Goal: Task Accomplishment & Management: Complete application form

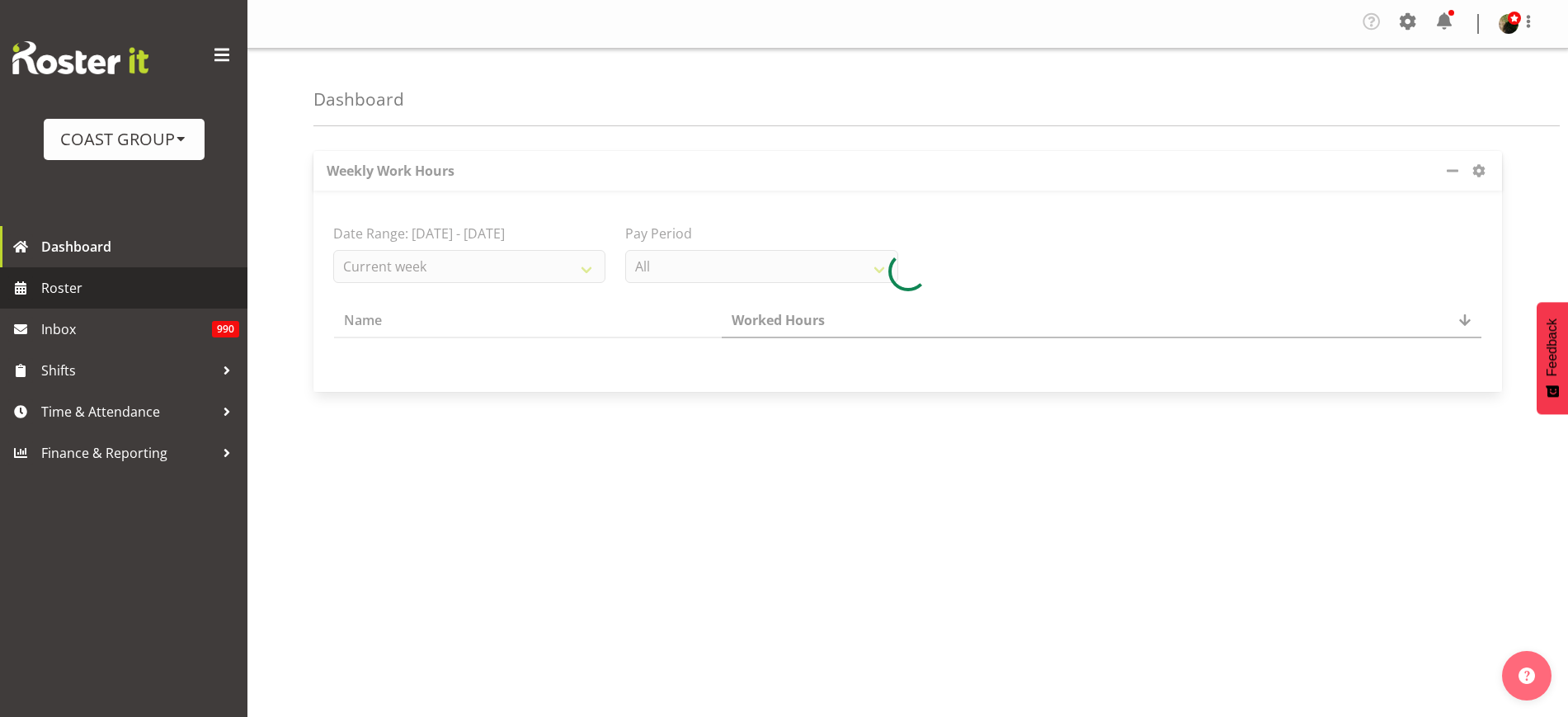
click at [75, 285] on span "Roster" at bounding box center [140, 287] width 198 height 24
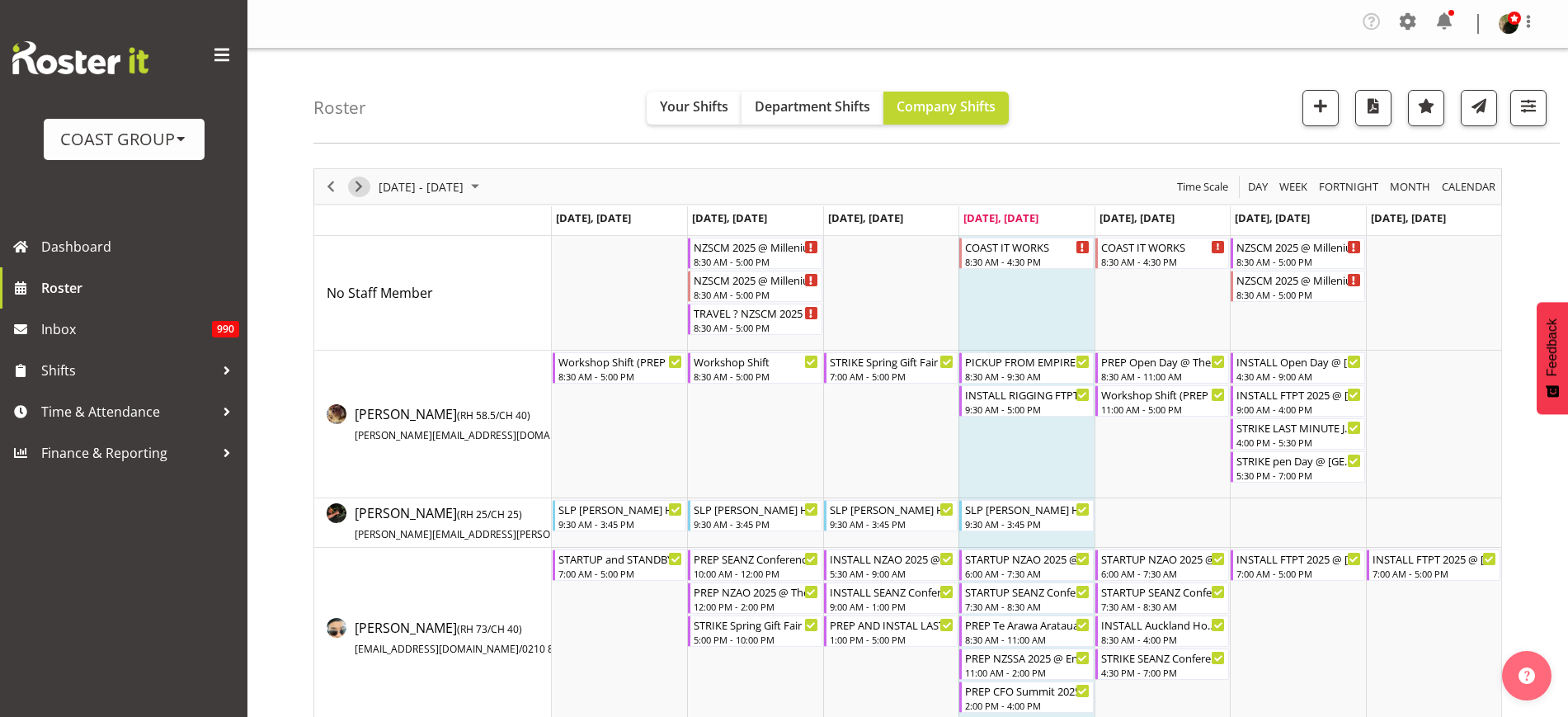
click at [356, 184] on span "Next" at bounding box center [358, 187] width 20 height 21
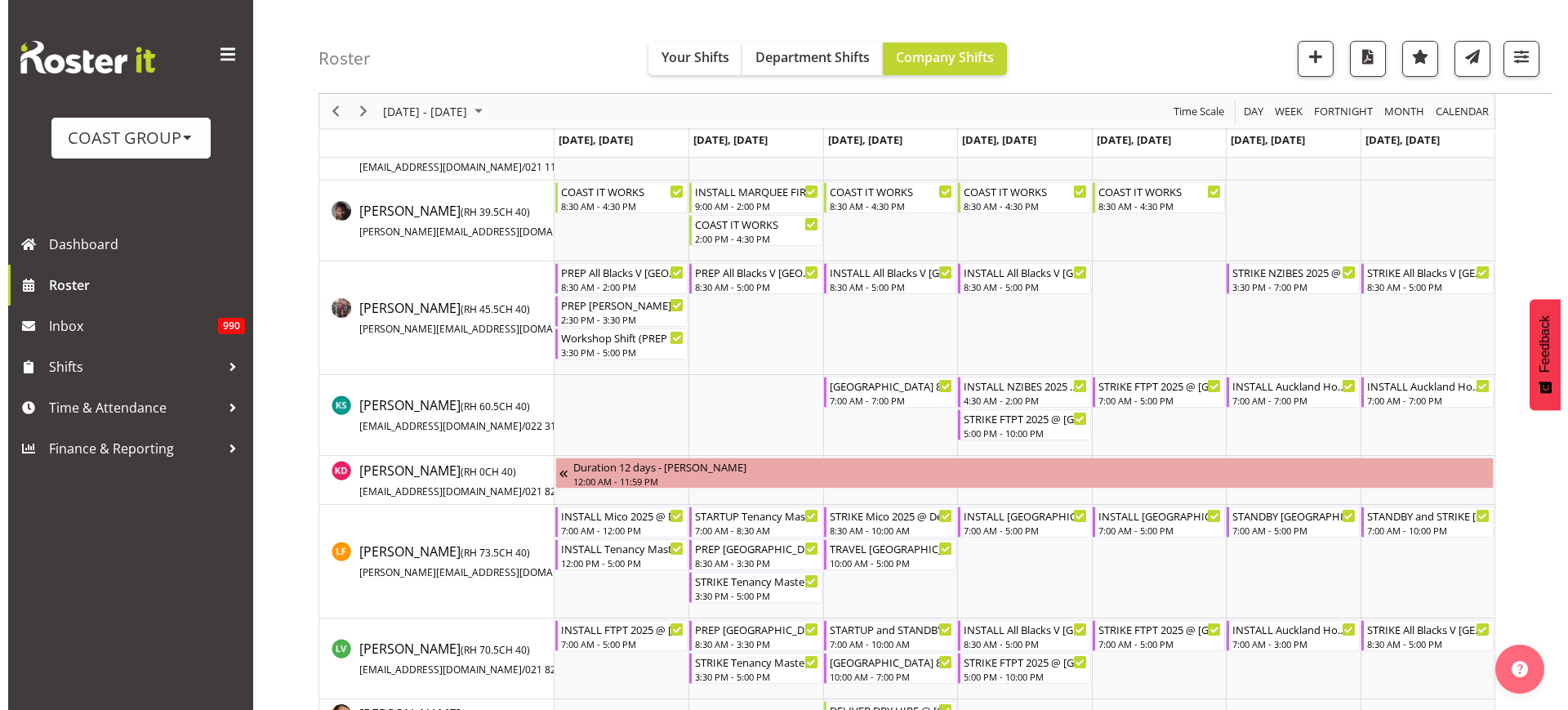
scroll to position [943, 0]
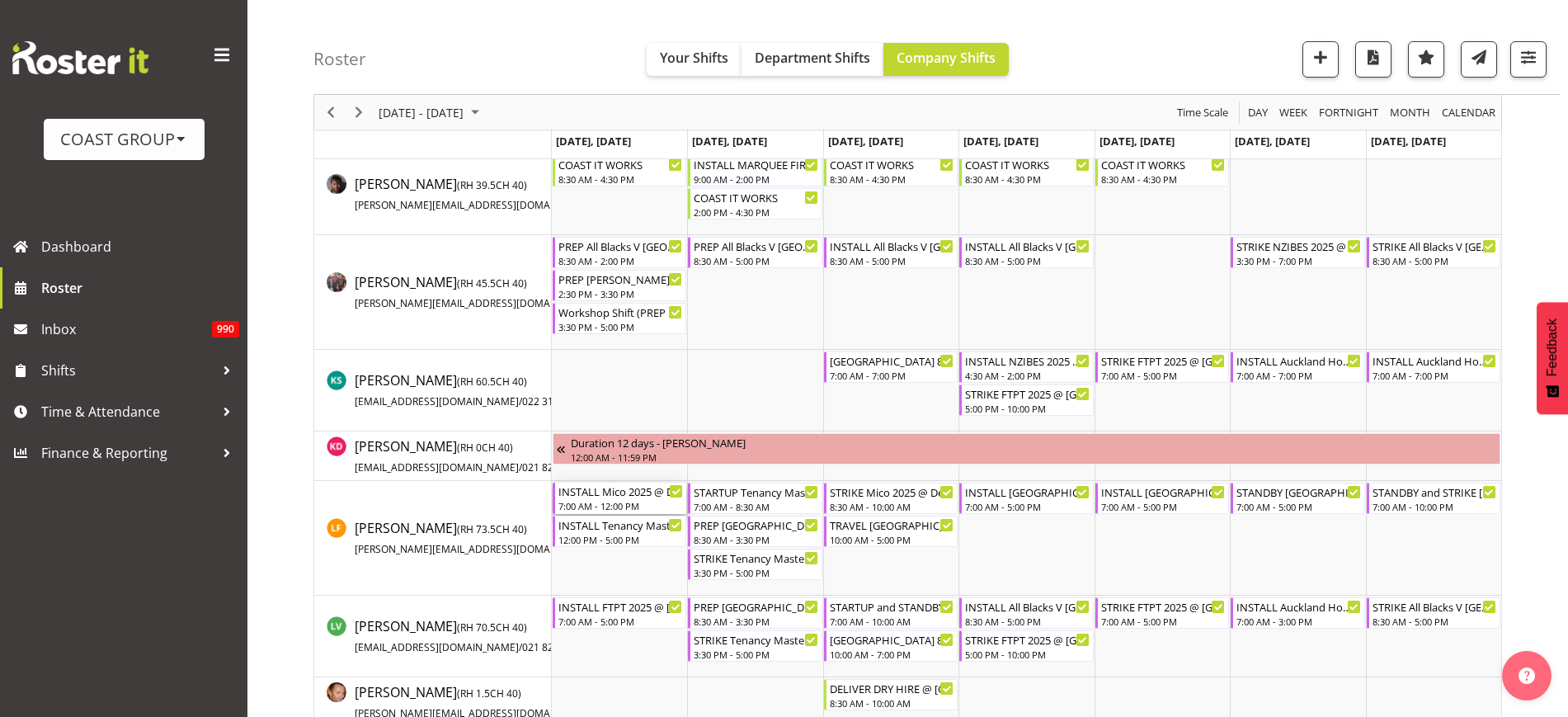
click at [606, 489] on div "INSTALL Mico 2025 @ Dew Drop Events On Site @ 0800" at bounding box center [621, 490] width 125 height 17
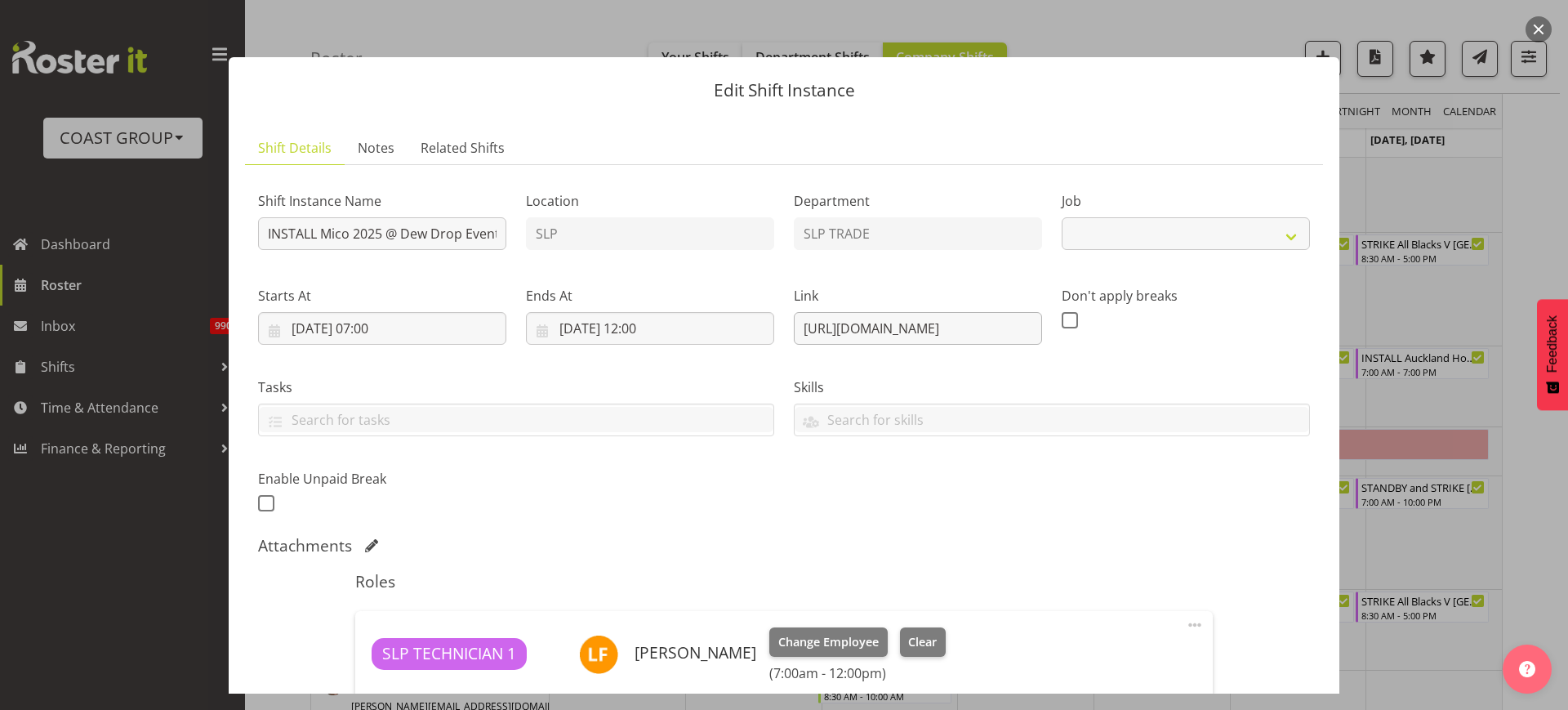
select select "10540"
drag, startPoint x: 796, startPoint y: 329, endPoint x: 1261, endPoint y: 290, distance: 466.6
click at [1261, 290] on div "Shift Instance Name INSTALL Mico 2025 @ Dew Drop Events On Site @ 0800 Location…" at bounding box center [784, 347] width 1071 height 358
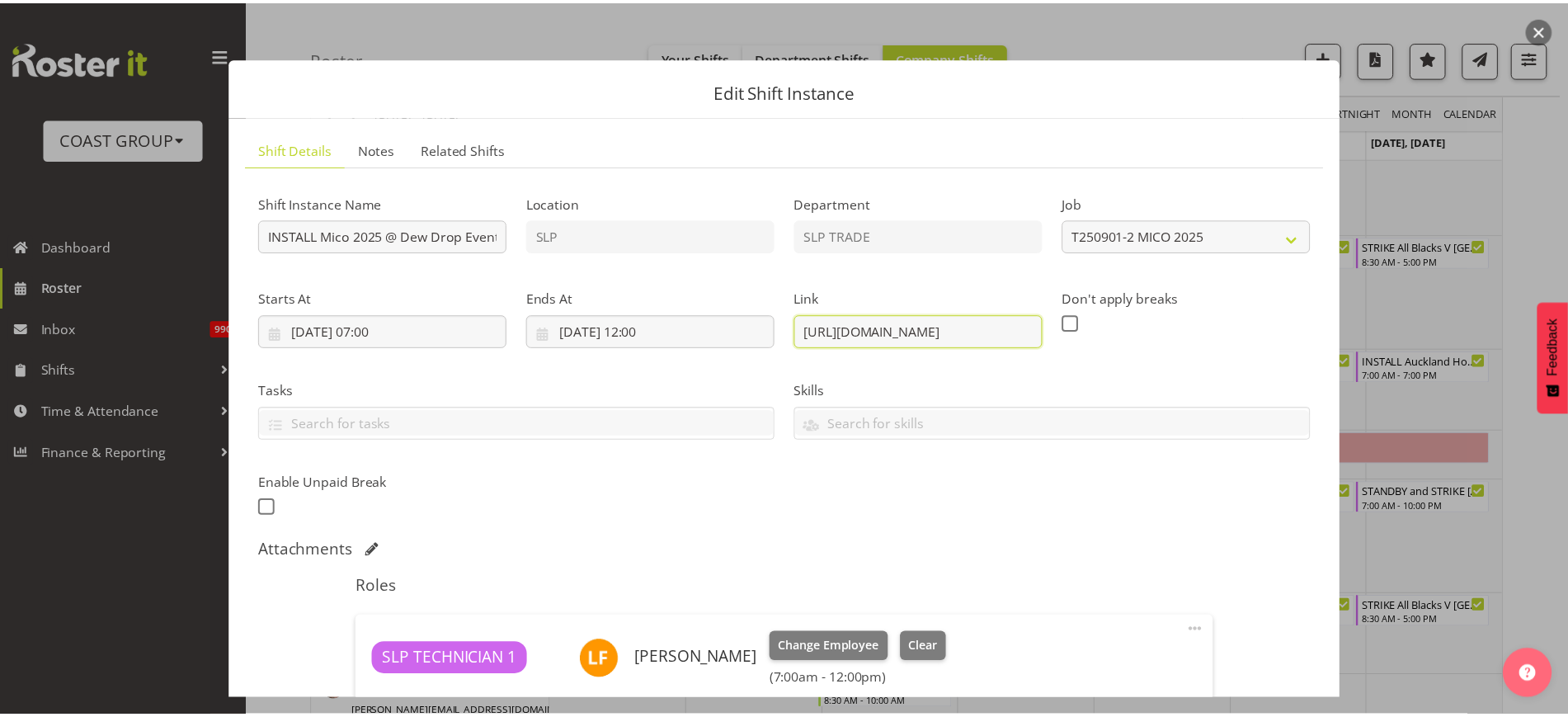
scroll to position [0, 0]
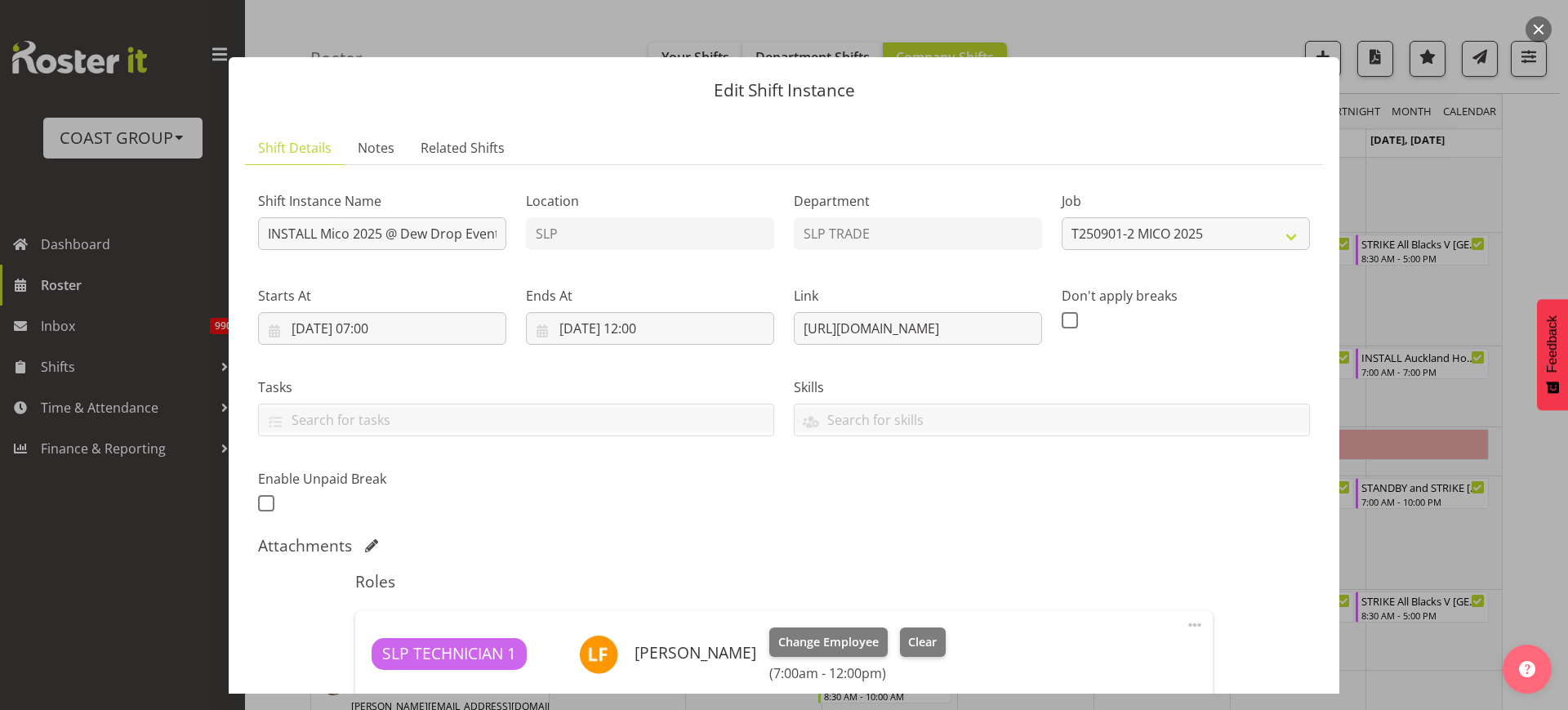
click at [1544, 30] on button "button" at bounding box center [1538, 29] width 26 height 26
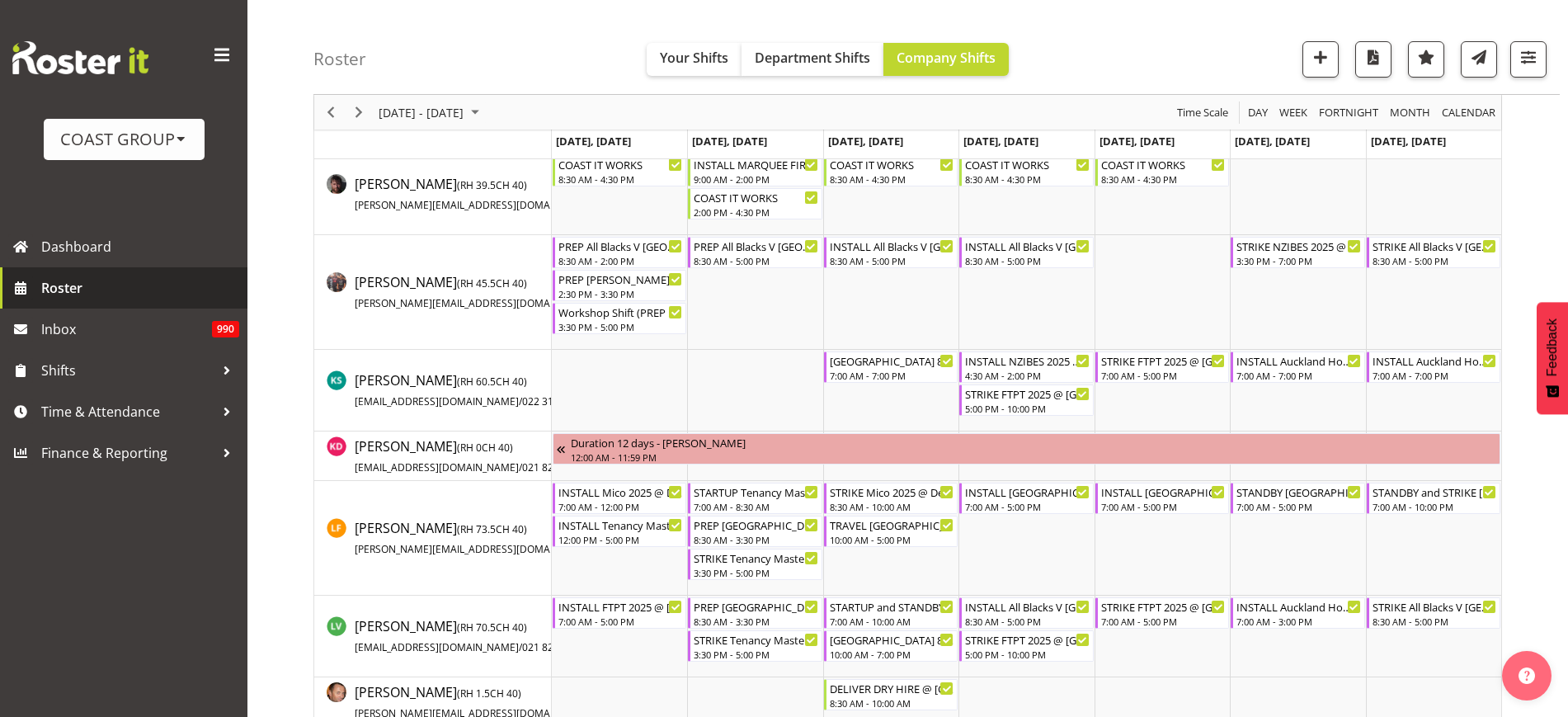
click at [71, 284] on span "Roster" at bounding box center [140, 287] width 198 height 24
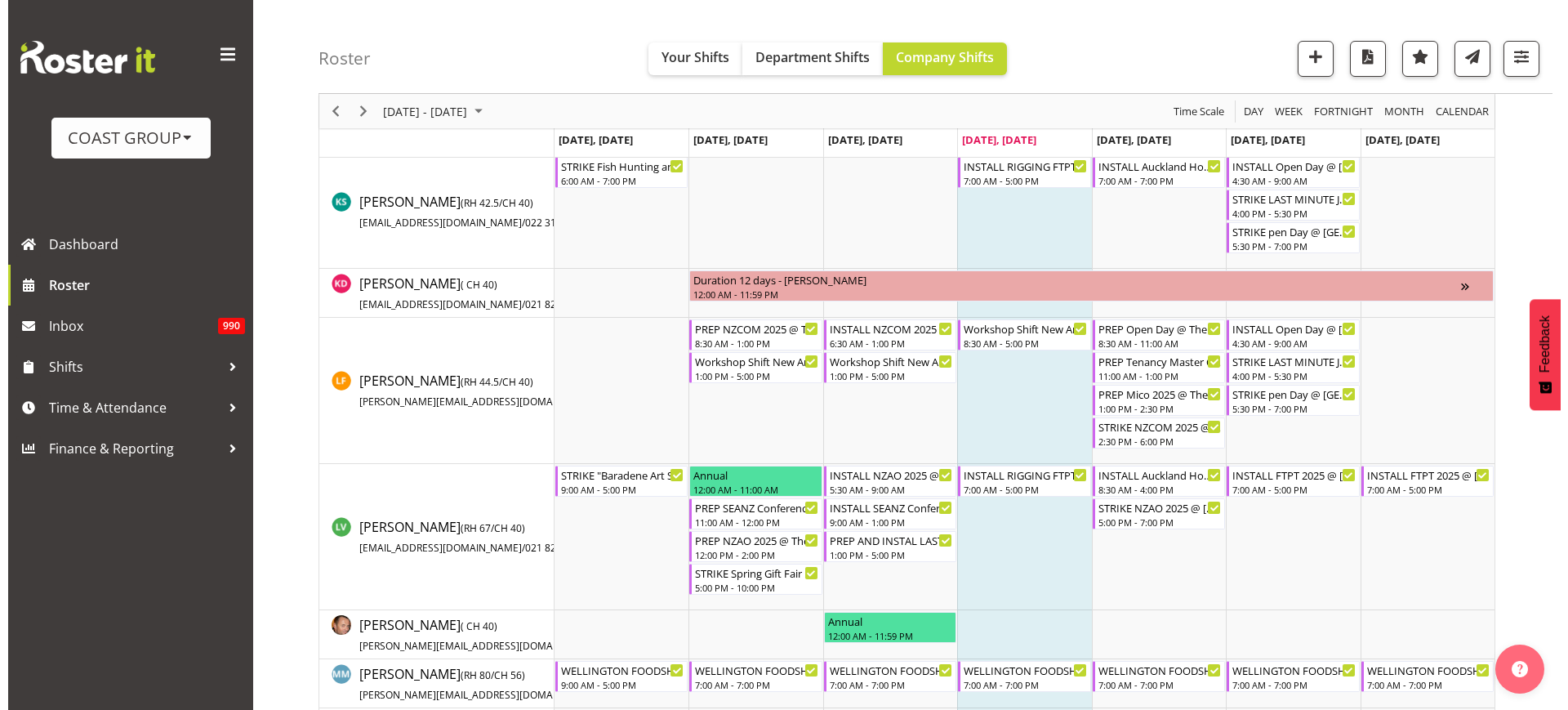
scroll to position [1109, 0]
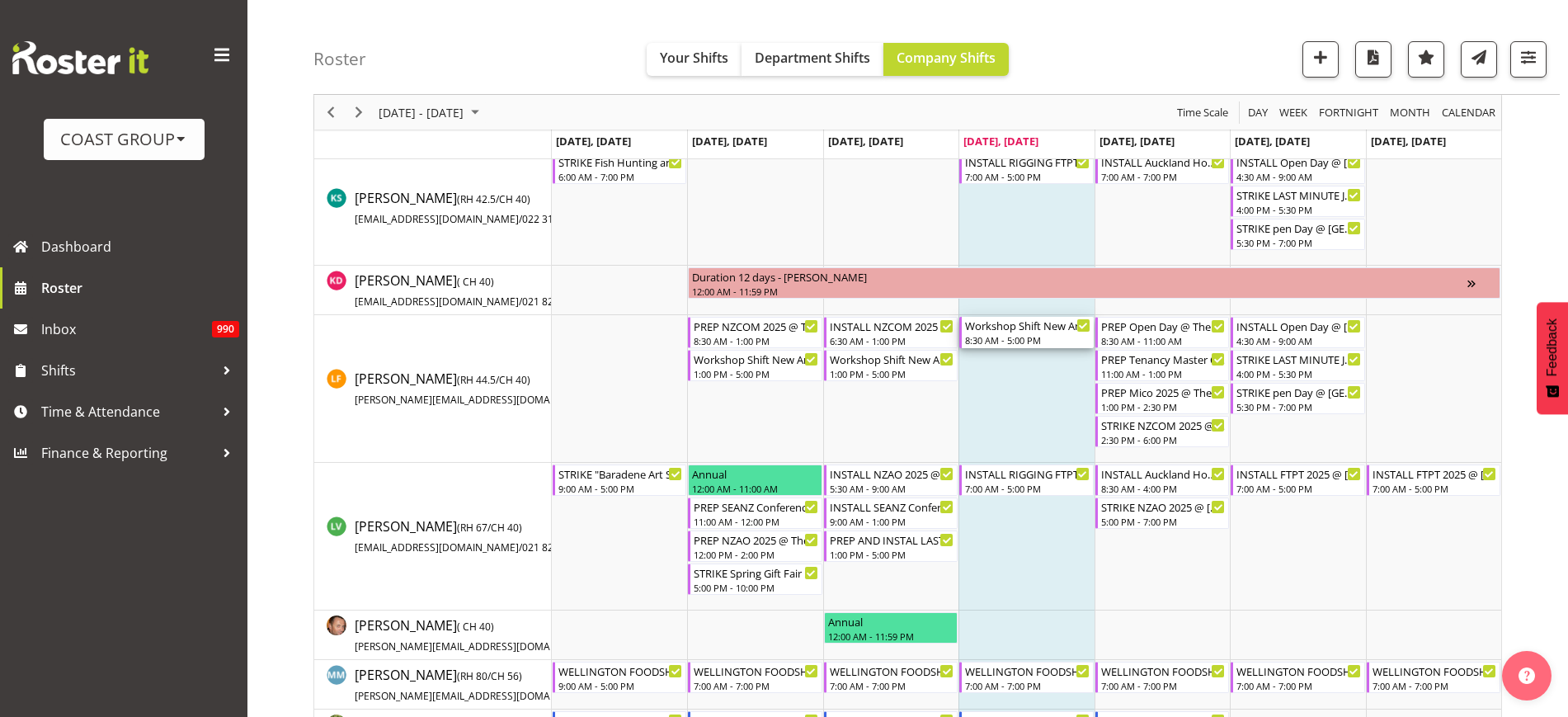
click at [1008, 335] on div "8:30 AM - 5:00 PM" at bounding box center [1027, 340] width 125 height 14
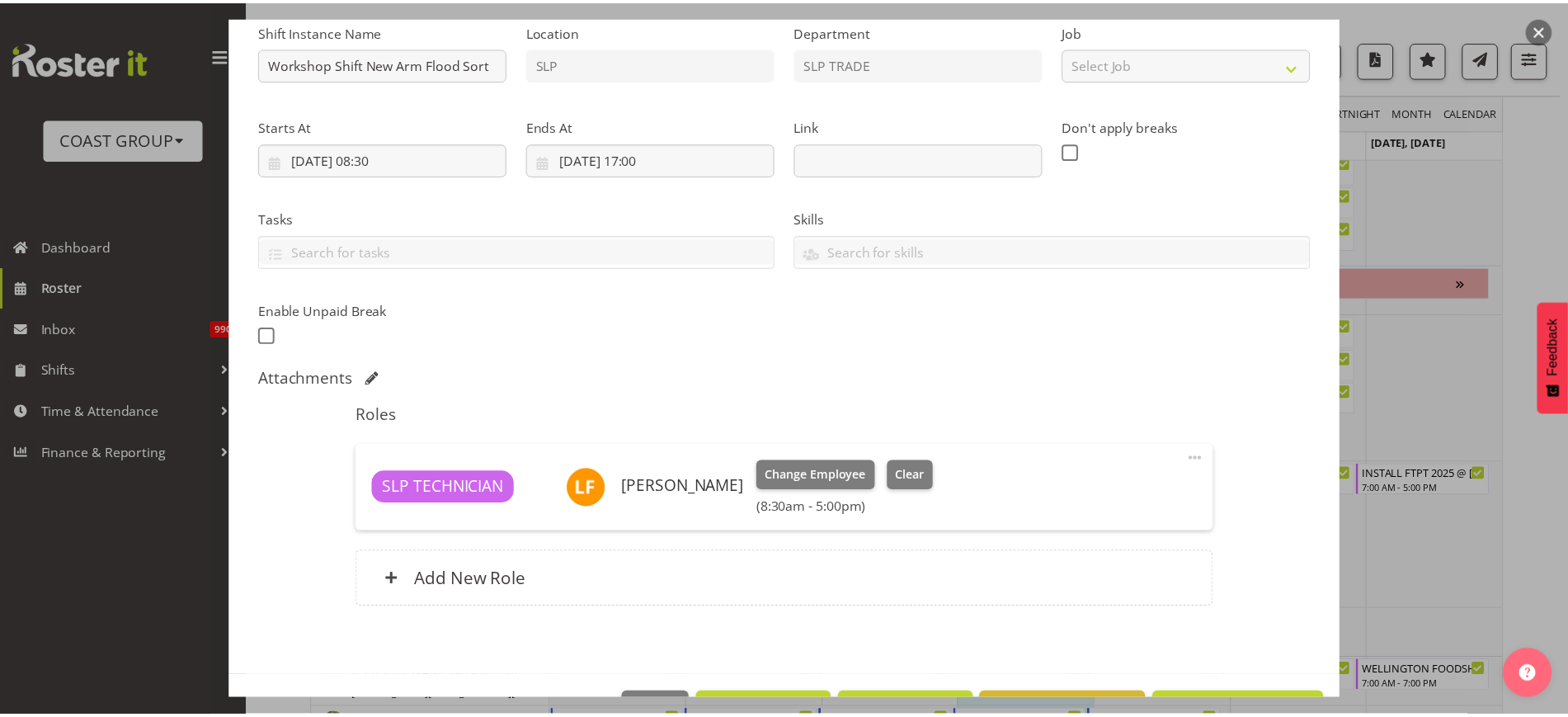
scroll to position [227, 0]
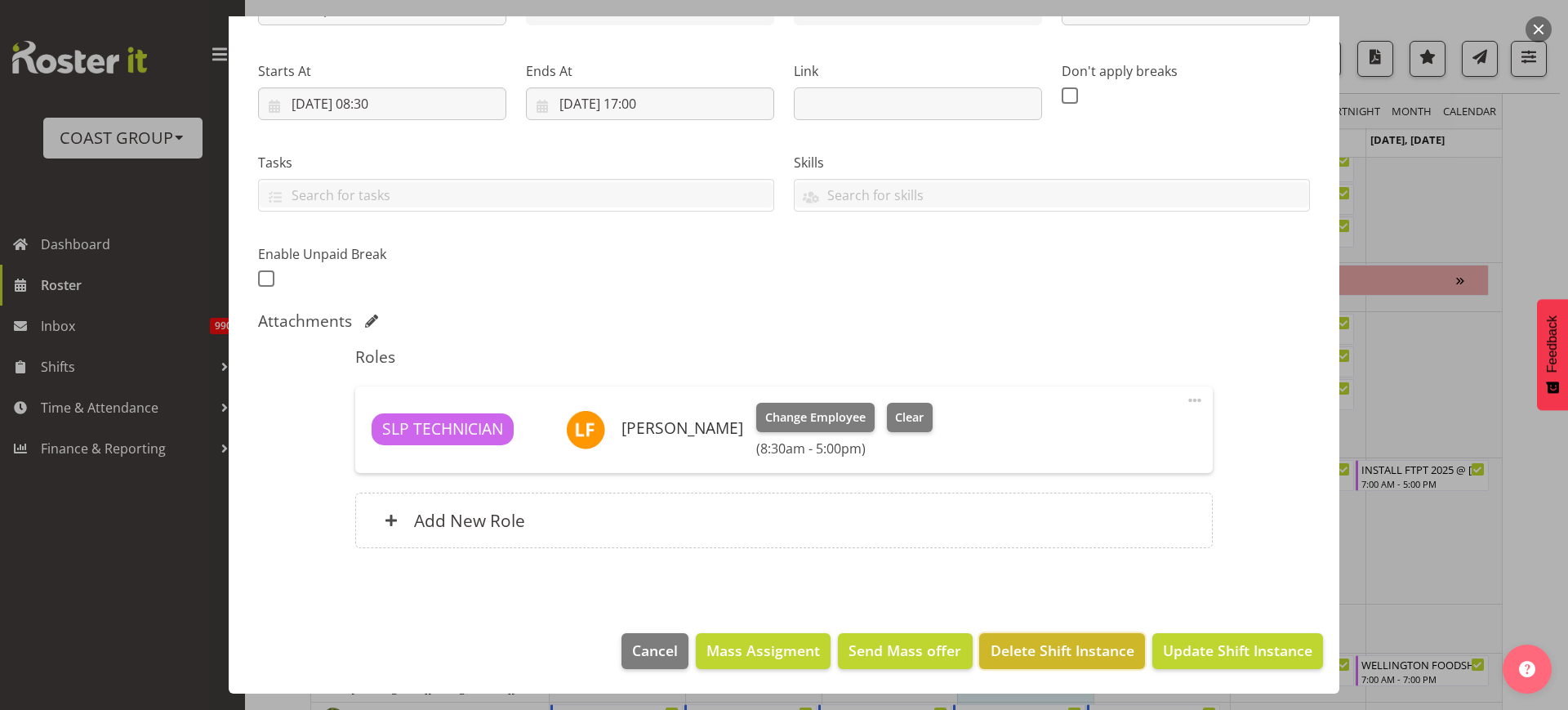
click at [1057, 656] on span "Delete Shift Instance" at bounding box center [1062, 650] width 144 height 21
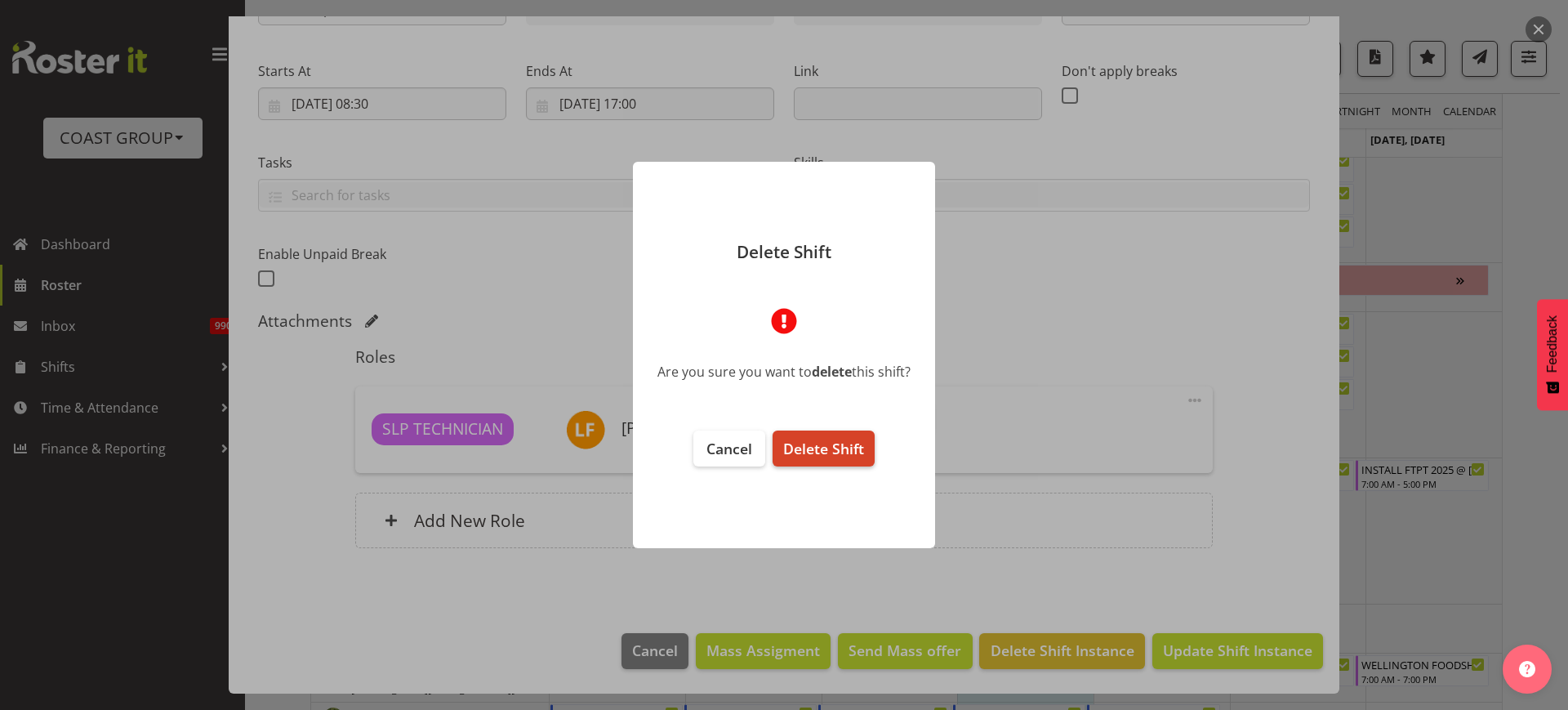
click at [828, 453] on span "Delete Shift" at bounding box center [824, 449] width 81 height 19
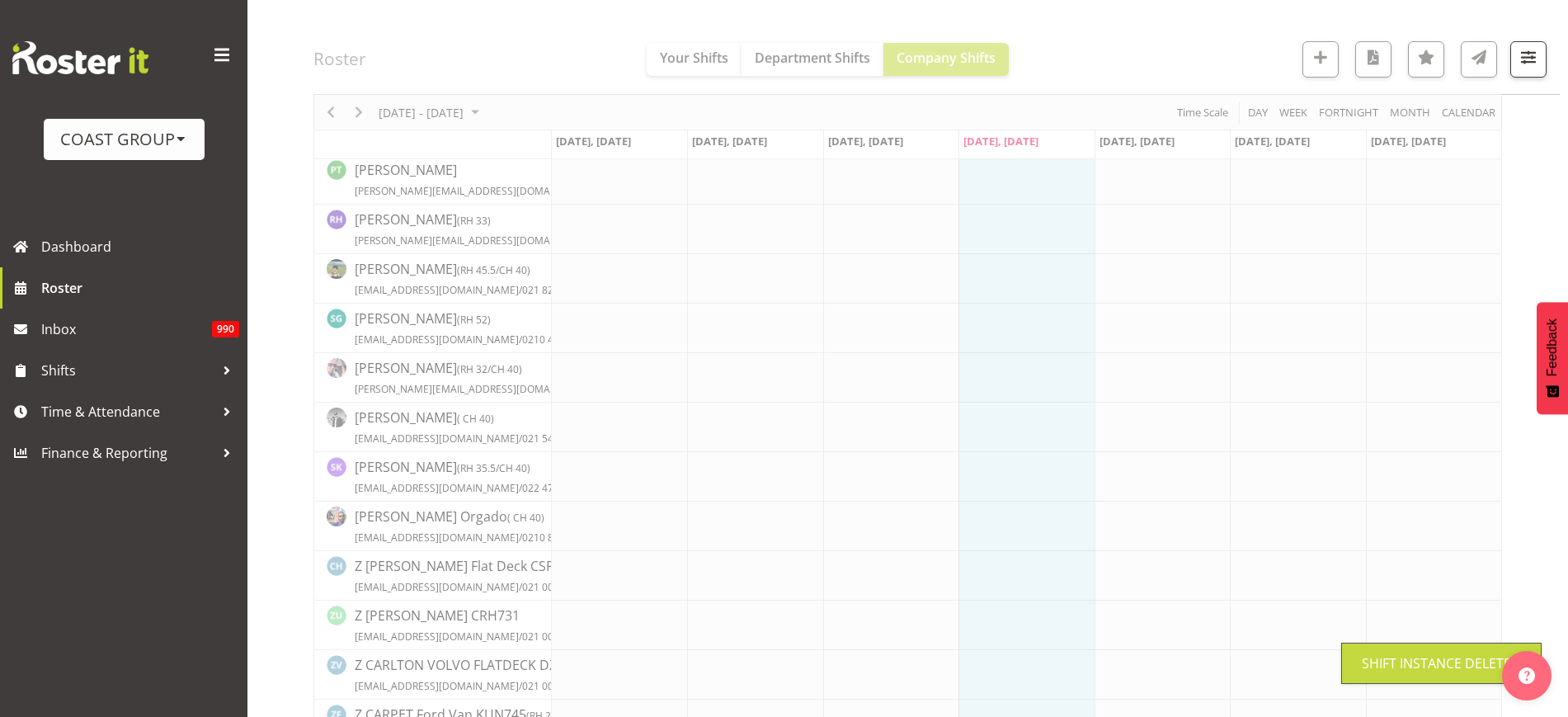
scroll to position [794, 0]
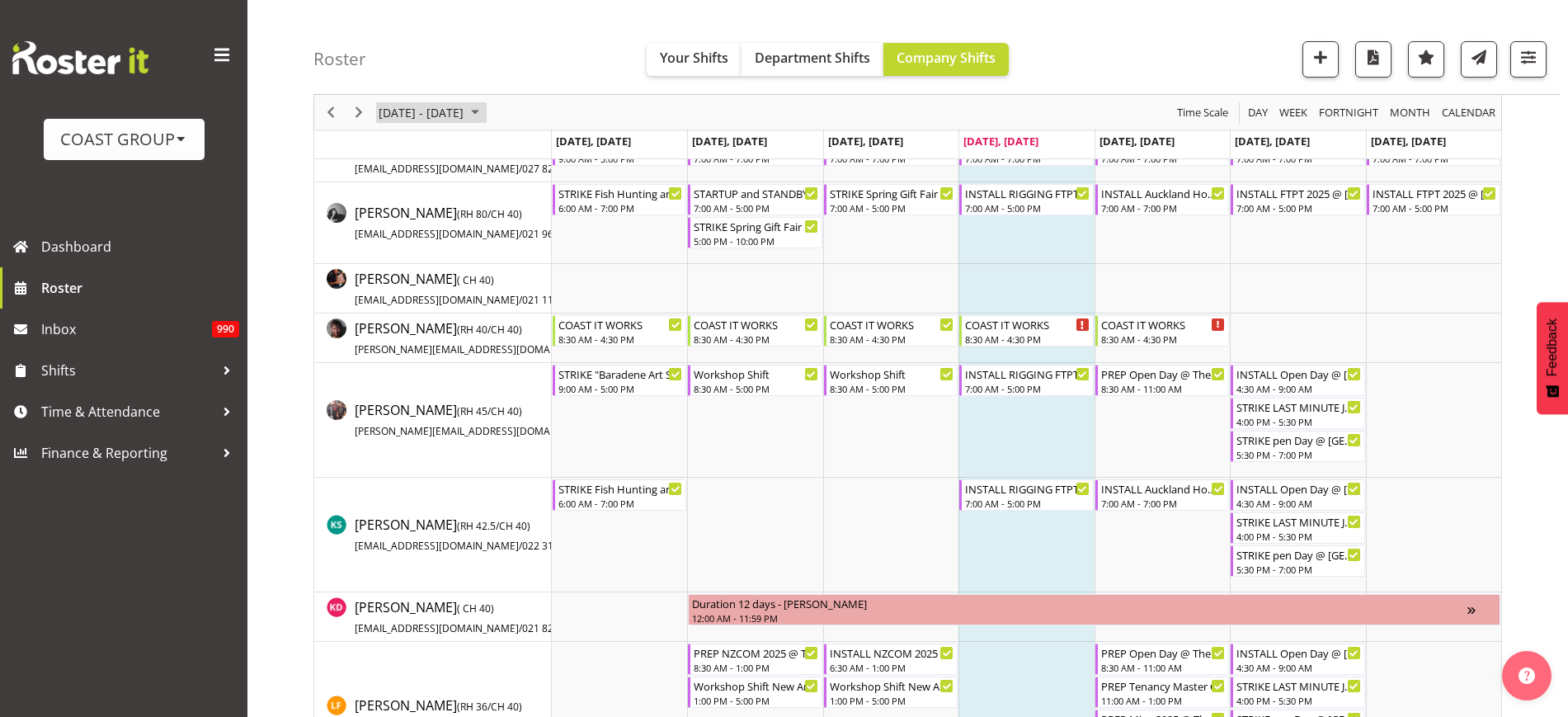
click at [440, 114] on span "August 25 - 31, 2025" at bounding box center [421, 112] width 88 height 21
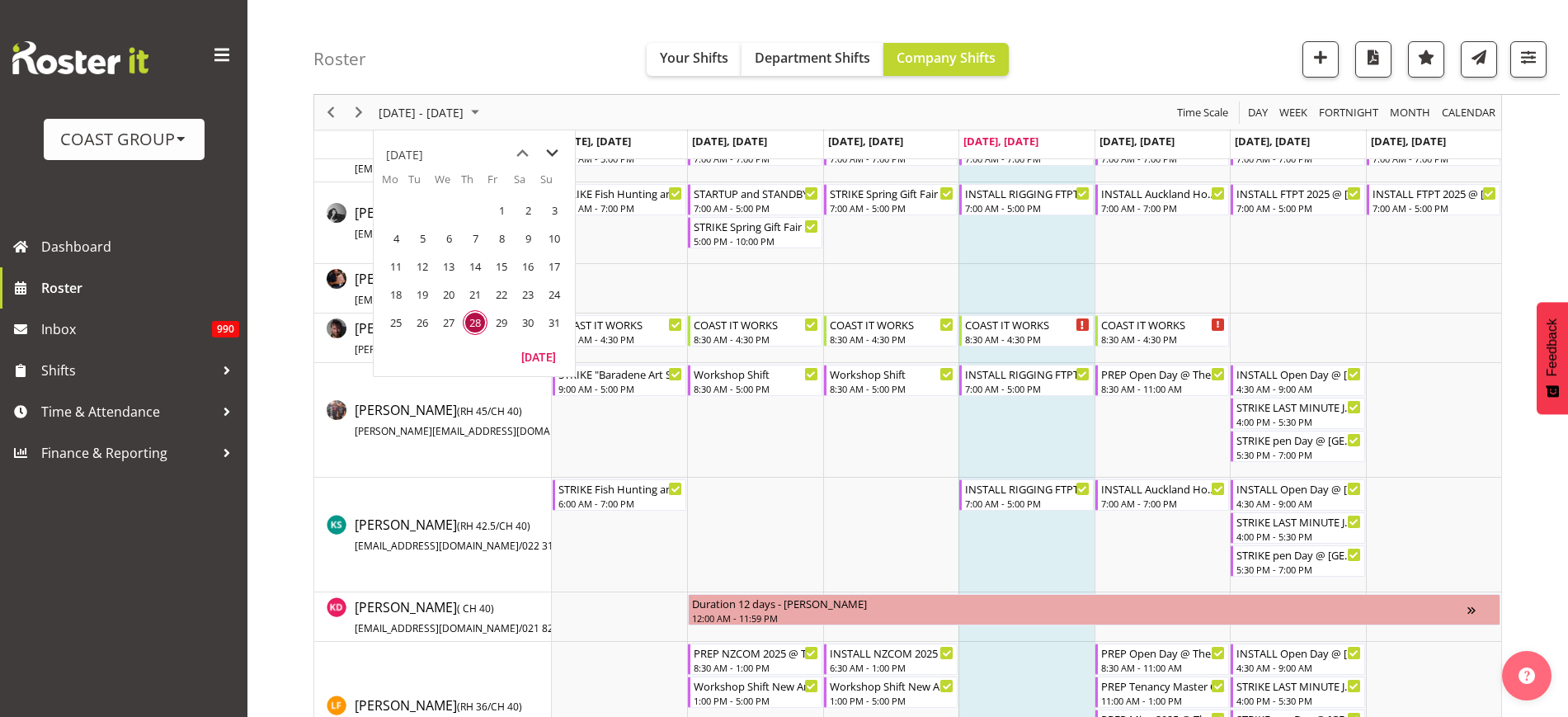
click at [555, 151] on span "next month" at bounding box center [553, 153] width 29 height 29
click at [473, 269] on span "16" at bounding box center [475, 266] width 24 height 24
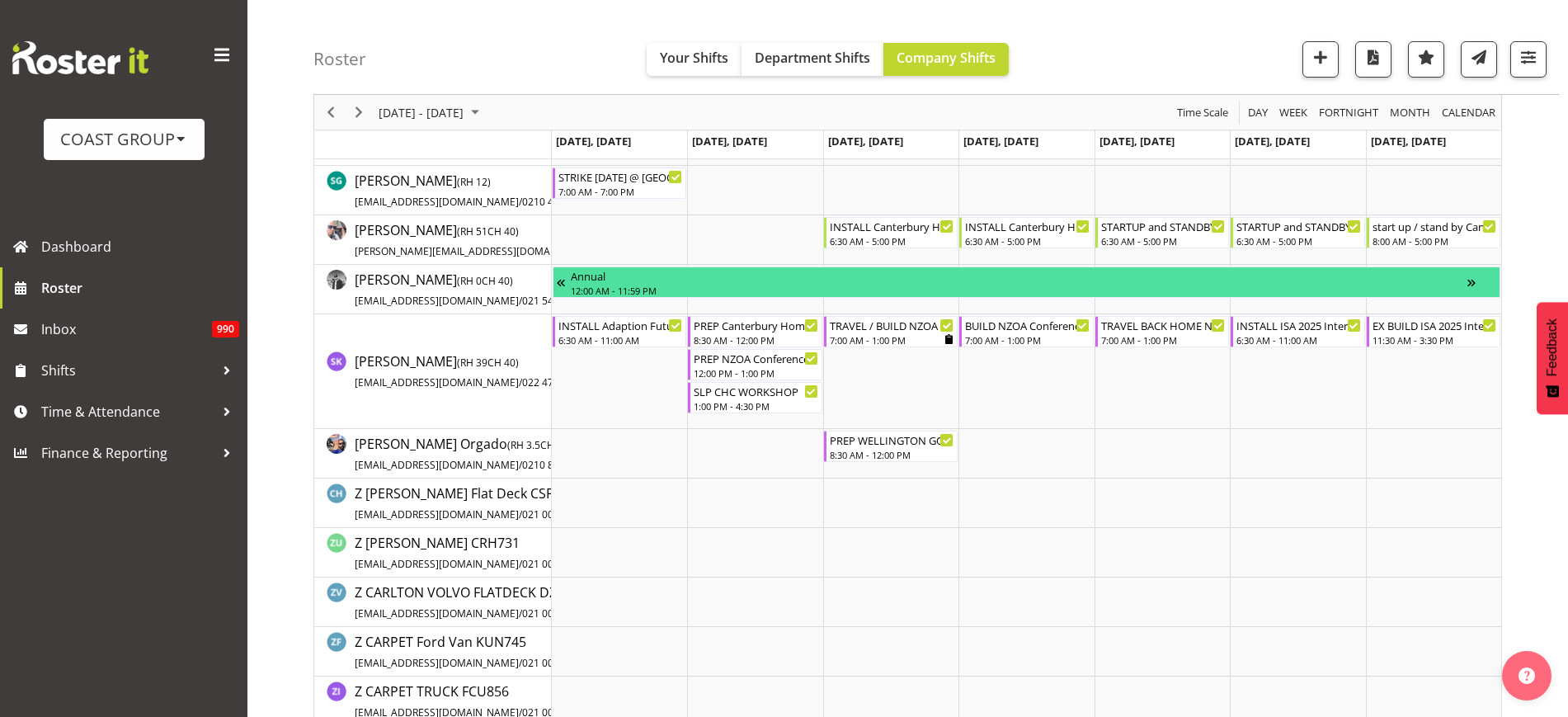
scroll to position [1518, 0]
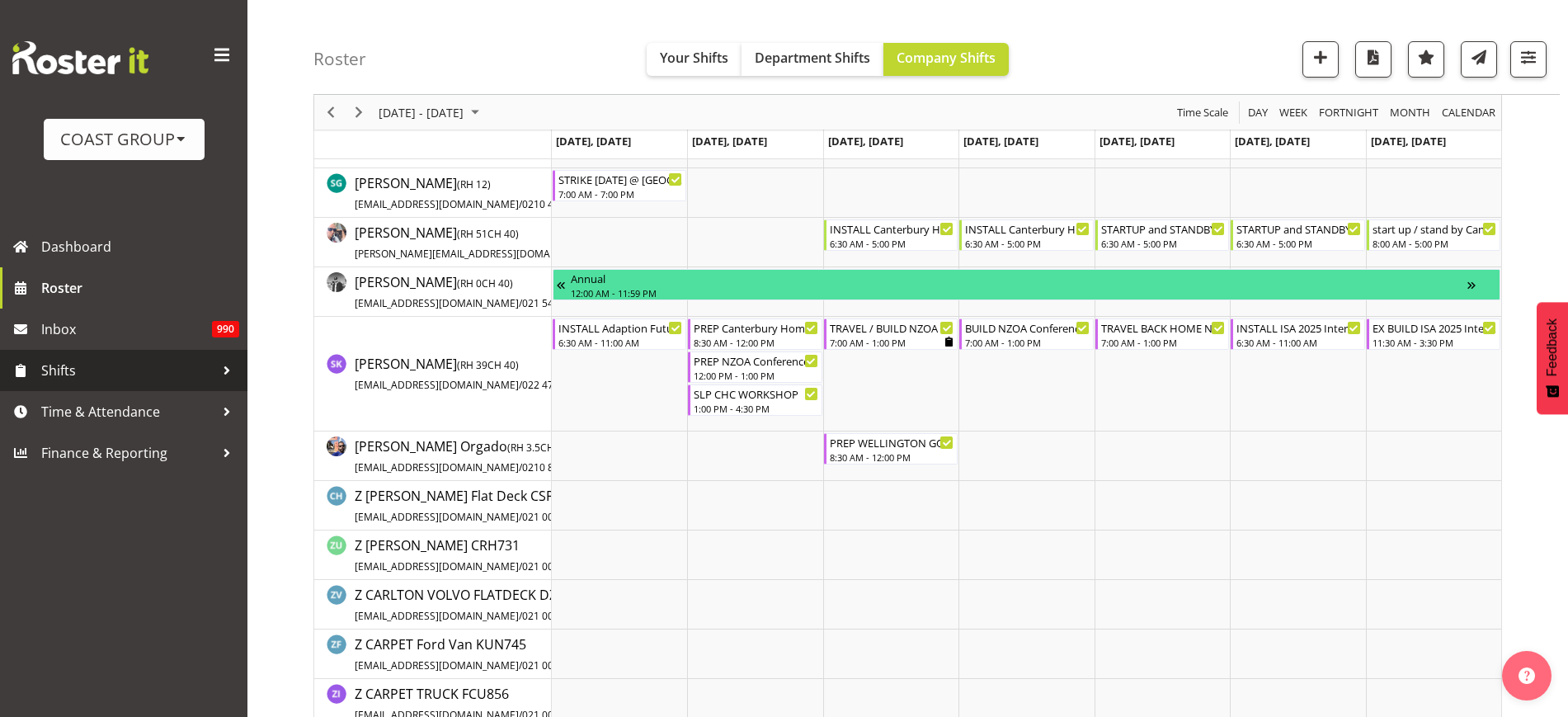
click at [119, 368] on span "Shifts" at bounding box center [127, 370] width 173 height 24
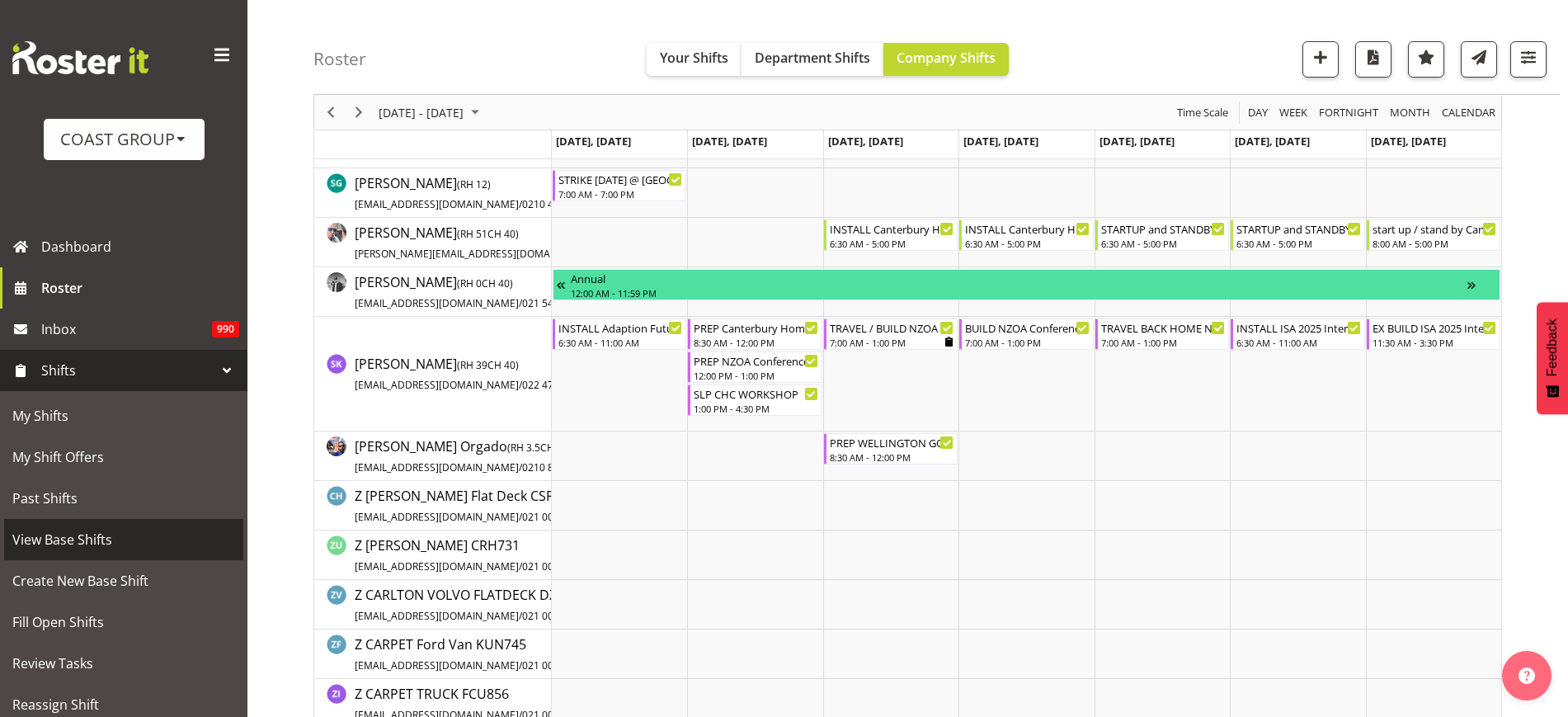
click at [116, 544] on span "View Base Shifts" at bounding box center [124, 539] width 223 height 24
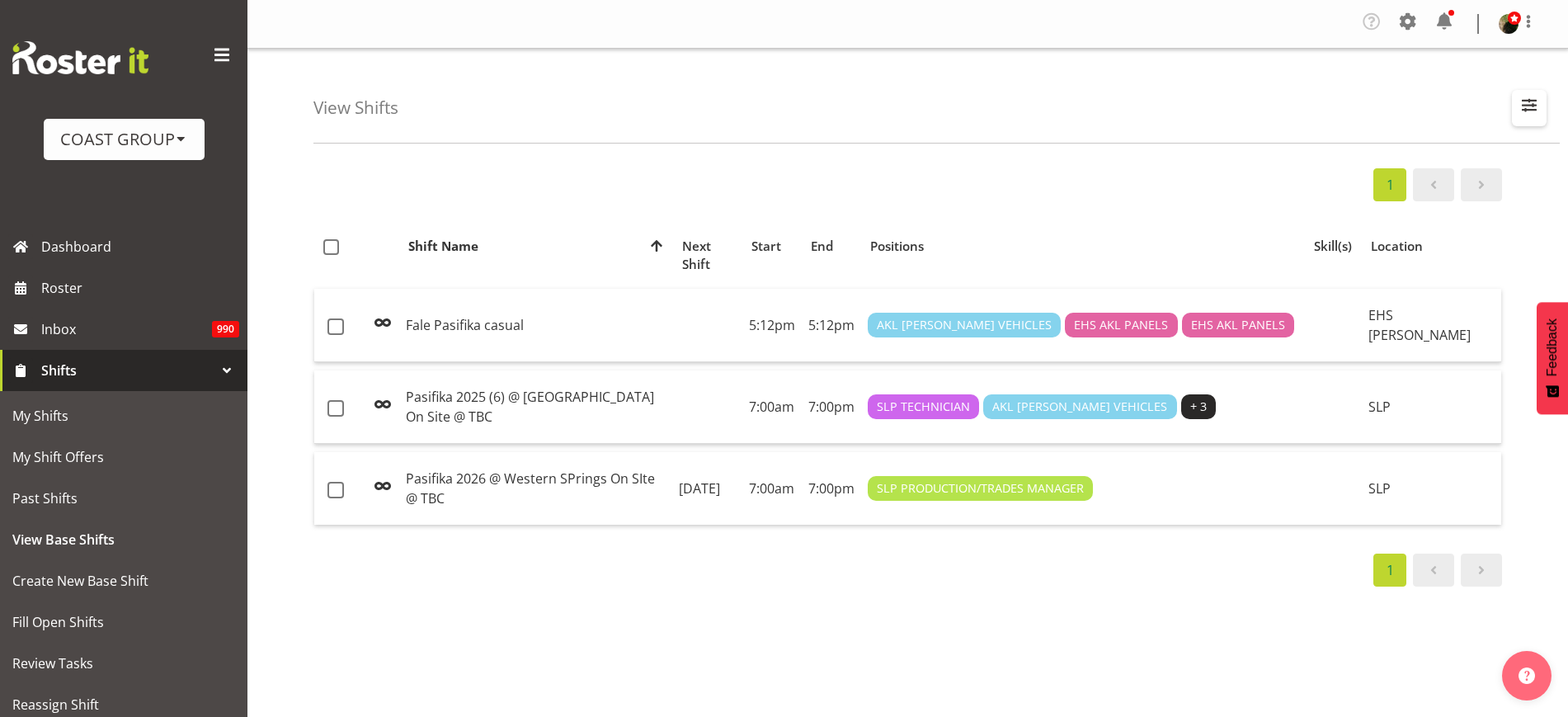
click at [1540, 103] on span "button" at bounding box center [1529, 105] width 21 height 21
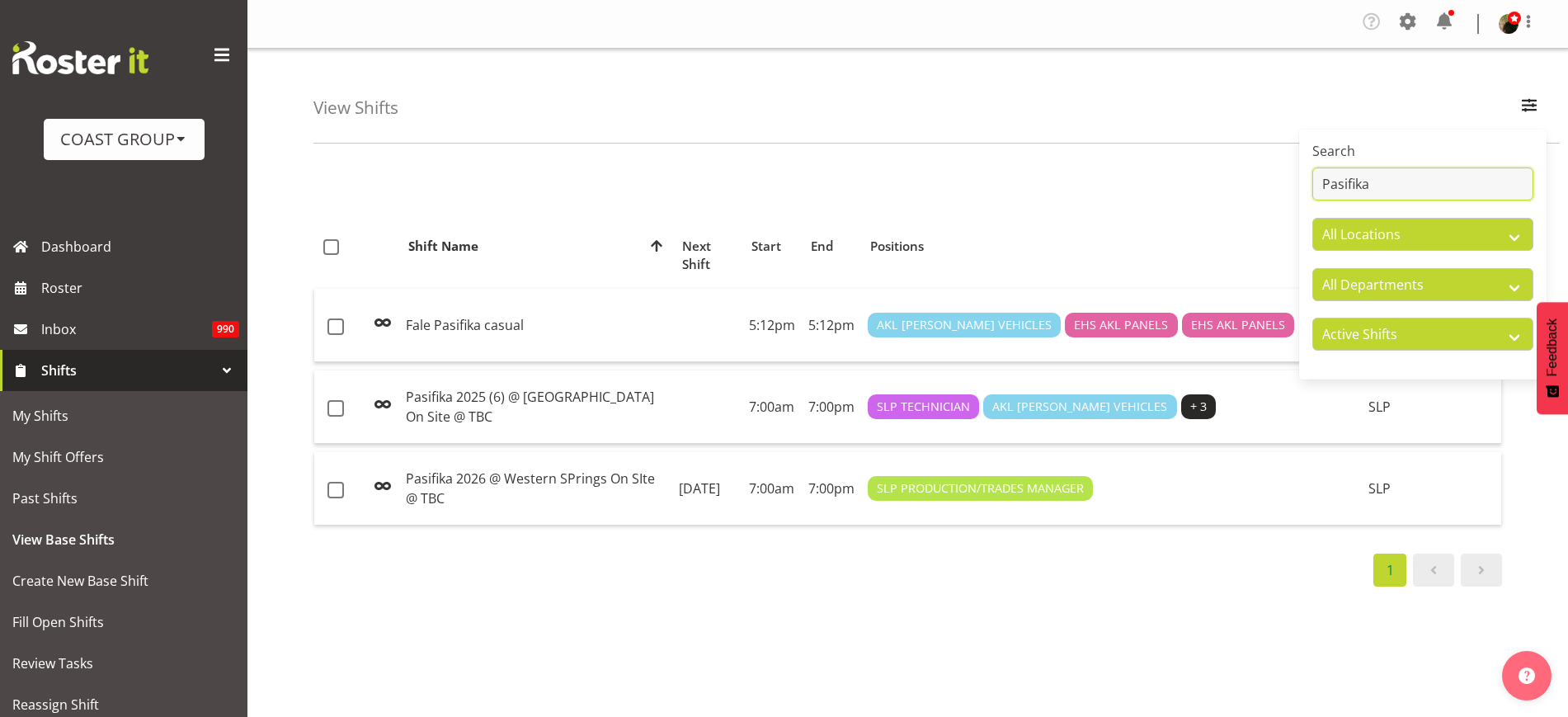
click at [1426, 187] on input "Pasifika" at bounding box center [1423, 184] width 221 height 33
type input "P"
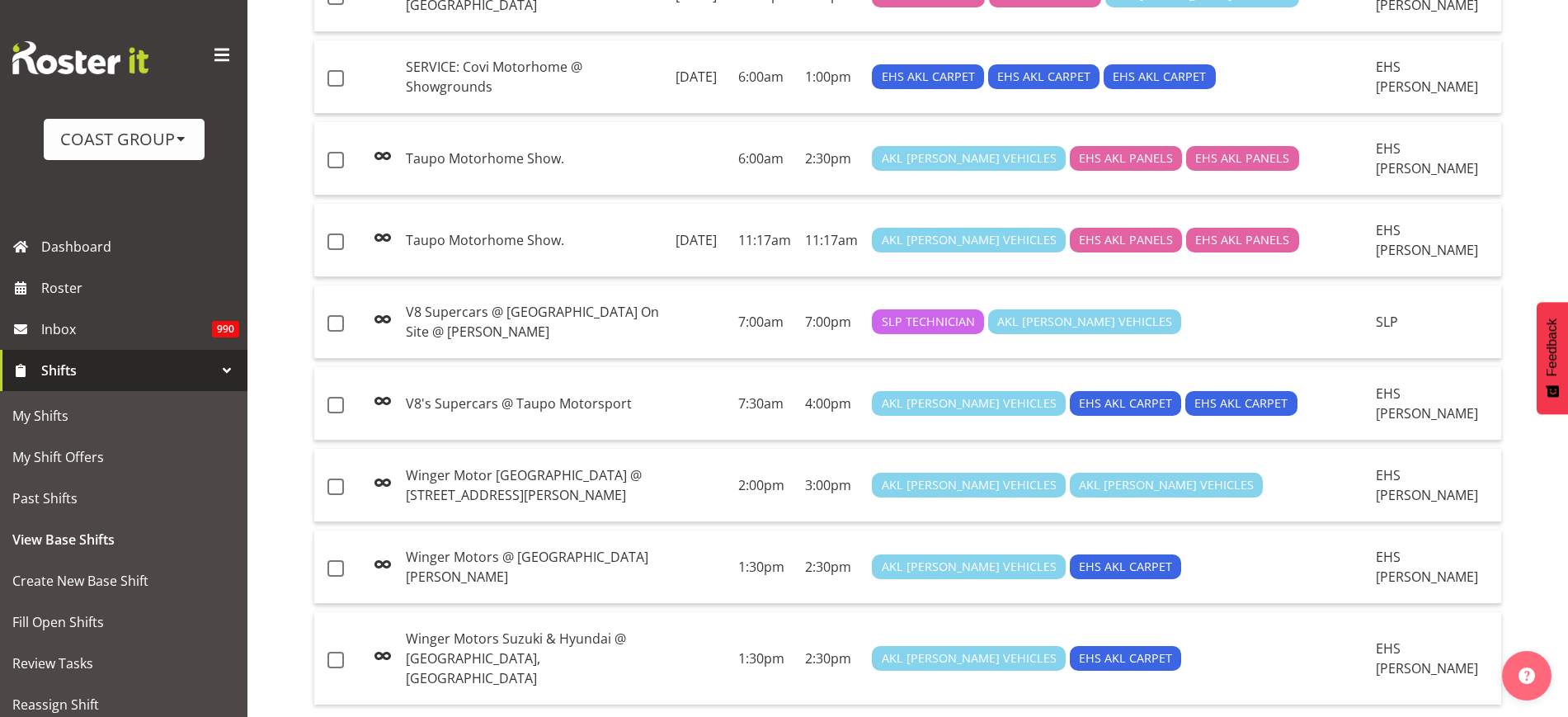
scroll to position [1614, 0]
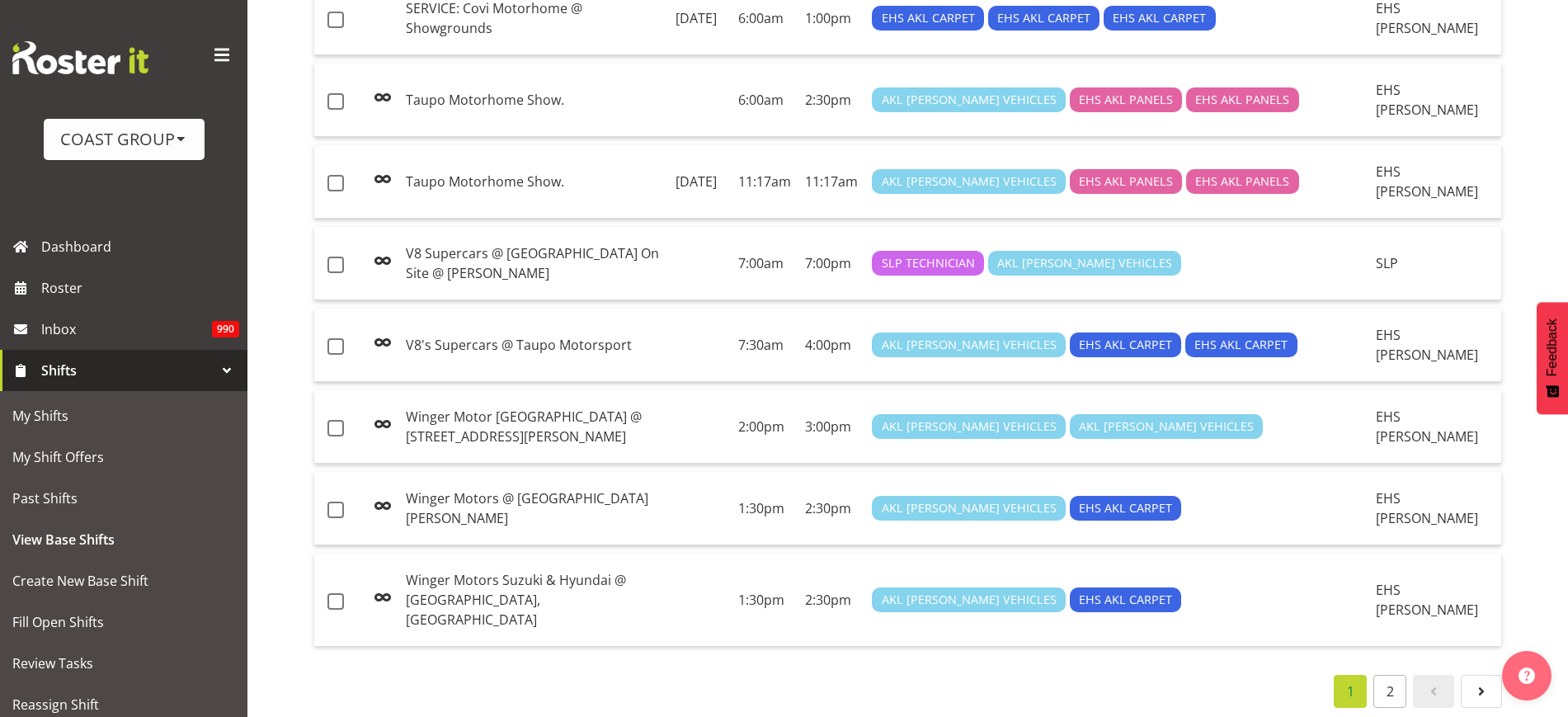
type input "Motor"
click at [1398, 675] on link "2" at bounding box center [1390, 692] width 33 height 33
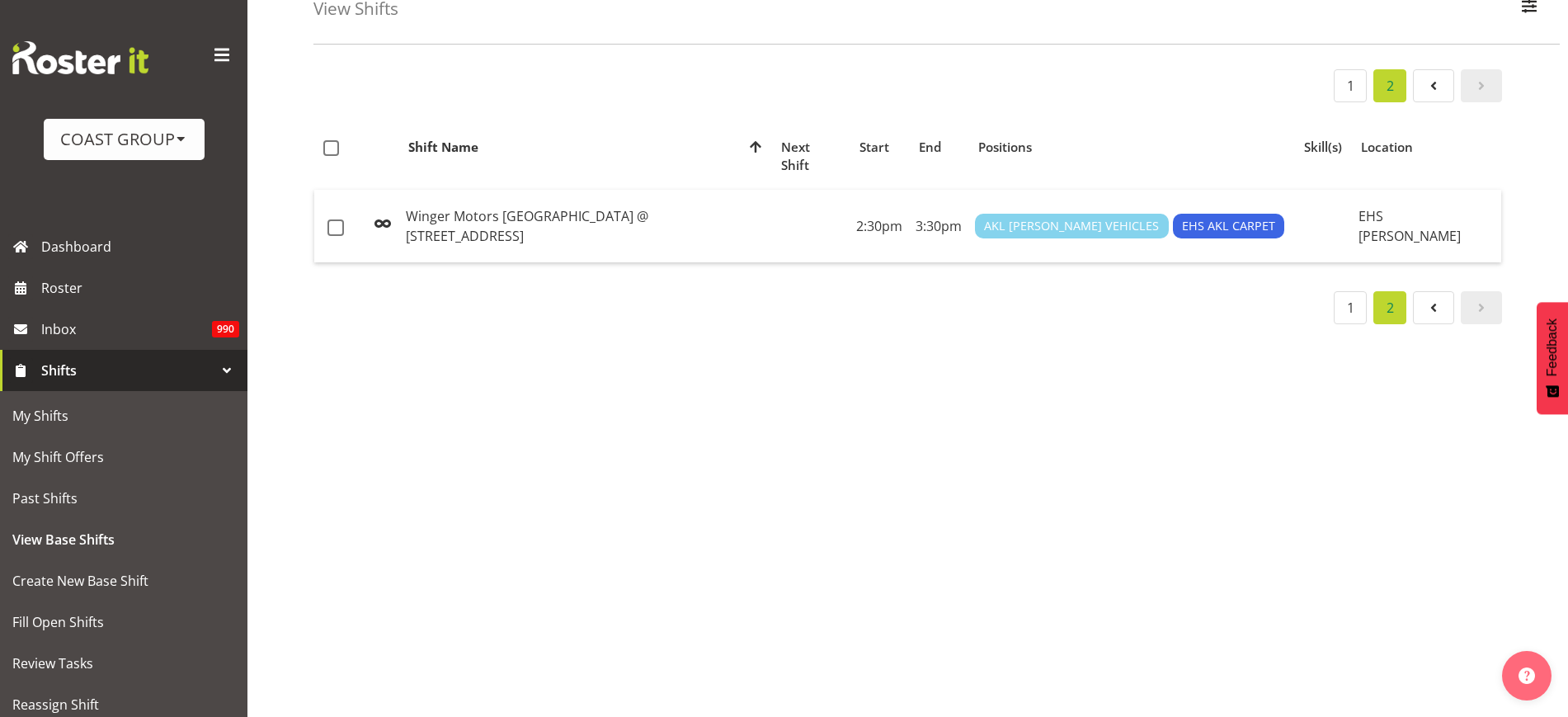
scroll to position [114, 0]
click at [97, 294] on span "Roster" at bounding box center [140, 287] width 198 height 24
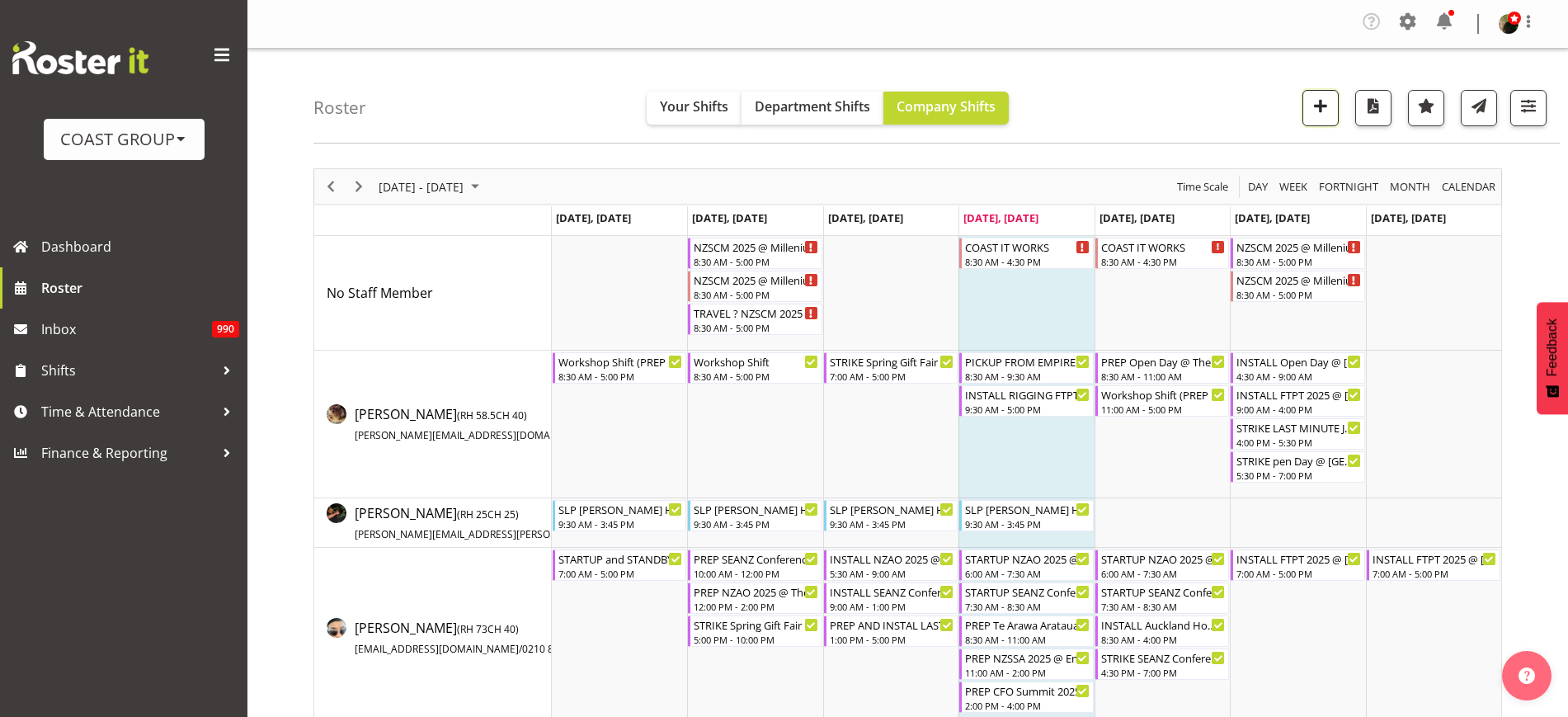
click at [1313, 107] on span "button" at bounding box center [1320, 105] width 21 height 21
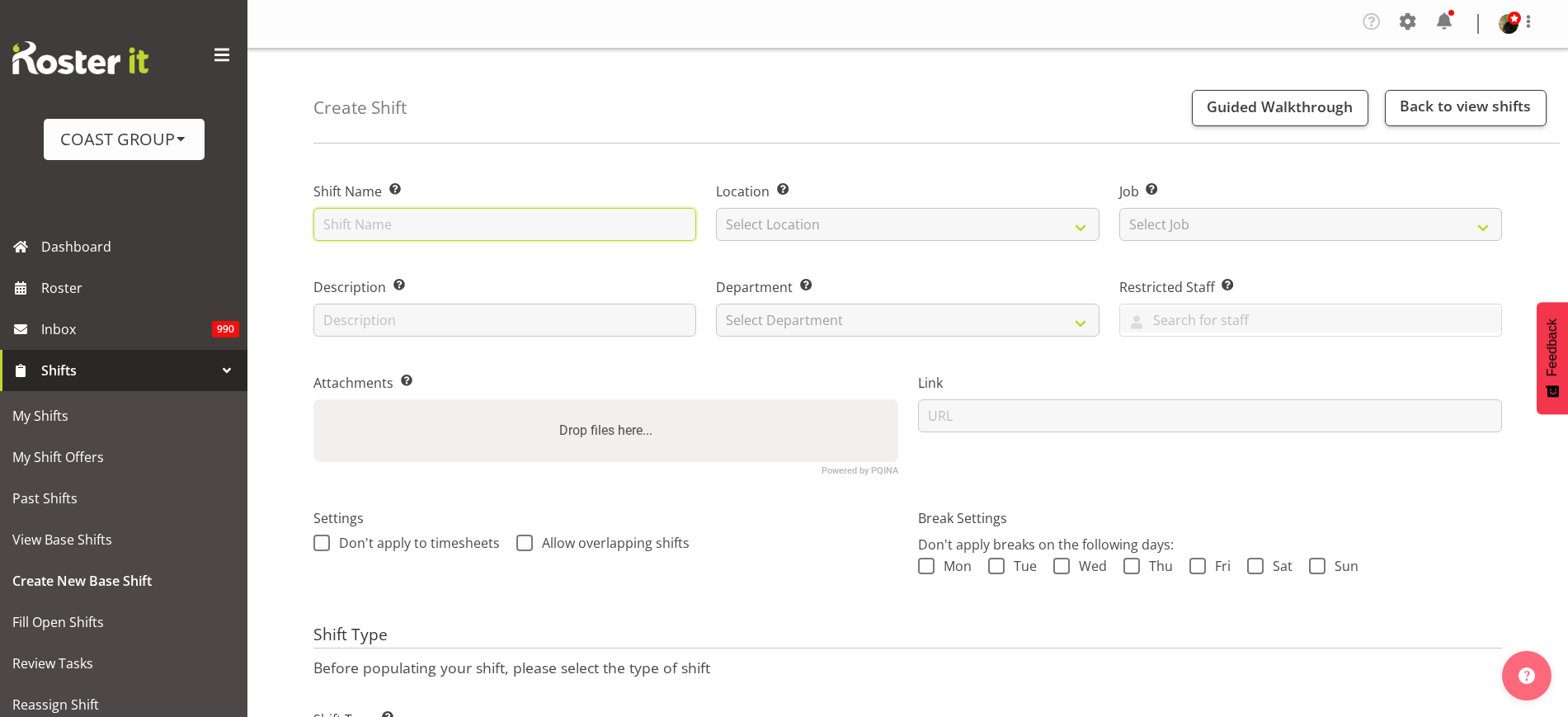
click at [438, 228] on input "text" at bounding box center [505, 225] width 383 height 33
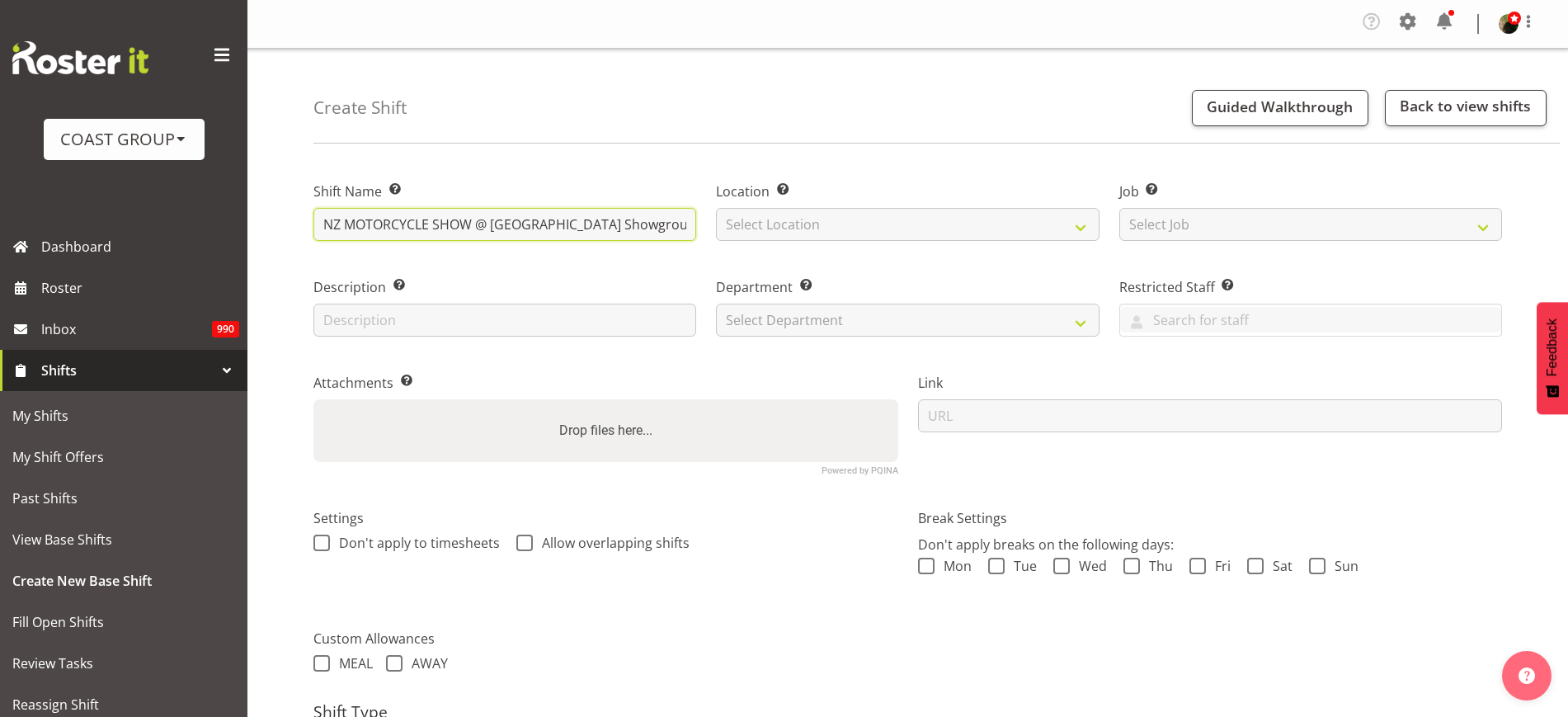
click at [475, 223] on input "NZ MOTORCYCLE SHOW @ Auckland Showgrounds" at bounding box center [505, 225] width 383 height 33
type input "NZ MOTORCYCLE SHOW 2025 @ Auckland Showgrounds"
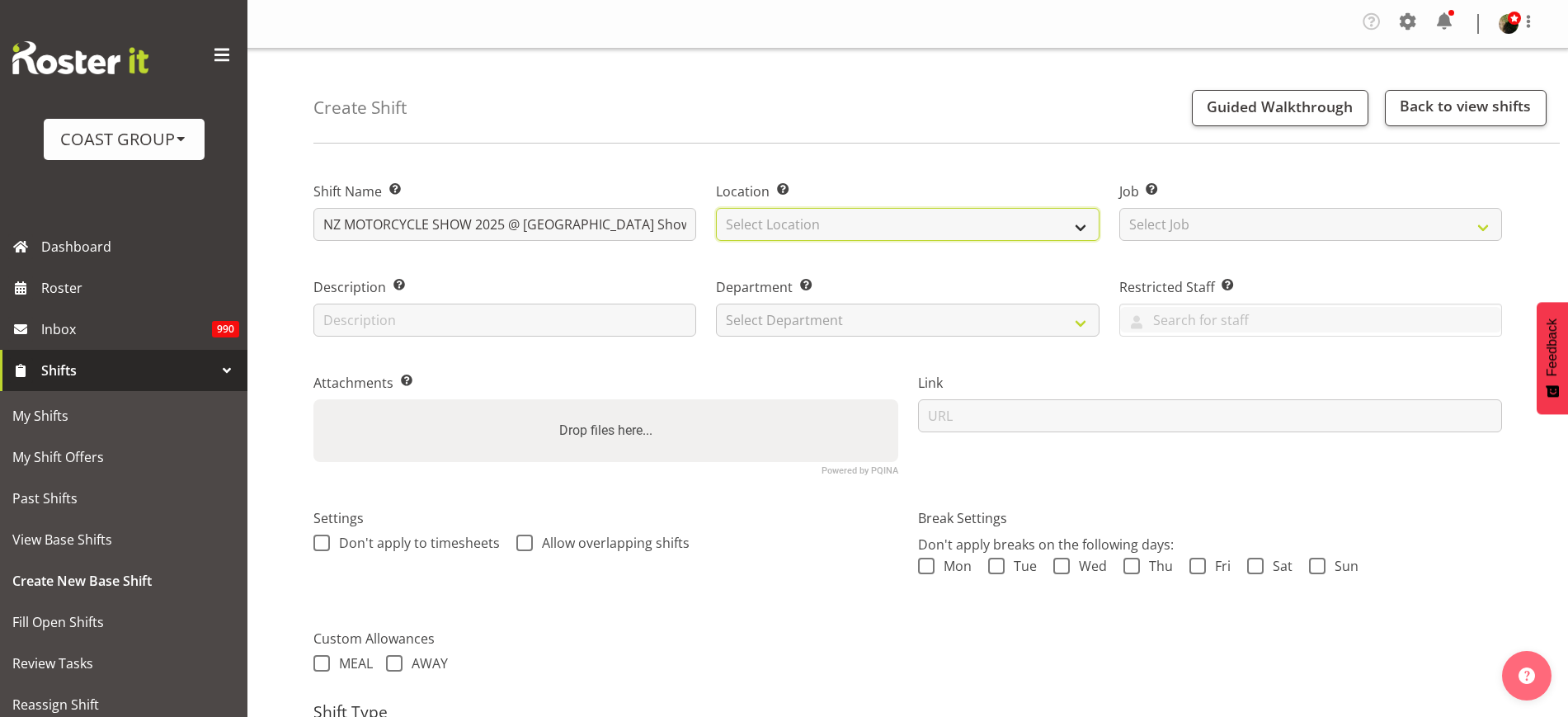
click at [805, 233] on select "Select Location [GEOGRAPHIC_DATA] EVENTS [PERSON_NAME][GEOGRAPHIC_DATA] [GEOGRA…" at bounding box center [907, 225] width 383 height 33
select select "31"
click at [716, 208] on select "Select Location CARLTON EVENTS Carlton Hamilton Carlton Wellington DW CHC DW DI…" at bounding box center [907, 225] width 383 height 33
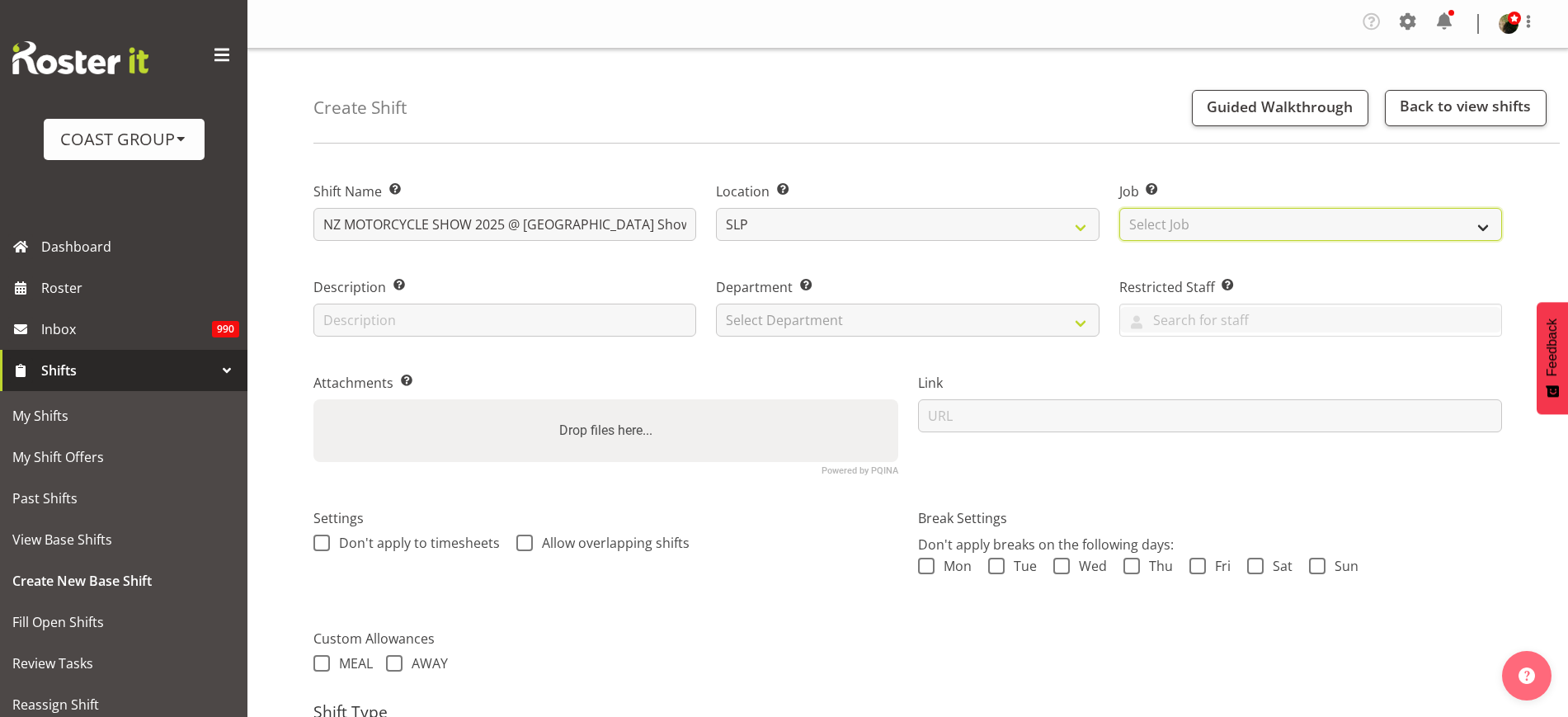
click at [1177, 229] on select "Select Job Create new job 1 Carlton Events 1 Carlton Hamilton 1 Carlton Welling…" at bounding box center [1310, 225] width 383 height 33
select select "0"
click at [1119, 208] on select "Select Job Create new job 1 Carlton Events 1 Carlton Hamilton 1 Carlton Welling…" at bounding box center [1310, 225] width 383 height 33
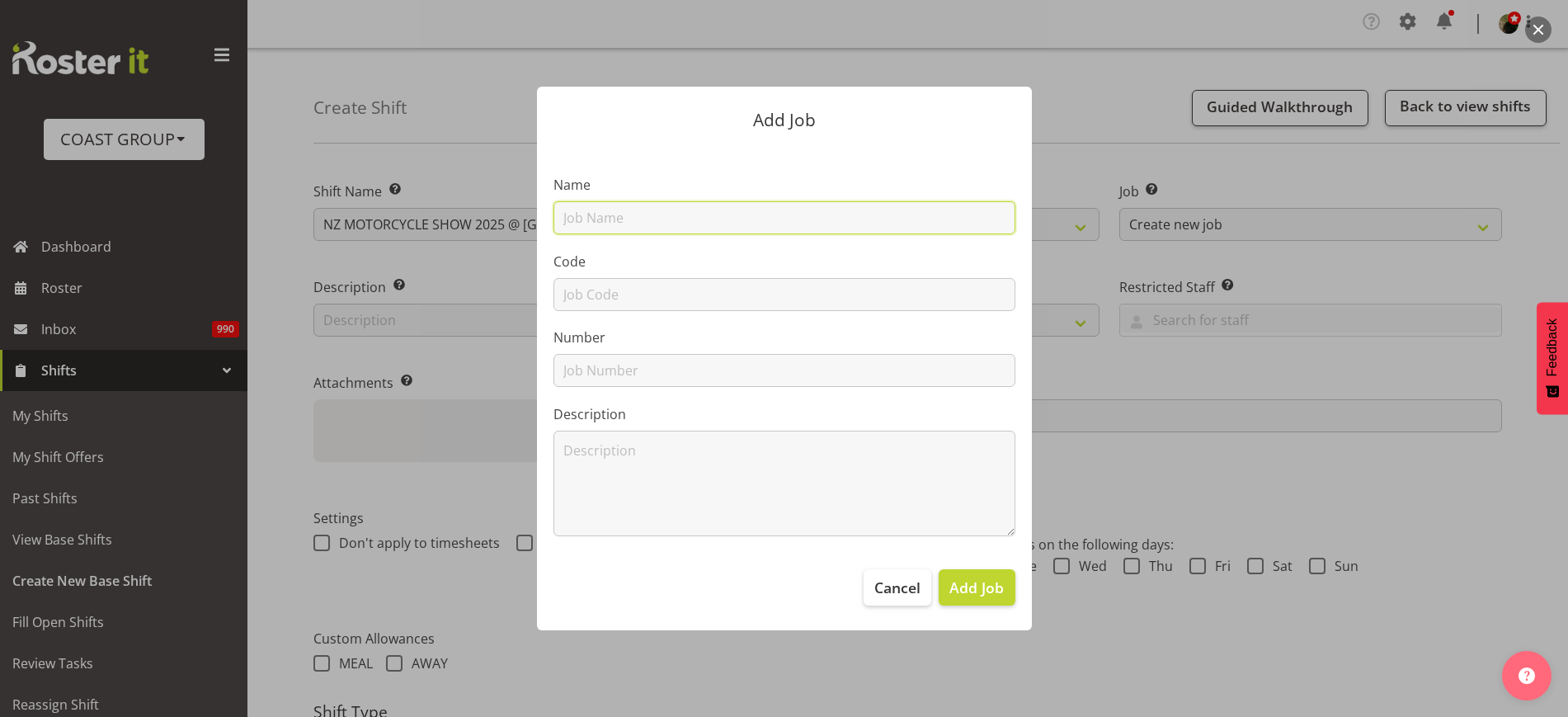
click at [736, 221] on input "text" at bounding box center [784, 218] width 462 height 33
type input "T251018-2 NZ Motorcycle Show 2025"
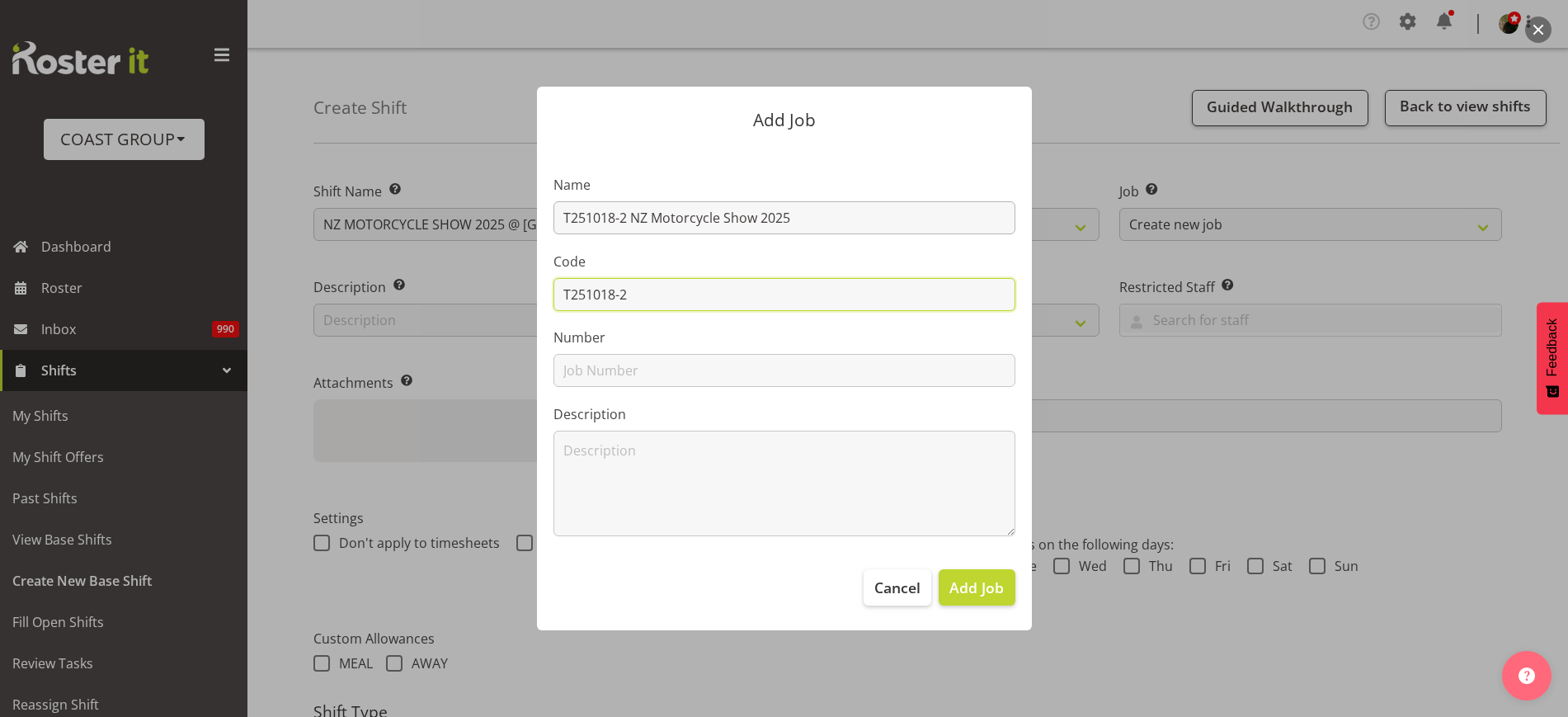
type input "T251018-2"
click at [979, 581] on span "Add Job" at bounding box center [976, 587] width 55 height 21
select select
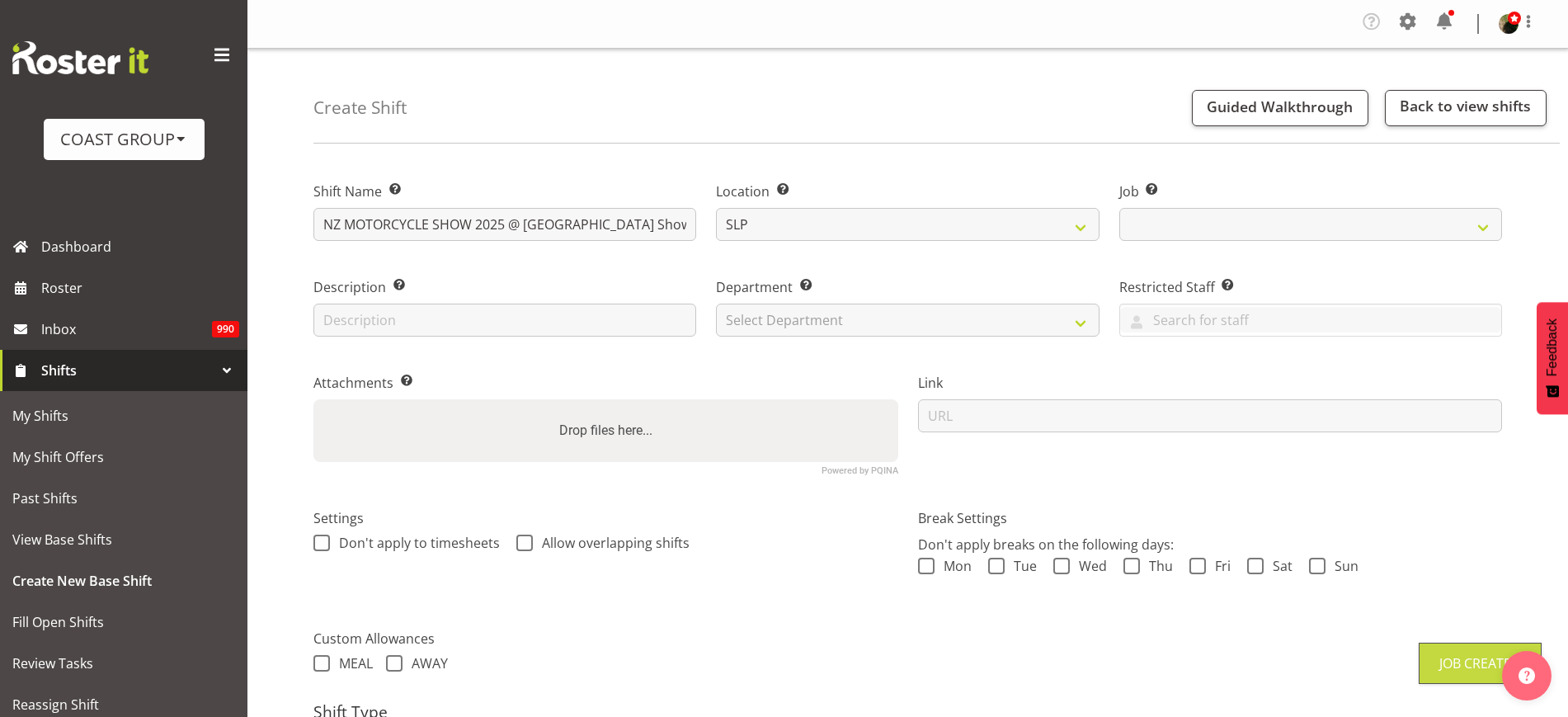
select select "10579"
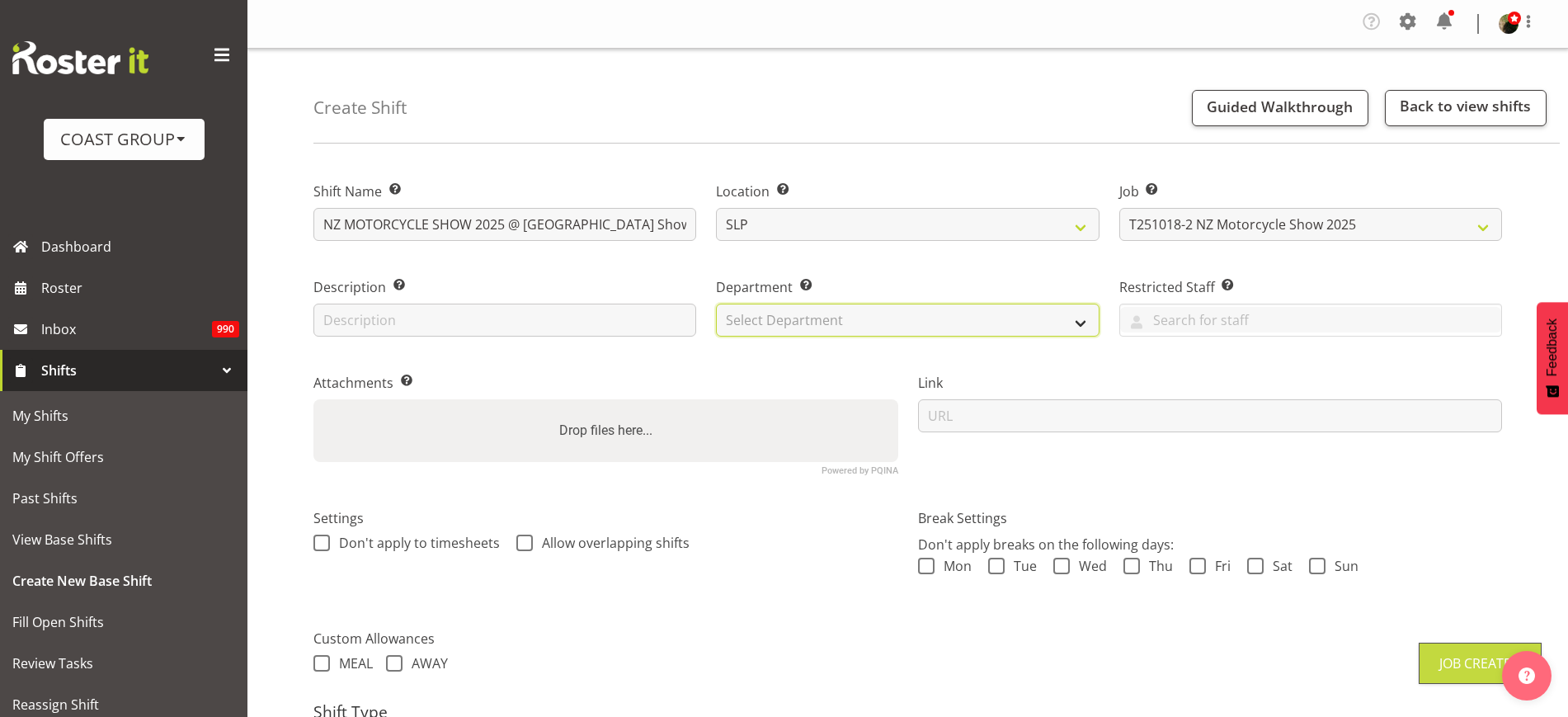
click at [812, 322] on select "Select Department CARLTON EVENTS Carlton Hamilton Carlton Wellington DW AKL DW …" at bounding box center [907, 320] width 383 height 33
select select "23"
click at [716, 304] on select "Select Department CARLTON EVENTS Carlton Hamilton Carlton Wellington DW AKL DW …" at bounding box center [907, 320] width 383 height 33
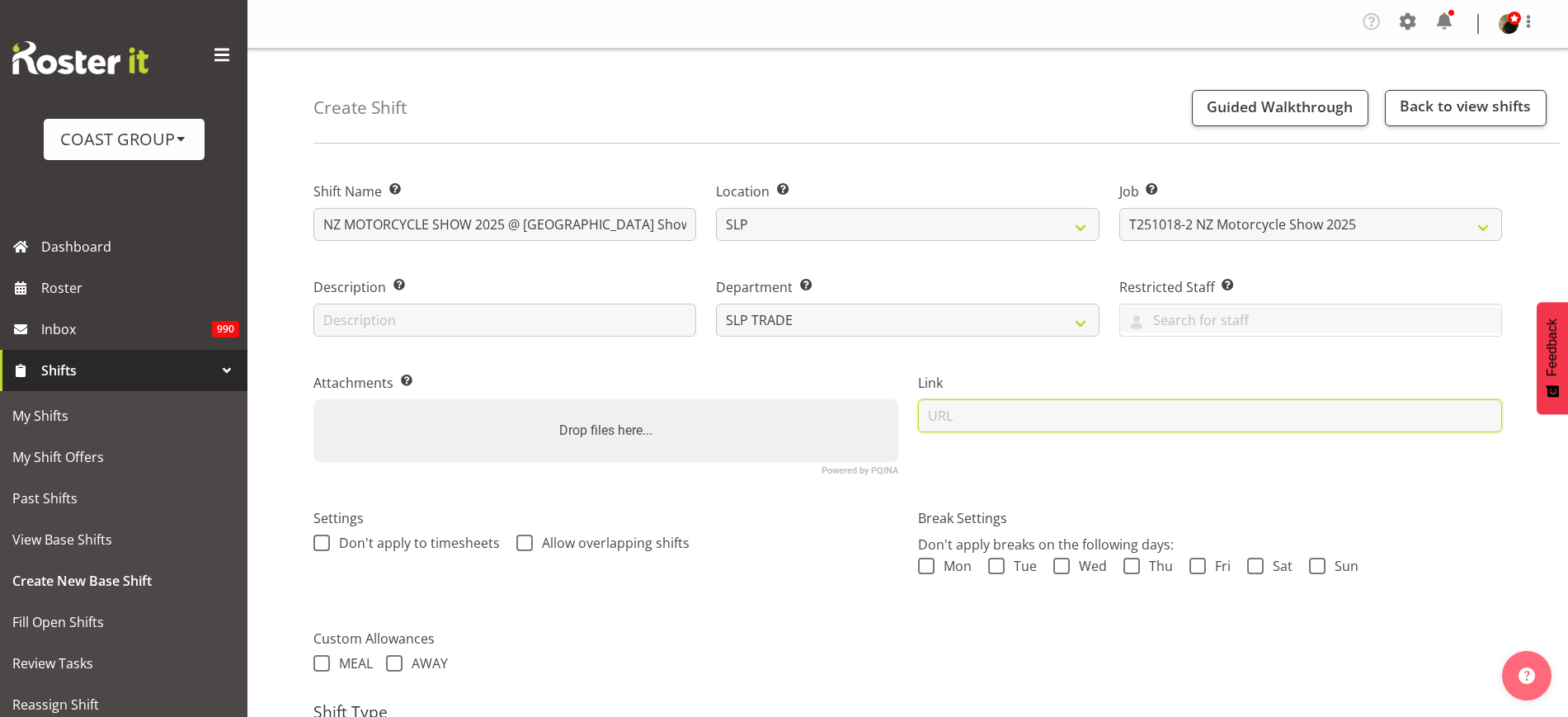
click at [958, 402] on input "url" at bounding box center [1210, 416] width 585 height 33
paste input "https://drive.google.com/drive/folders/1aFfNBLXj98a2jFBNwMTBd5Icrocwv3uk"
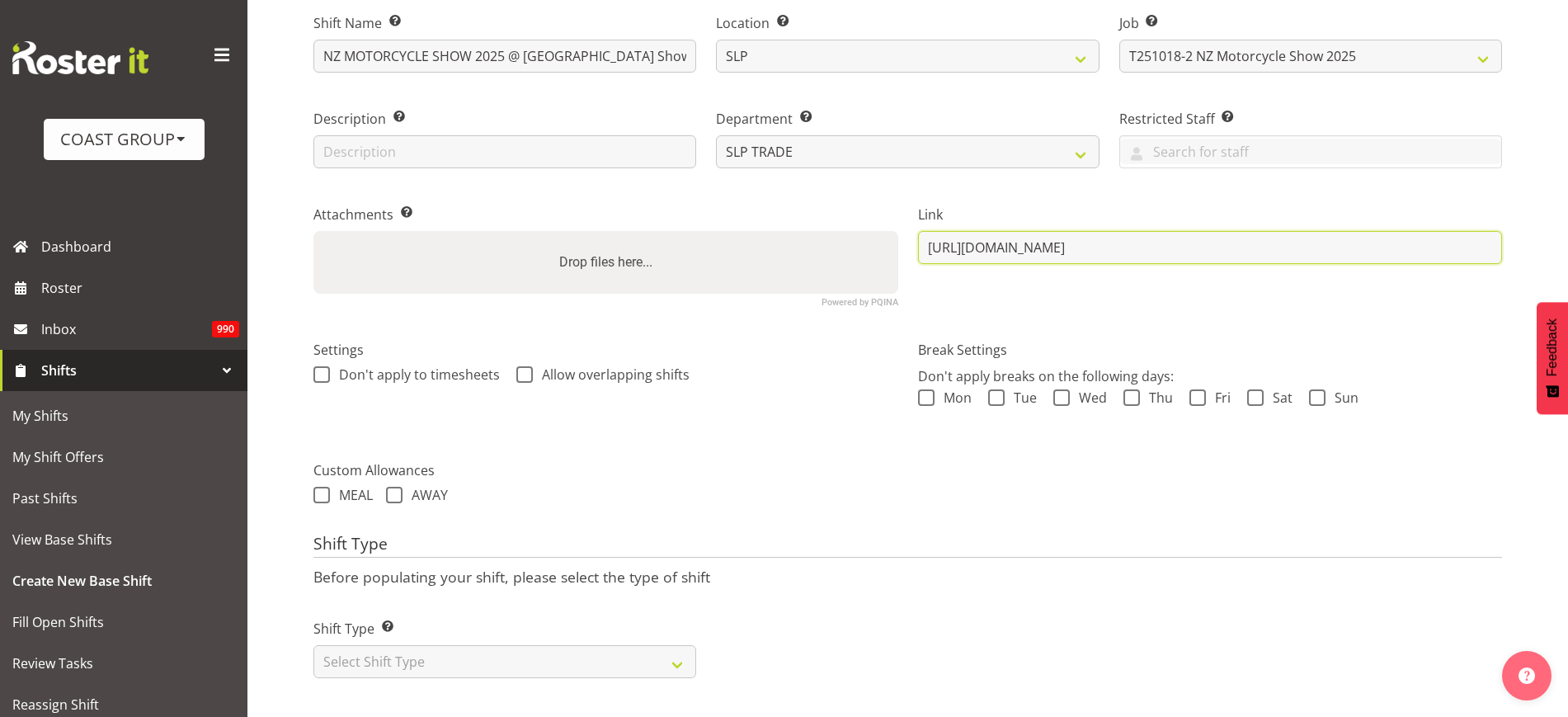
scroll to position [184, 0]
type input "https://drive.google.com/drive/folders/1aFfNBLXj98a2jFBNwMTBd5Icrocwv3uk"
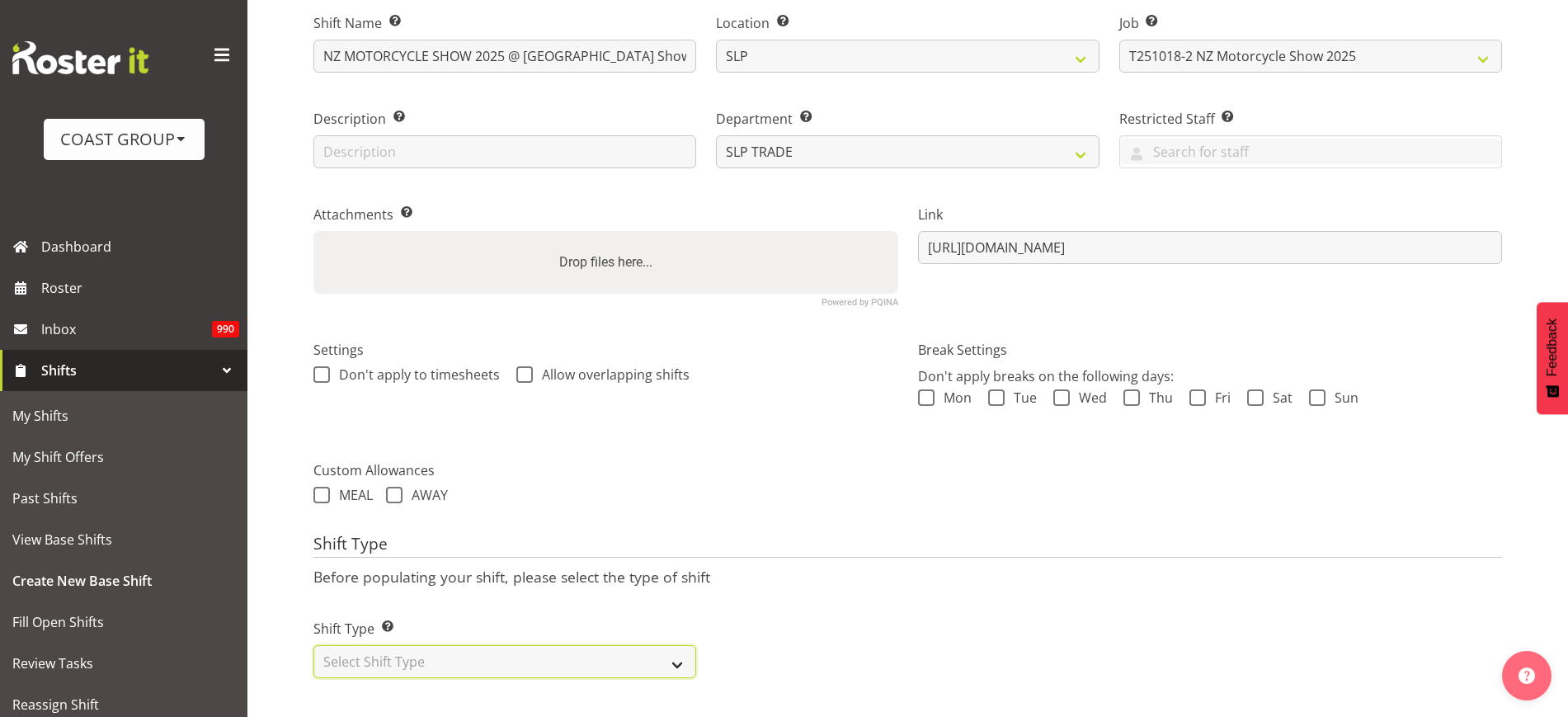
click at [466, 646] on select "Select Shift Type One Off Shift Recurring Shift Rotating Shift" at bounding box center [505, 662] width 383 height 33
select select "recurring"
click at [313, 646] on select "Select Shift Type One Off Shift Recurring Shift Rotating Shift" at bounding box center [505, 662] width 383 height 33
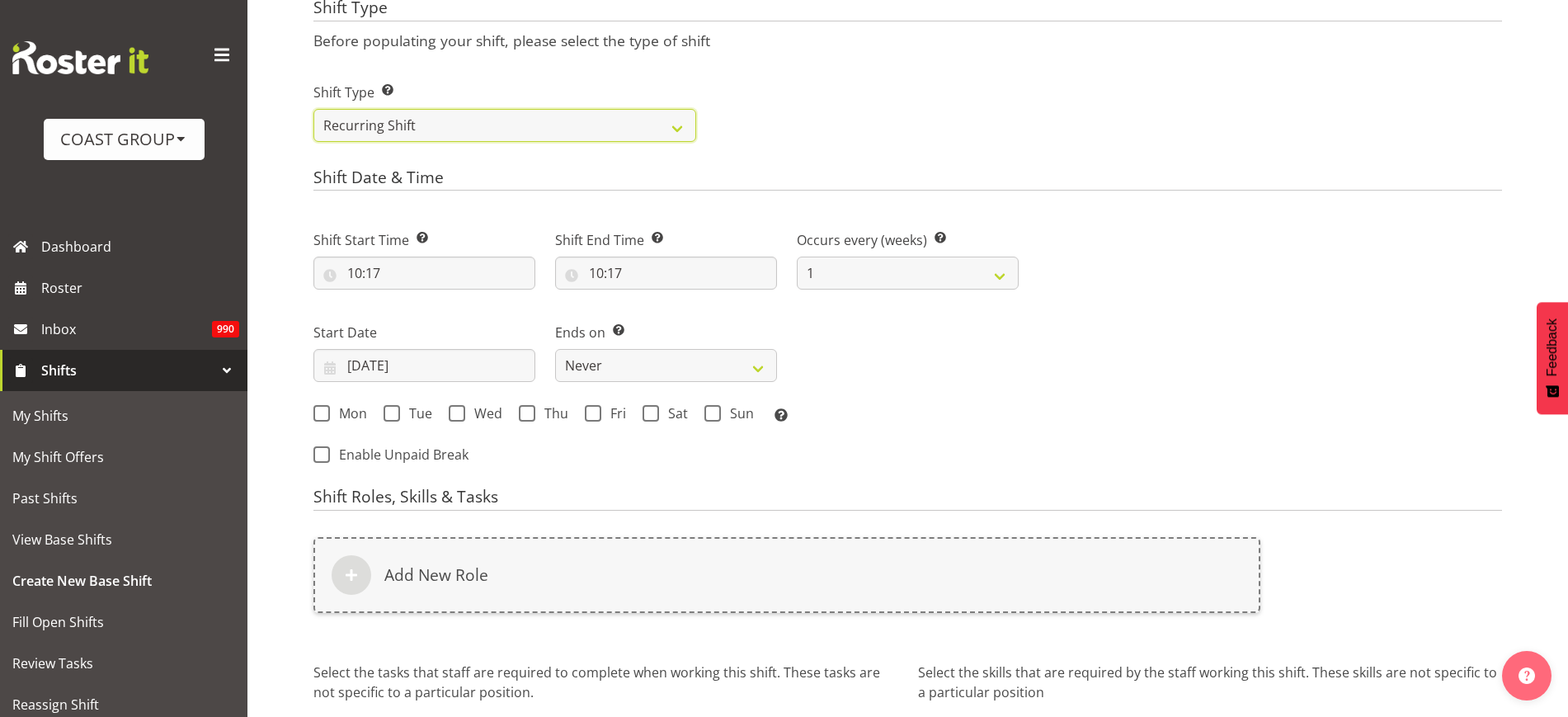
scroll to position [728, 0]
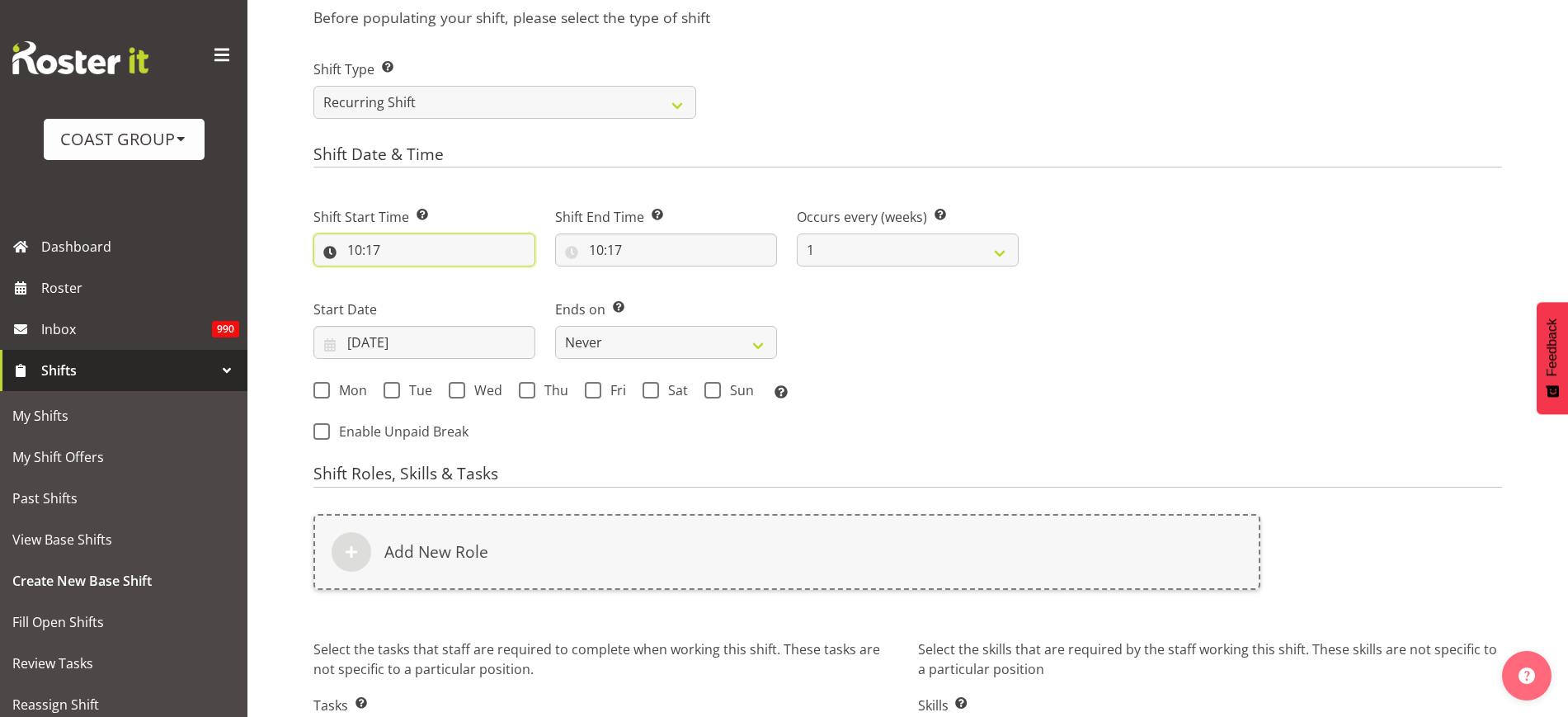
click at [393, 246] on input "10:17" at bounding box center [424, 250] width 222 height 33
select select "0"
type input "00:17"
select select "7"
type input "07:17"
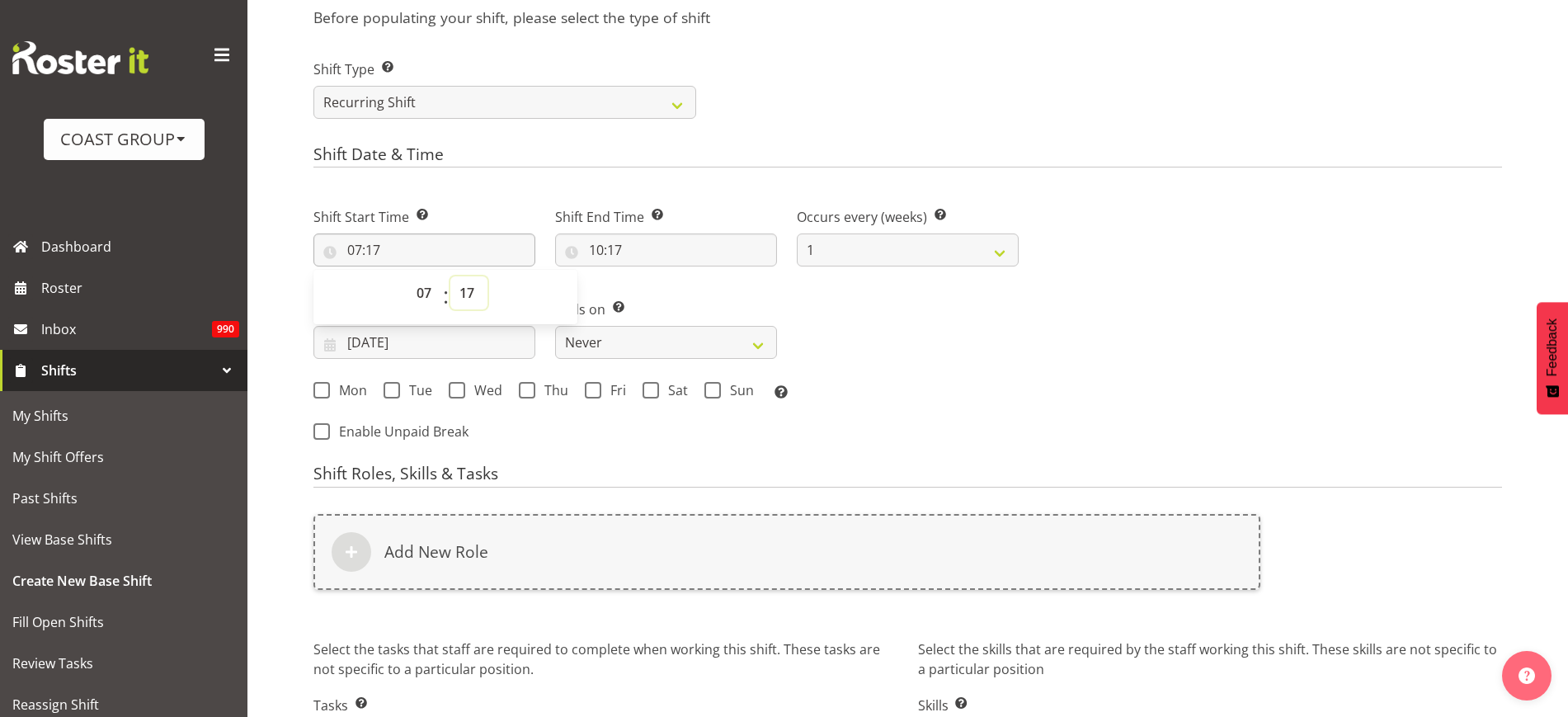
select select "0"
type input "07:00"
click at [619, 251] on input "10:17" at bounding box center [666, 250] width 222 height 33
select select "11"
type input "11:17"
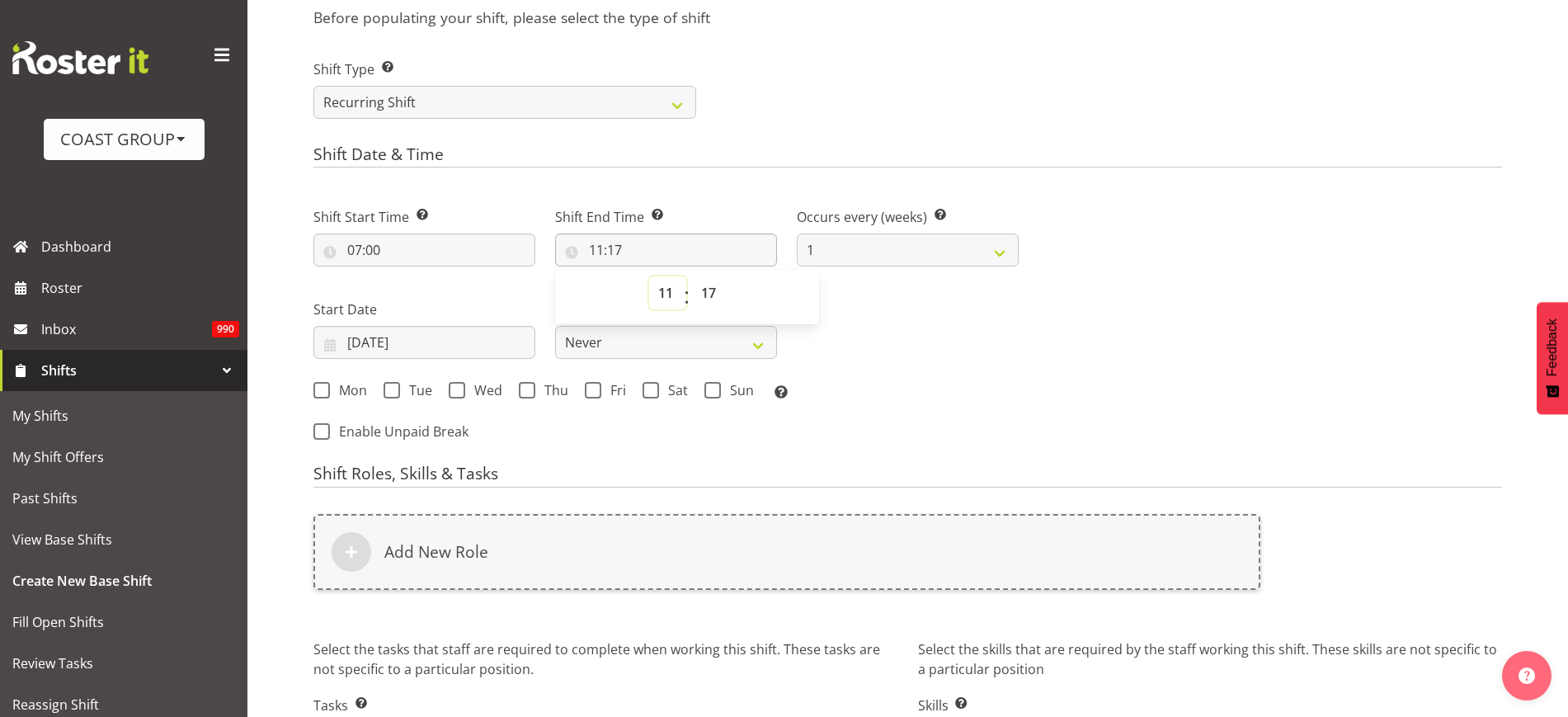
select select "17"
type input "17:17"
select select "0"
type input "17:00"
click at [410, 336] on input "28/08/2025" at bounding box center [424, 343] width 222 height 33
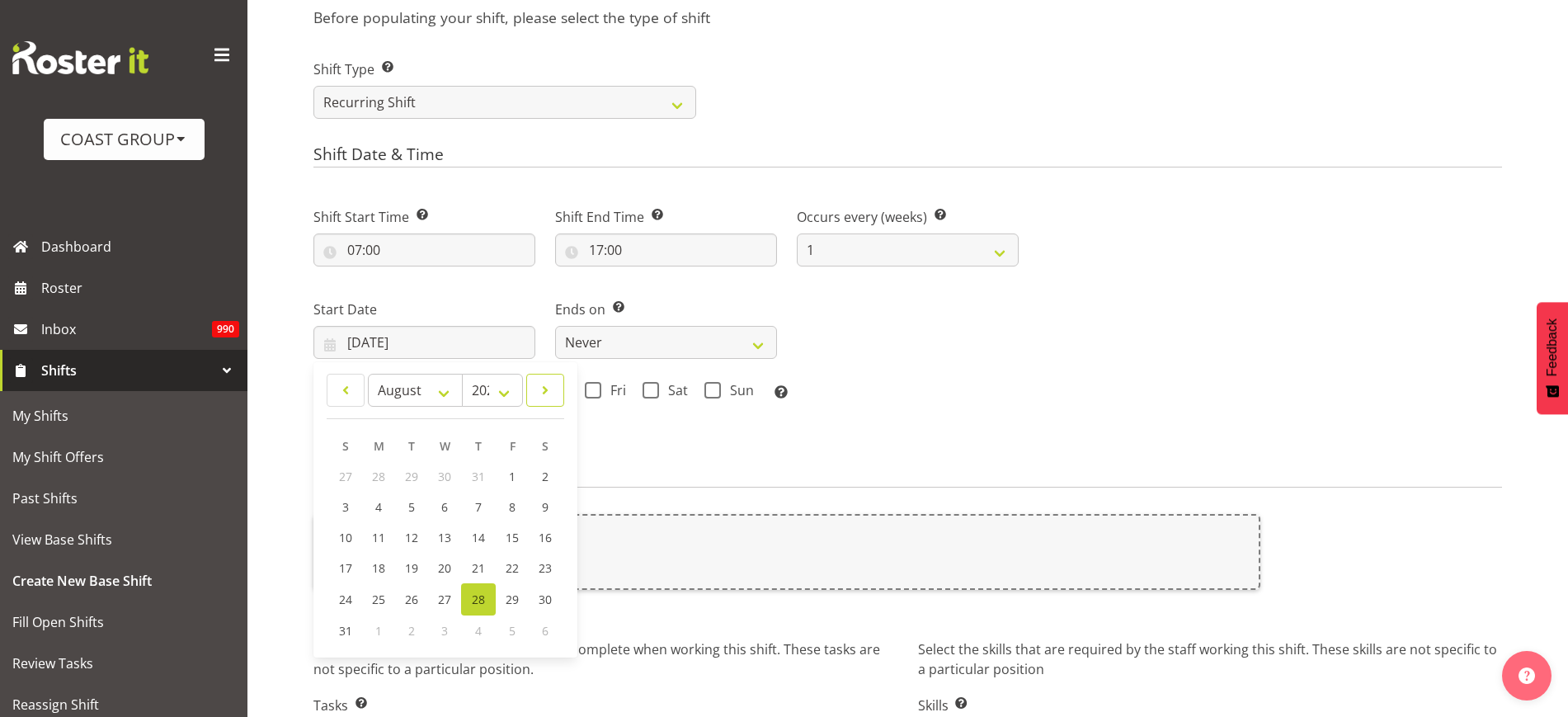
click at [540, 386] on span at bounding box center [545, 390] width 17 height 20
select select "9"
click at [474, 536] on span "16" at bounding box center [478, 537] width 14 height 16
type input "16/10/2025"
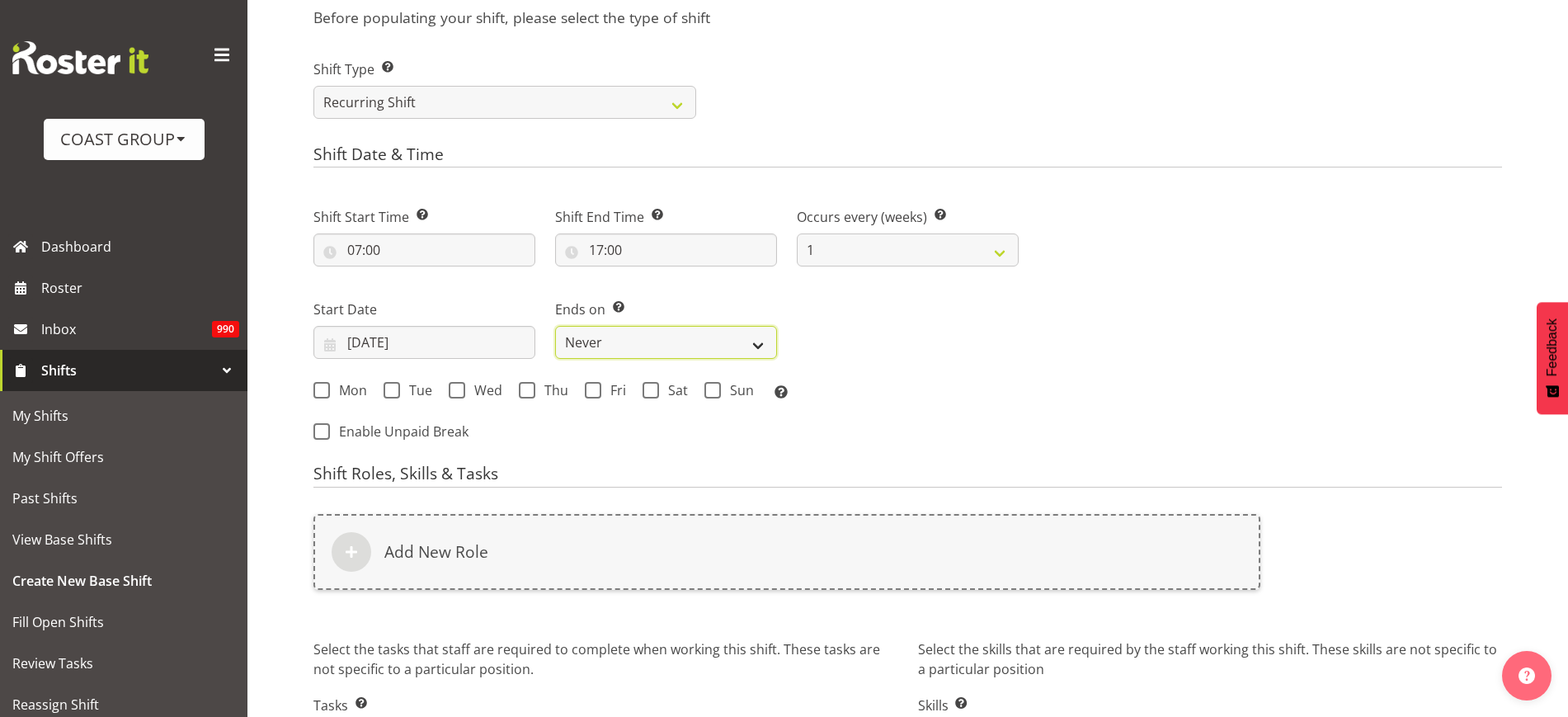
click at [643, 348] on select "Never On Date" at bounding box center [666, 343] width 222 height 33
select select "date"
click at [556, 326] on select "Never On Date" at bounding box center [666, 343] width 222 height 33
select select "7"
select select "2025"
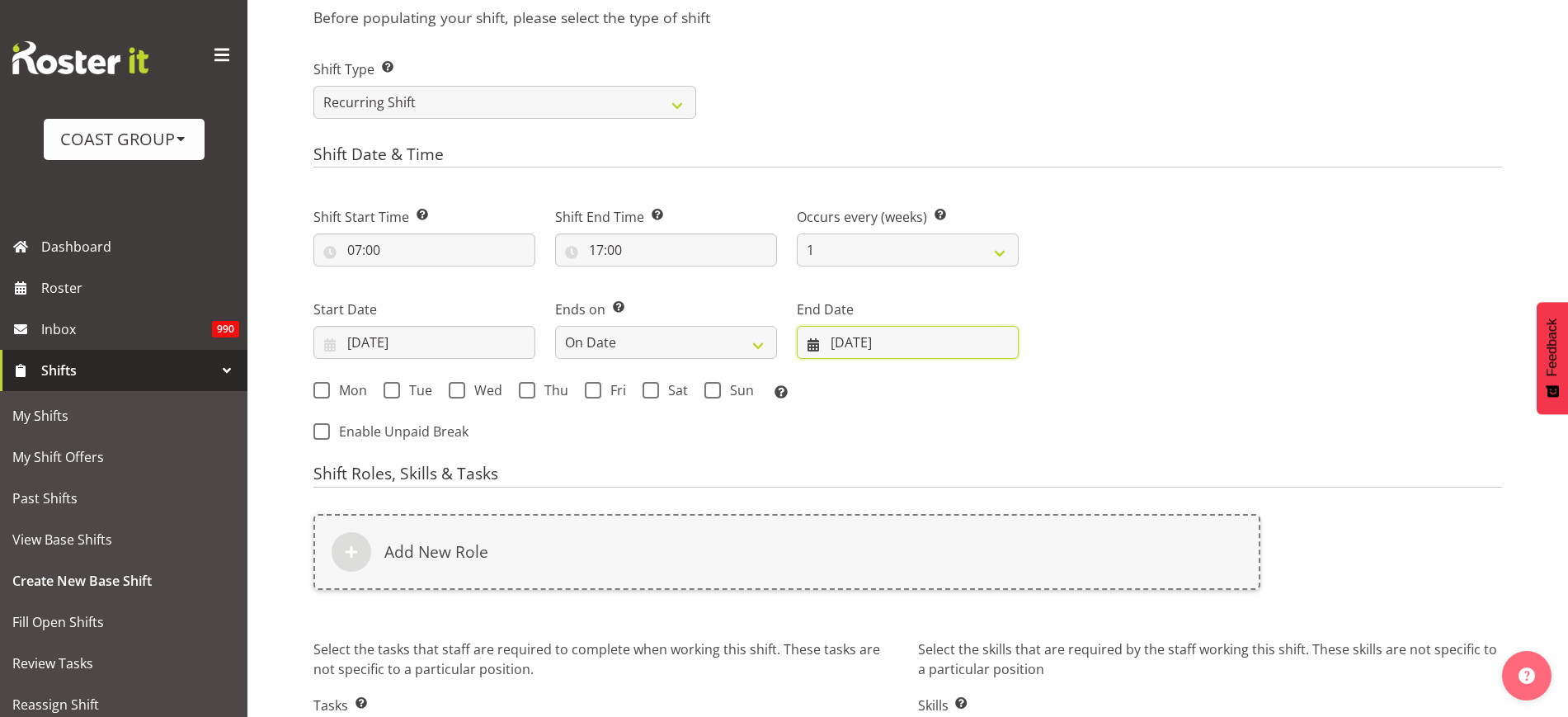
click at [897, 335] on input "28/08/2025" at bounding box center [907, 343] width 222 height 33
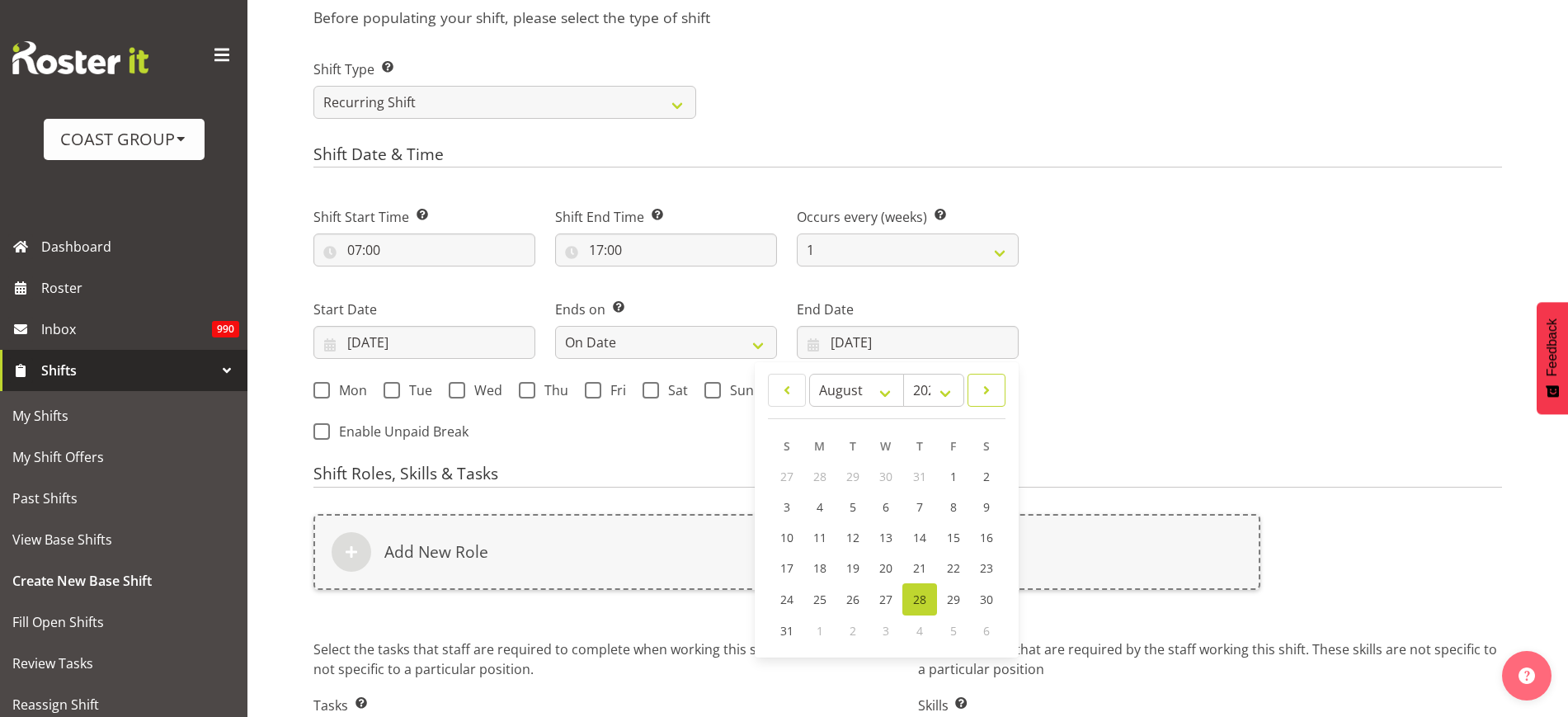
click at [991, 398] on span at bounding box center [986, 390] width 17 height 20
select select "9"
click at [823, 569] on span "20" at bounding box center [821, 569] width 14 height 16
type input "20/10/2025"
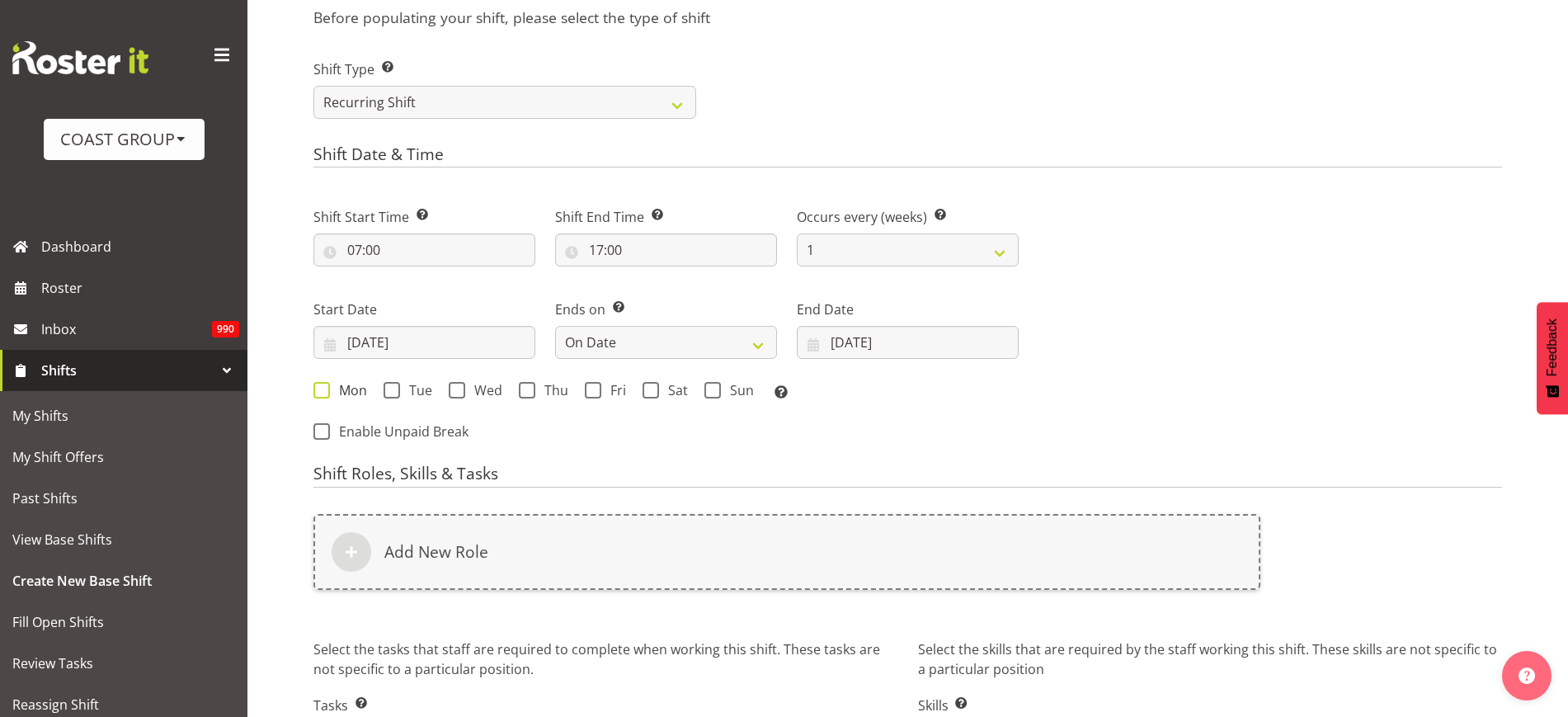
click at [340, 387] on span "Mon" at bounding box center [349, 390] width 37 height 17
click at [324, 387] on input "Mon" at bounding box center [318, 390] width 11 height 11
checkbox input "true"
click at [392, 389] on span at bounding box center [392, 390] width 17 height 17
click at [392, 389] on input "Tue" at bounding box center [389, 390] width 11 height 11
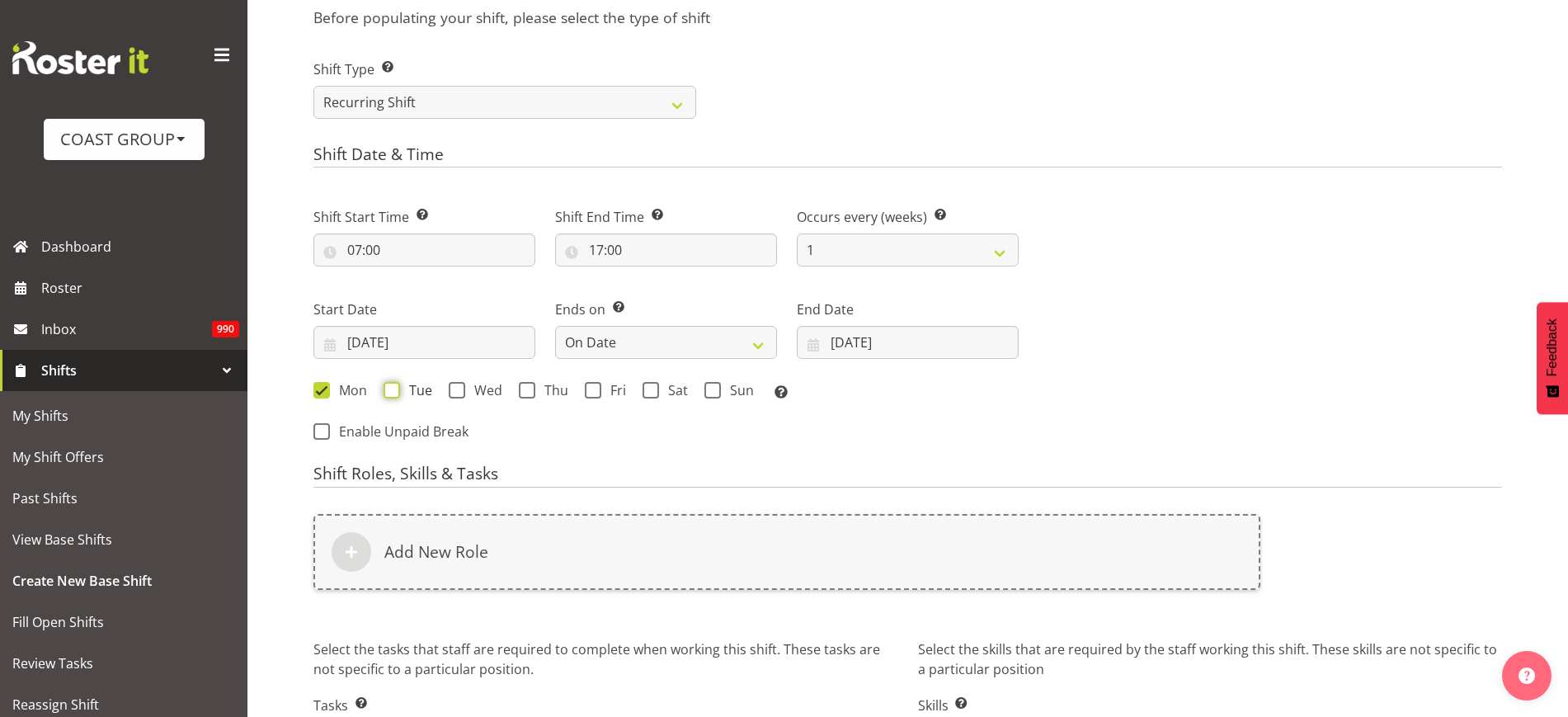
checkbox input "true"
click at [471, 392] on span "Wed" at bounding box center [483, 390] width 37 height 17
click at [460, 392] on input "Wed" at bounding box center [454, 390] width 11 height 11
checkbox input "true"
click at [528, 391] on span at bounding box center [526, 390] width 17 height 17
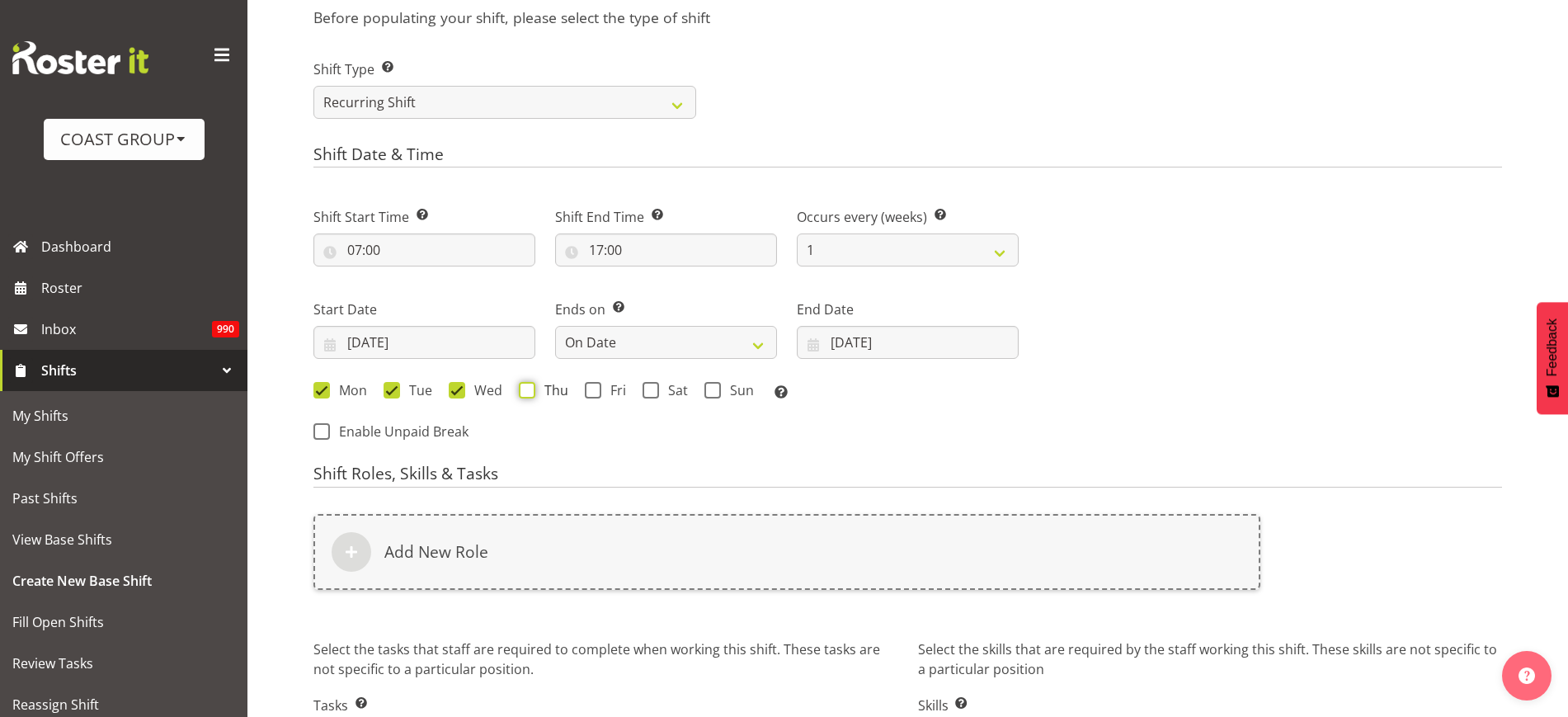
click at [528, 391] on input "Thu" at bounding box center [523, 390] width 11 height 11
checkbox input "true"
click at [591, 391] on span at bounding box center [593, 390] width 17 height 17
click at [591, 391] on input "Fri" at bounding box center [590, 390] width 11 height 11
checkbox input "true"
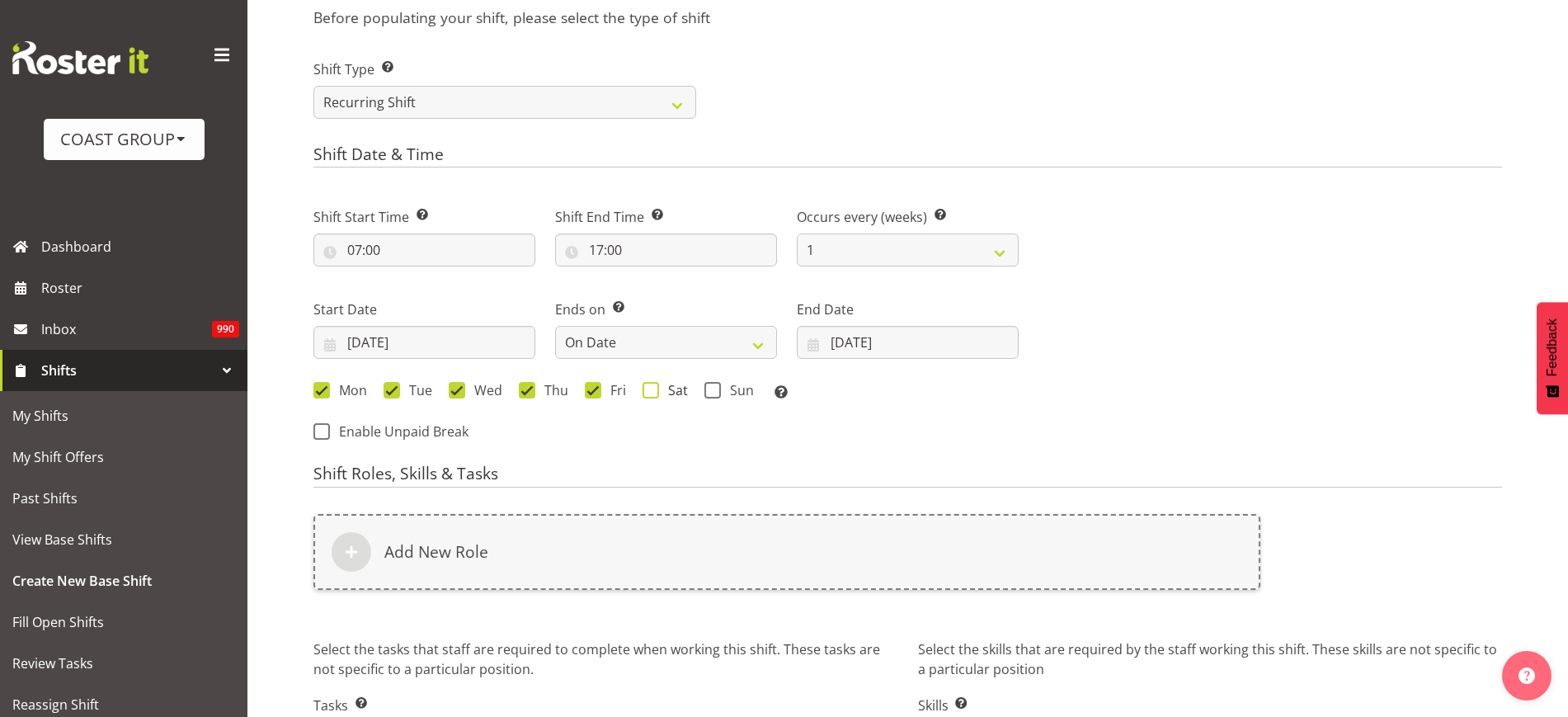
click at [657, 391] on span at bounding box center [650, 390] width 17 height 17
click at [653, 391] on input "Sat" at bounding box center [647, 390] width 11 height 11
checkbox input "true"
click at [713, 391] on span at bounding box center [712, 390] width 17 height 17
click at [713, 391] on input "Sun" at bounding box center [709, 390] width 11 height 11
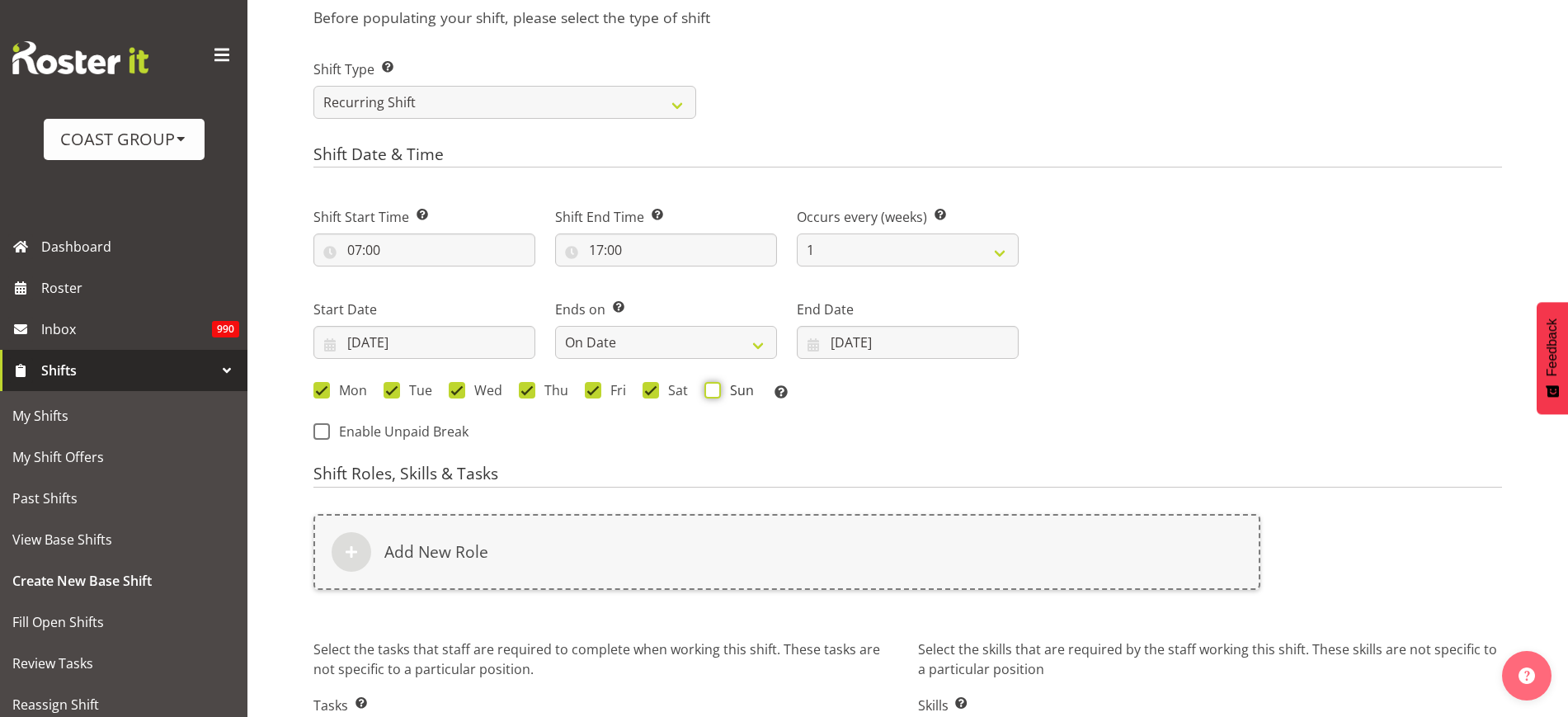
checkbox input "true"
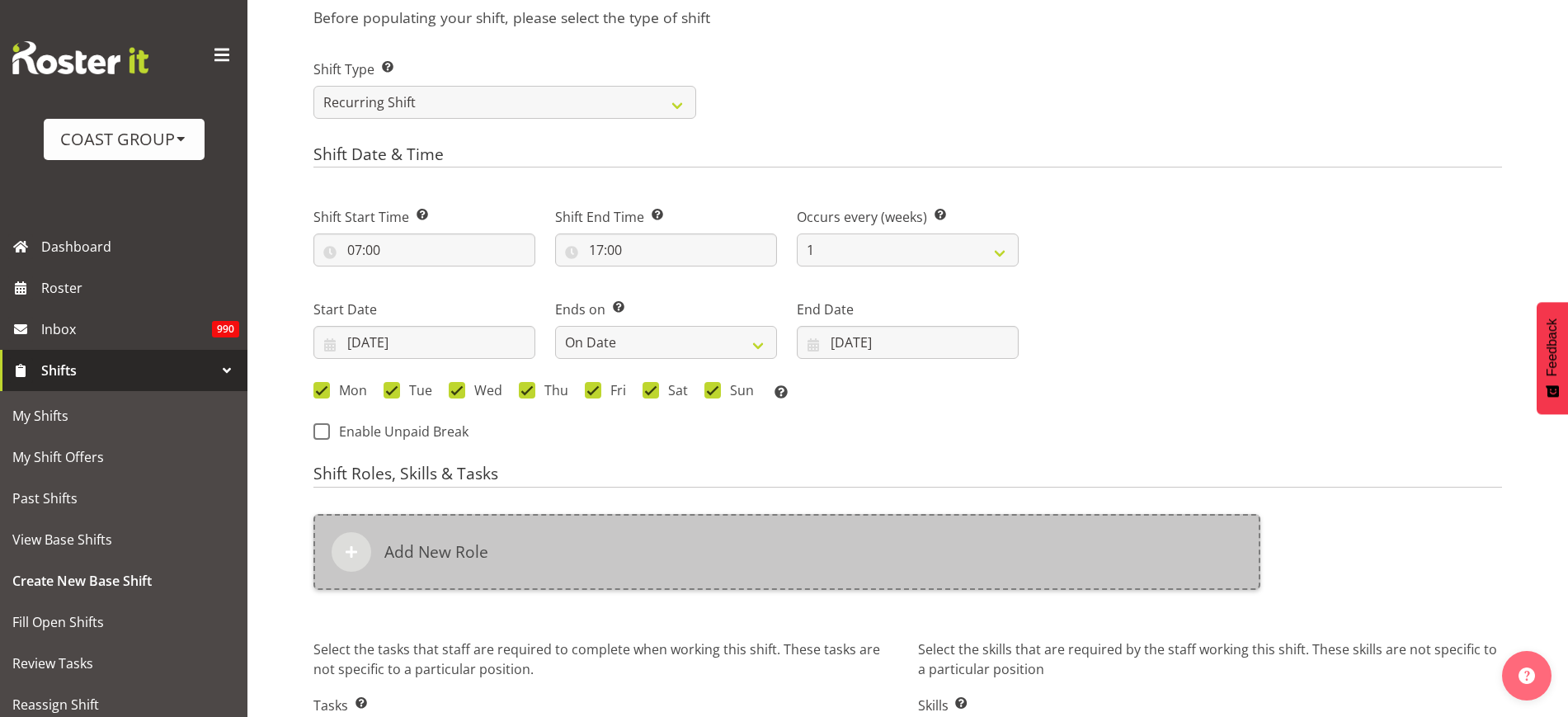
click at [544, 555] on div "Add New Role" at bounding box center [787, 552] width 947 height 76
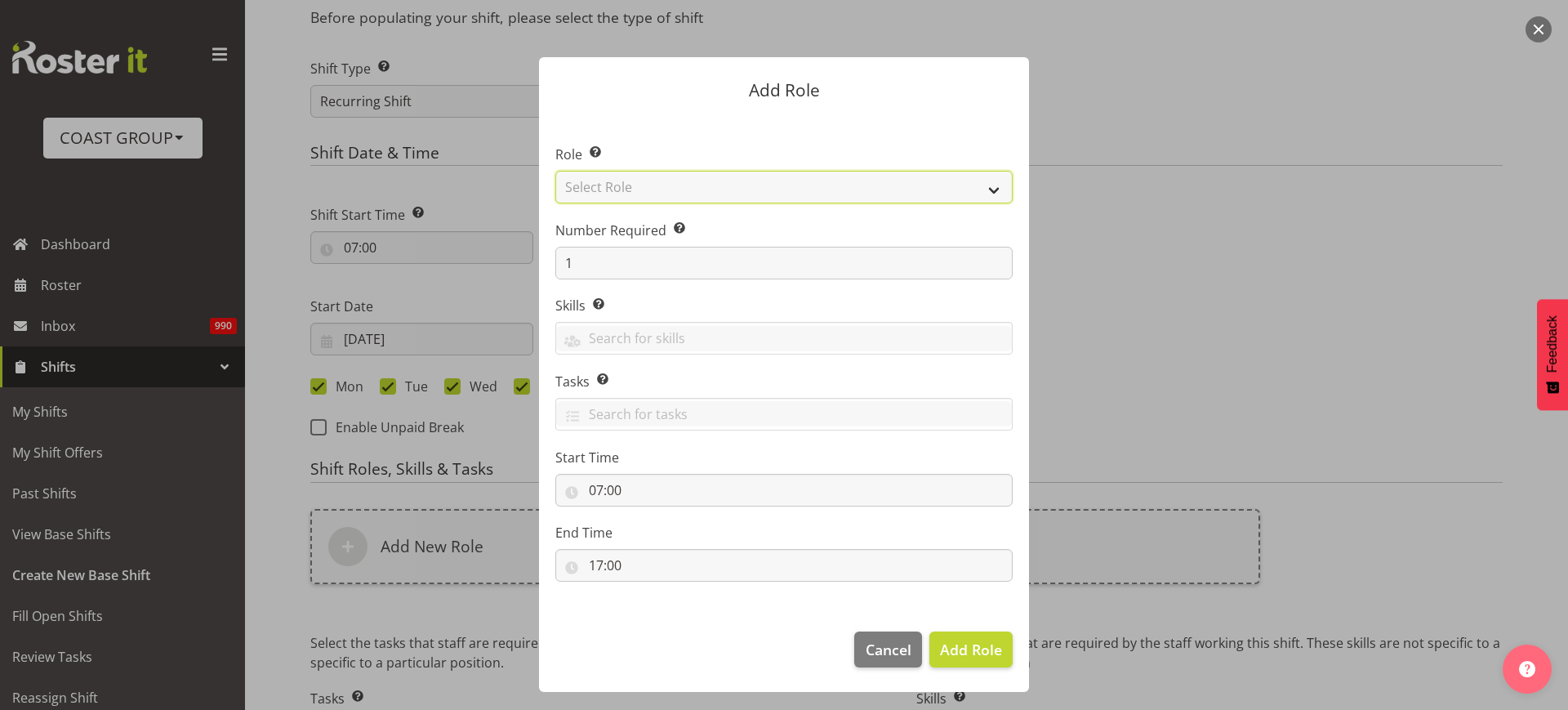
click at [688, 182] on select "Select Role ACCOUNT MANAGER ACCOUNT MANAGER DW ACCOUNTS AKL DIANNA VEHICLES AKL…" at bounding box center [783, 188] width 457 height 33
select select "123"
click at [555, 171] on select "Select Role ACCOUNT MANAGER ACCOUNT MANAGER DW ACCOUNTS AKL DIANNA VEHICLES AKL…" at bounding box center [783, 188] width 457 height 33
drag, startPoint x: 582, startPoint y: 263, endPoint x: 541, endPoint y: 258, distance: 41.3
click at [541, 258] on section "Role Select the role you wish to add to the shift. ACCOUNT MANAGER ACCOUNT MANA…" at bounding box center [784, 365] width 490 height 500
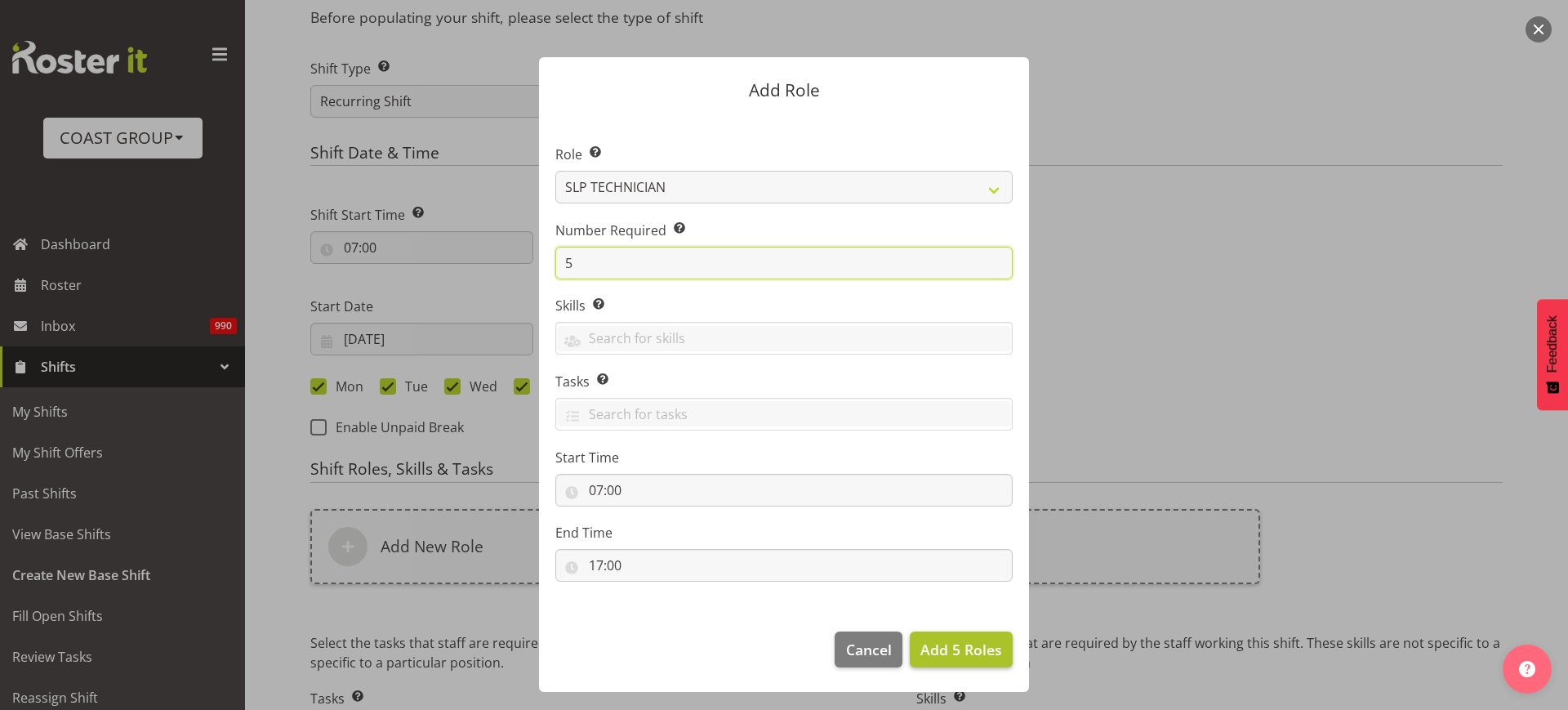
type input "5"
click at [978, 652] on span "Add 5 Roles" at bounding box center [961, 649] width 81 height 19
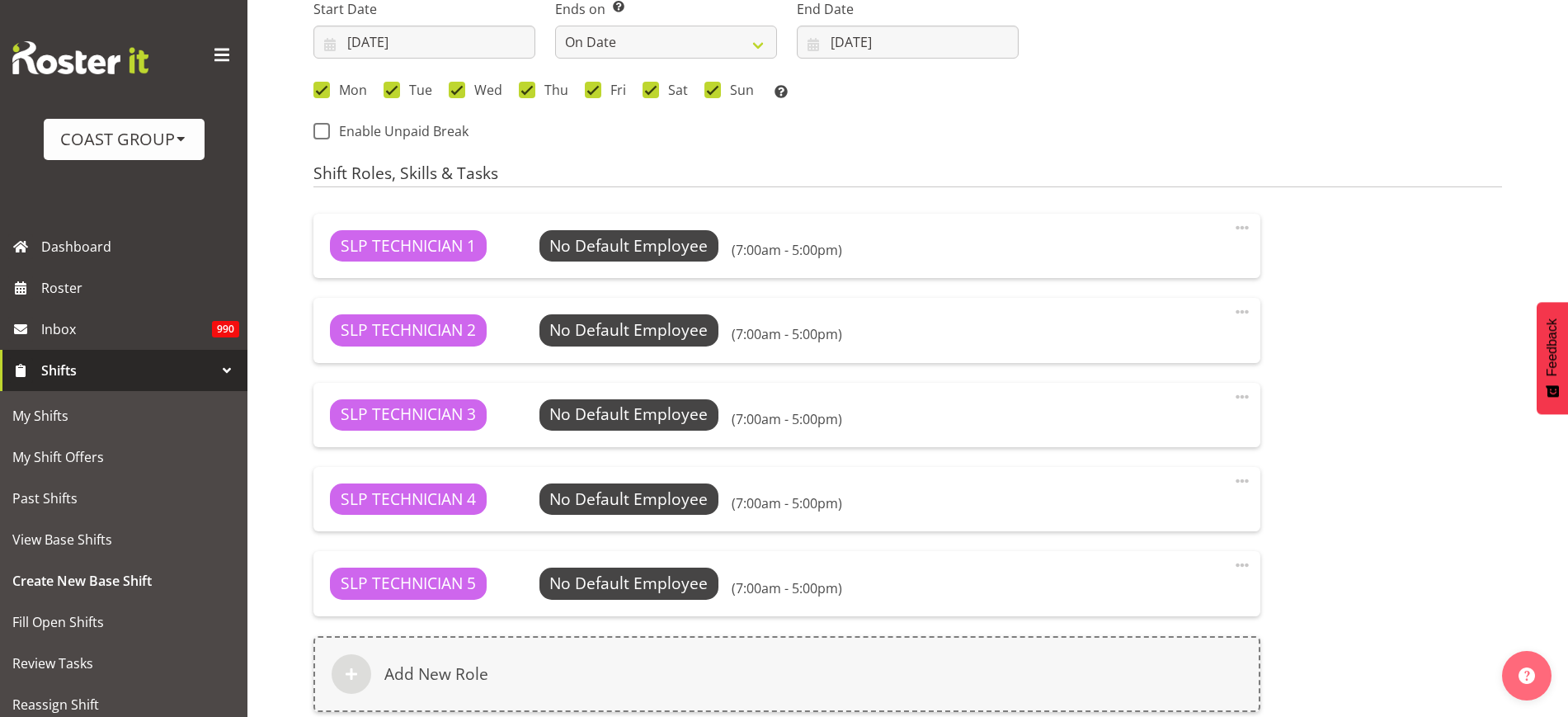
scroll to position [1273, 0]
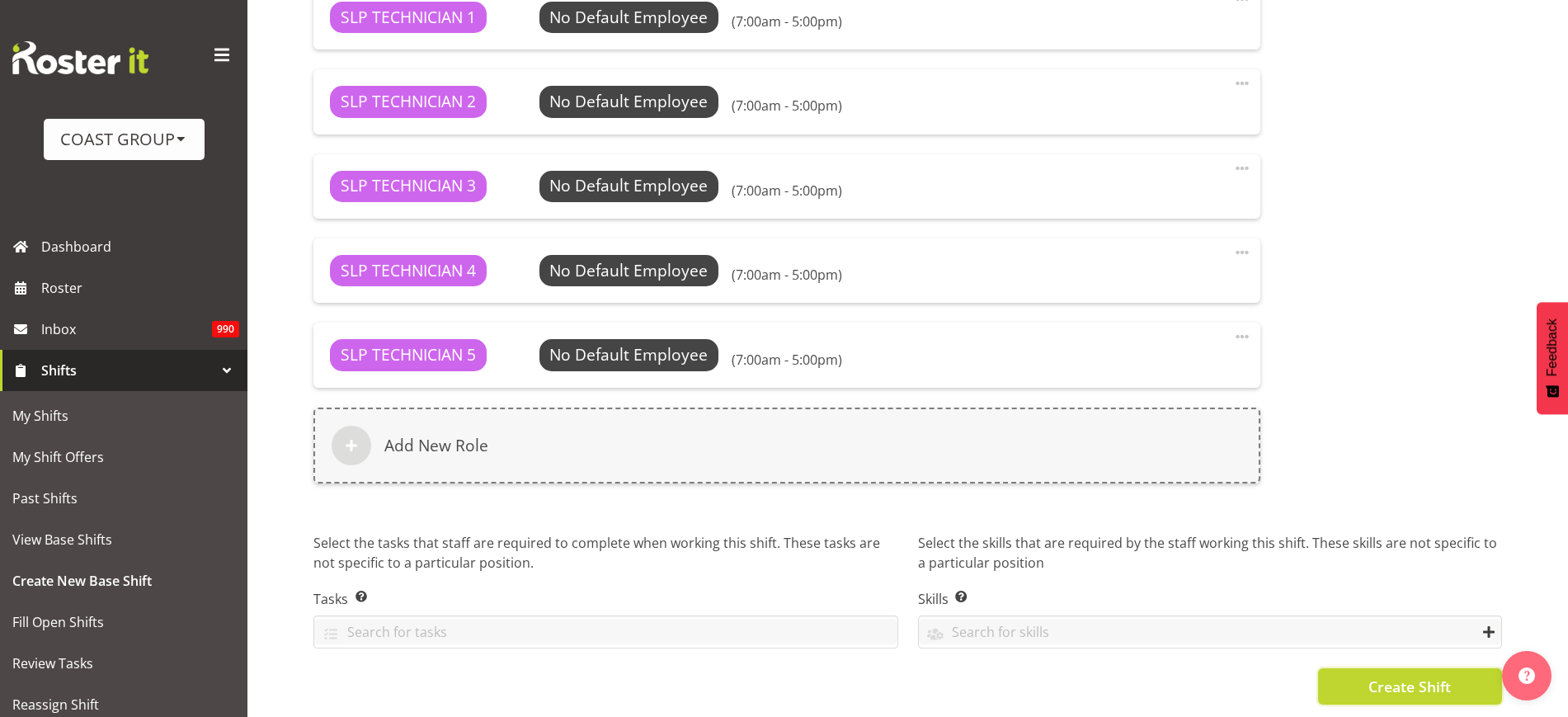
click at [1416, 676] on span "Create Shift" at bounding box center [1409, 687] width 82 height 21
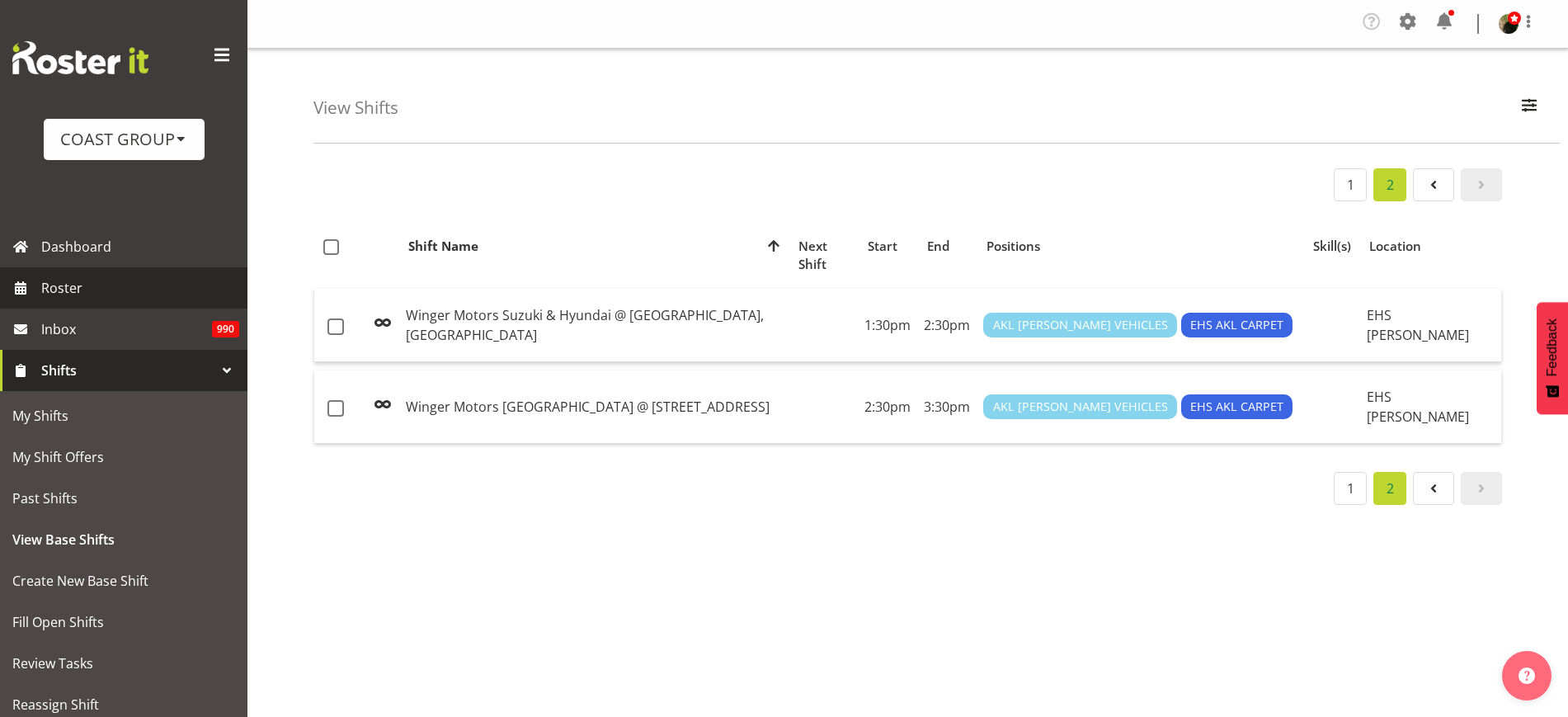
click at [101, 288] on span "Roster" at bounding box center [140, 287] width 198 height 24
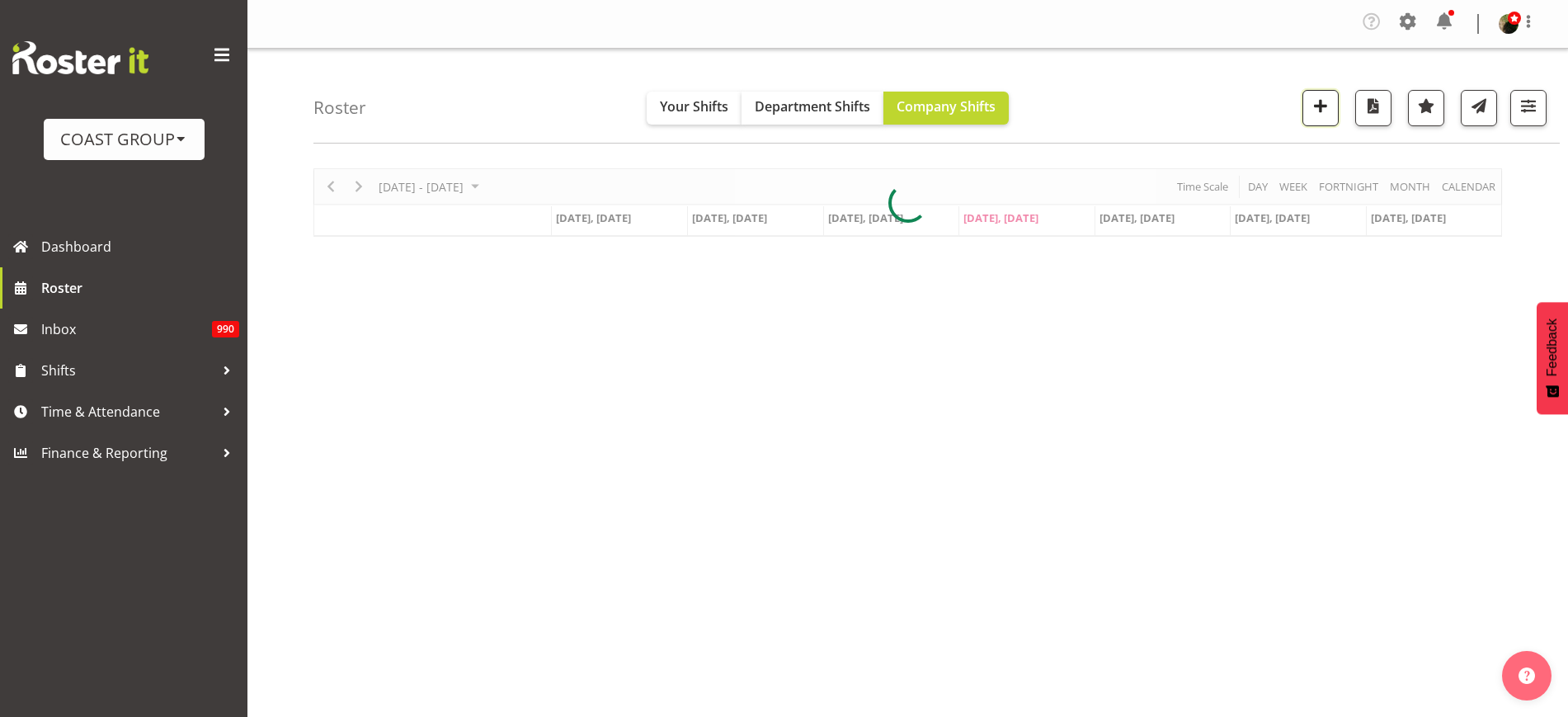
click at [1322, 104] on span "button" at bounding box center [1320, 105] width 21 height 21
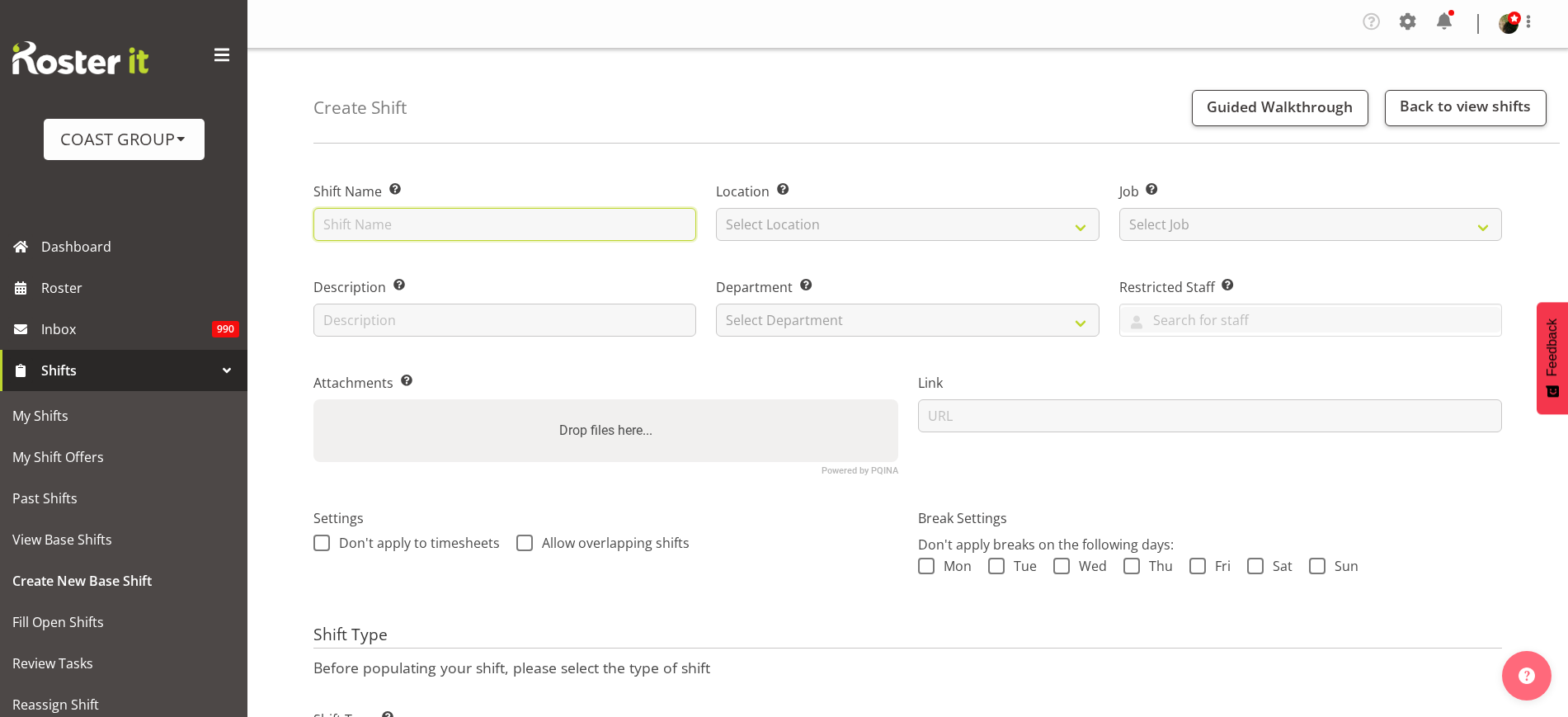
click at [434, 226] on input "text" at bounding box center [505, 225] width 383 height 33
paste input "Climate Change & Business Conference 2025"
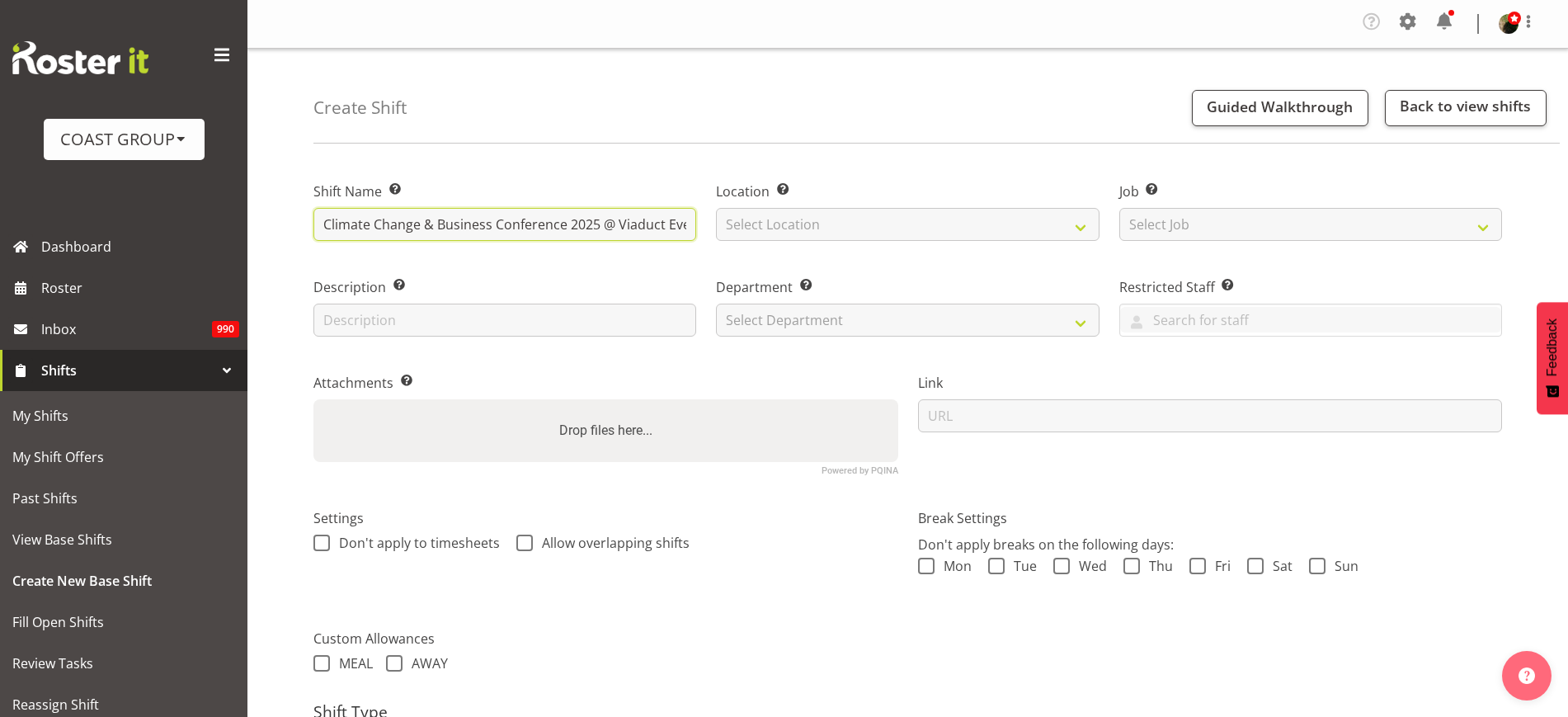
click at [629, 232] on input "Climate Change & Business Conference 2025 @ Viaduct Events Center on site @" at bounding box center [505, 225] width 383 height 33
type input "Climate Change & Business Conference 2025 @ Viaduct Events Center on site @ 1100"
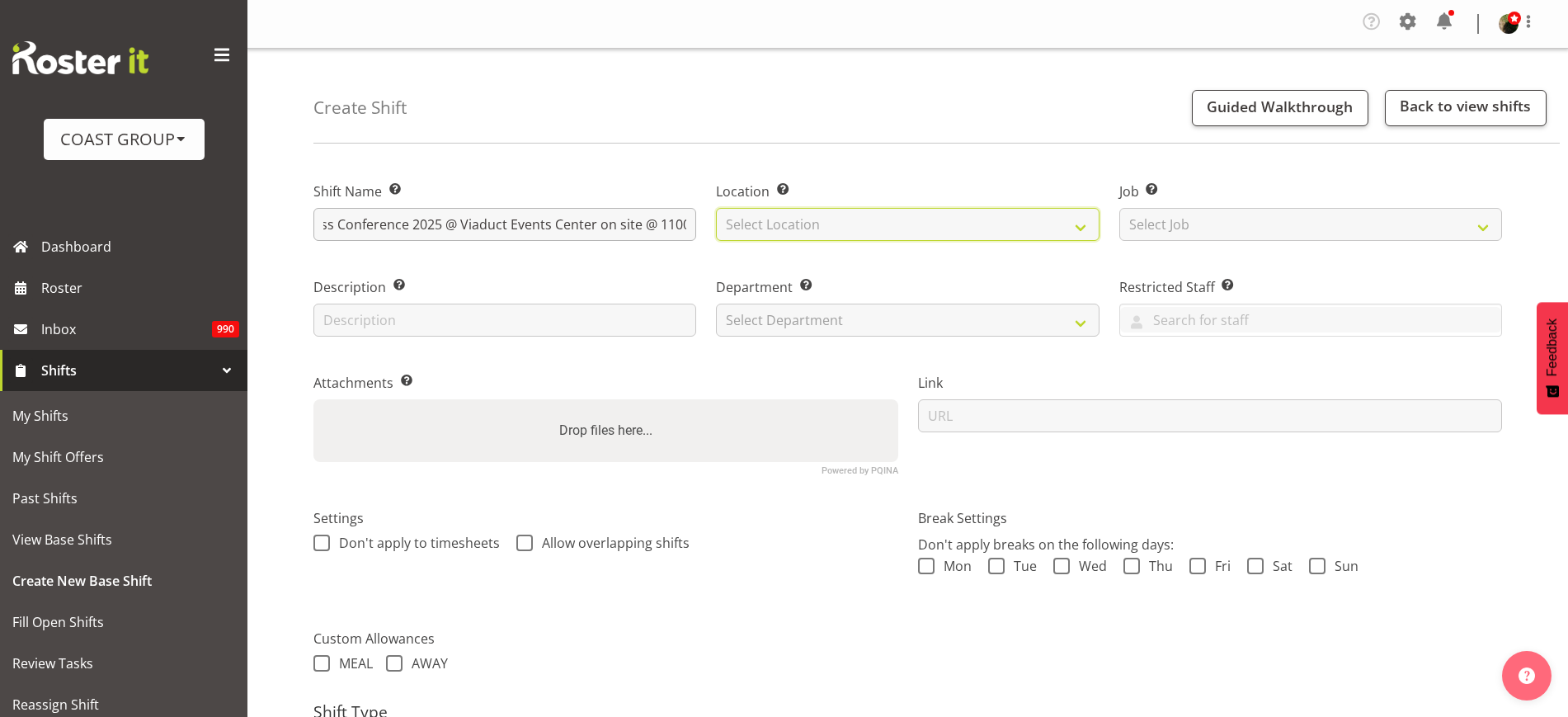
scroll to position [0, 0]
select select "31"
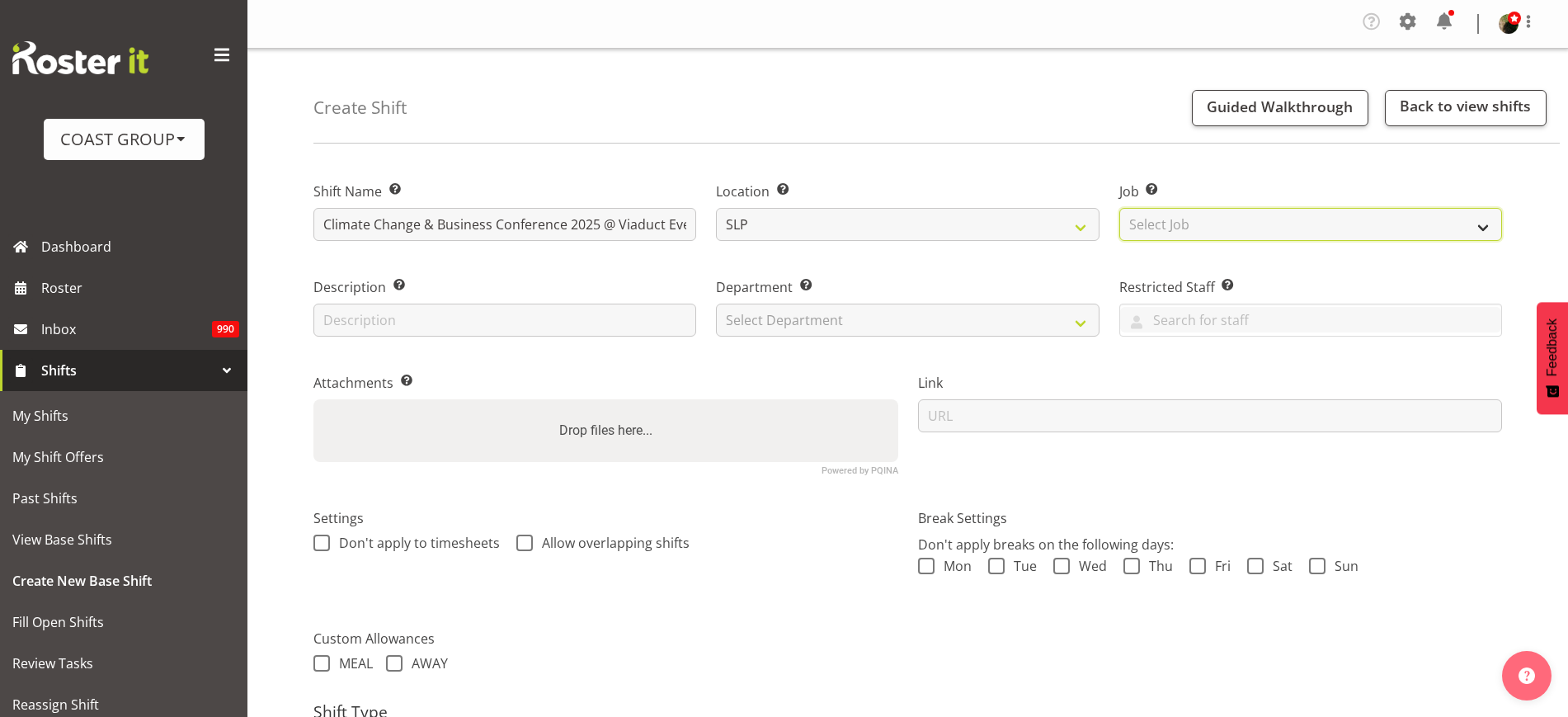
click at [1180, 216] on select "Select Job Create new job 1 Carlton Events 1 [PERSON_NAME][GEOGRAPHIC_DATA] 1 […" at bounding box center [1310, 225] width 383 height 33
select select "0"
click at [1119, 208] on select "Select Job Create new job 1 Carlton Events 1 [PERSON_NAME][GEOGRAPHIC_DATA] 1 […" at bounding box center [1310, 225] width 383 height 33
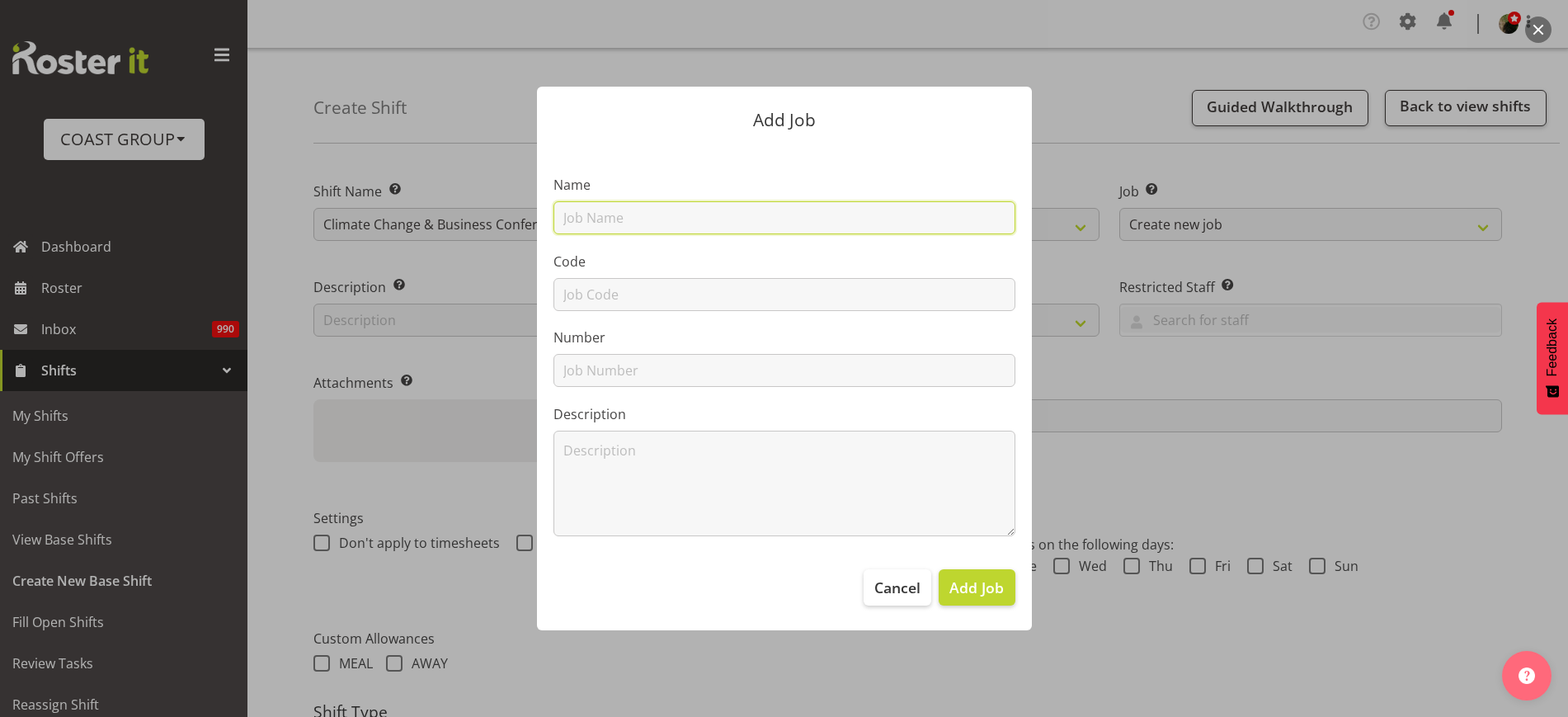
click at [660, 219] on input "text" at bounding box center [784, 218] width 462 height 33
paste input "Climate Change & Business Conference 2025"
type input "T250908-3 Climate Change & Business Conference 2025"
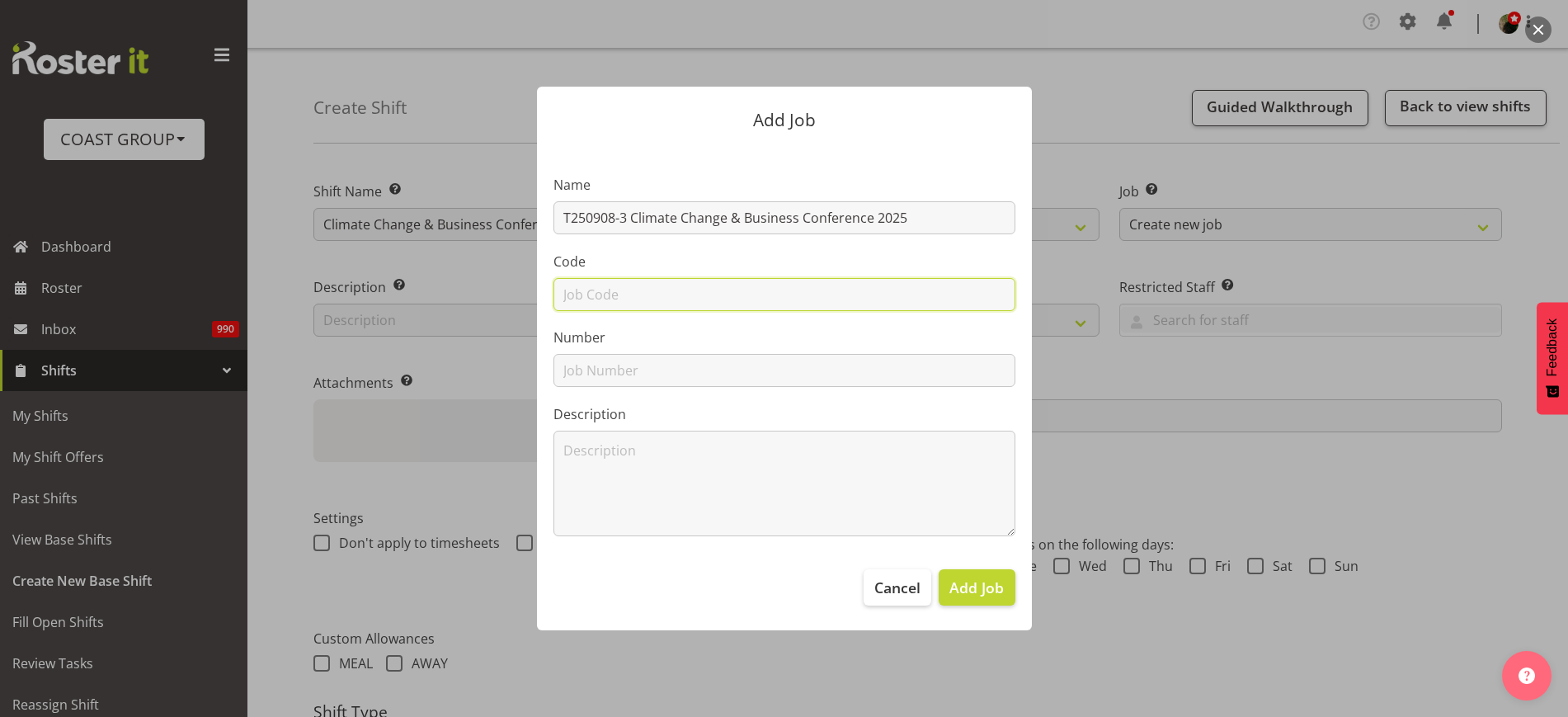
click at [659, 294] on input "text" at bounding box center [784, 295] width 462 height 33
type input "T250908-3"
click at [986, 593] on span "Add Job" at bounding box center [976, 587] width 55 height 21
select select
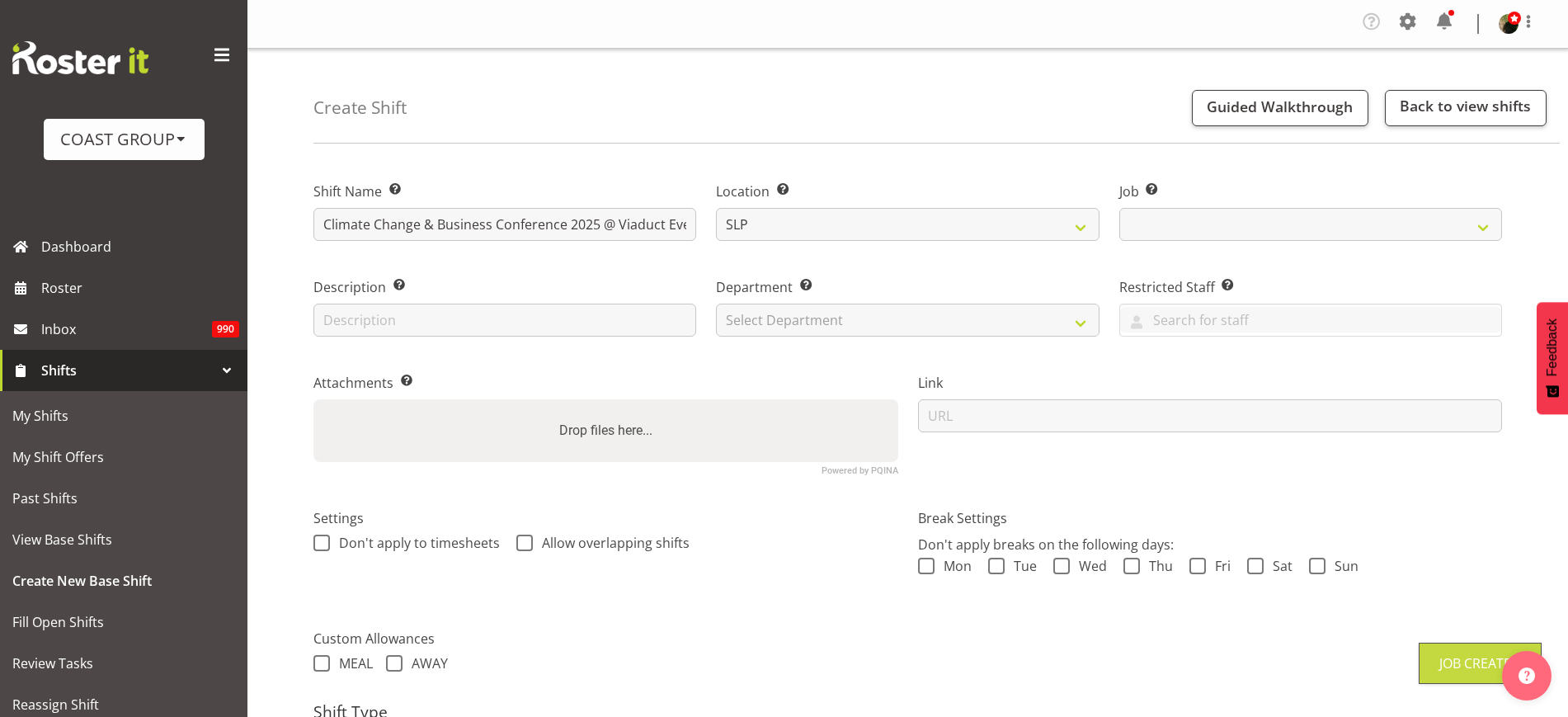
select select "10580"
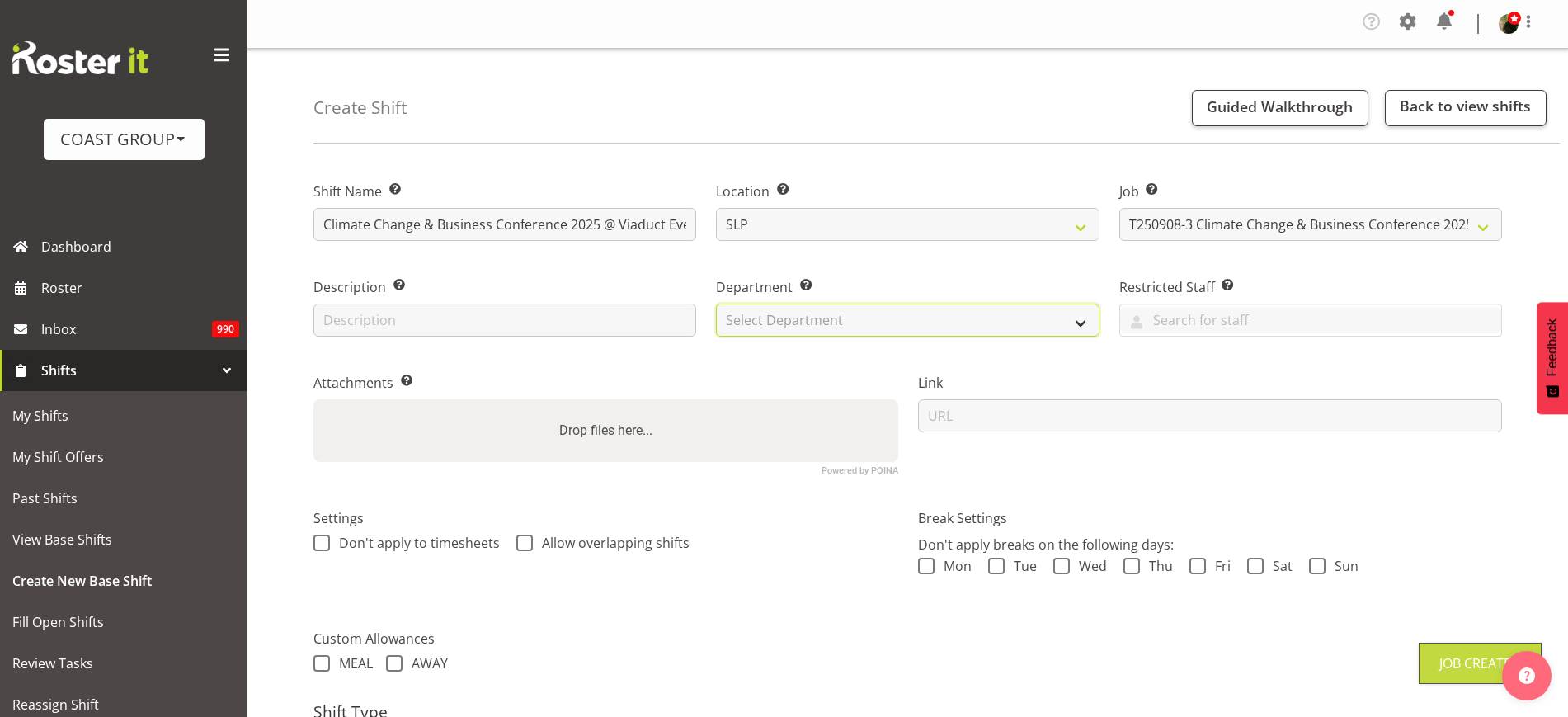
click at [802, 311] on select "Select Department CARLTON EVENTS [PERSON_NAME][GEOGRAPHIC_DATA] [GEOGRAPHIC_DAT…" at bounding box center [907, 320] width 383 height 33
select select "23"
click at [716, 304] on select "Select Department CARLTON EVENTS [PERSON_NAME][GEOGRAPHIC_DATA] [GEOGRAPHIC_DAT…" at bounding box center [907, 320] width 383 height 33
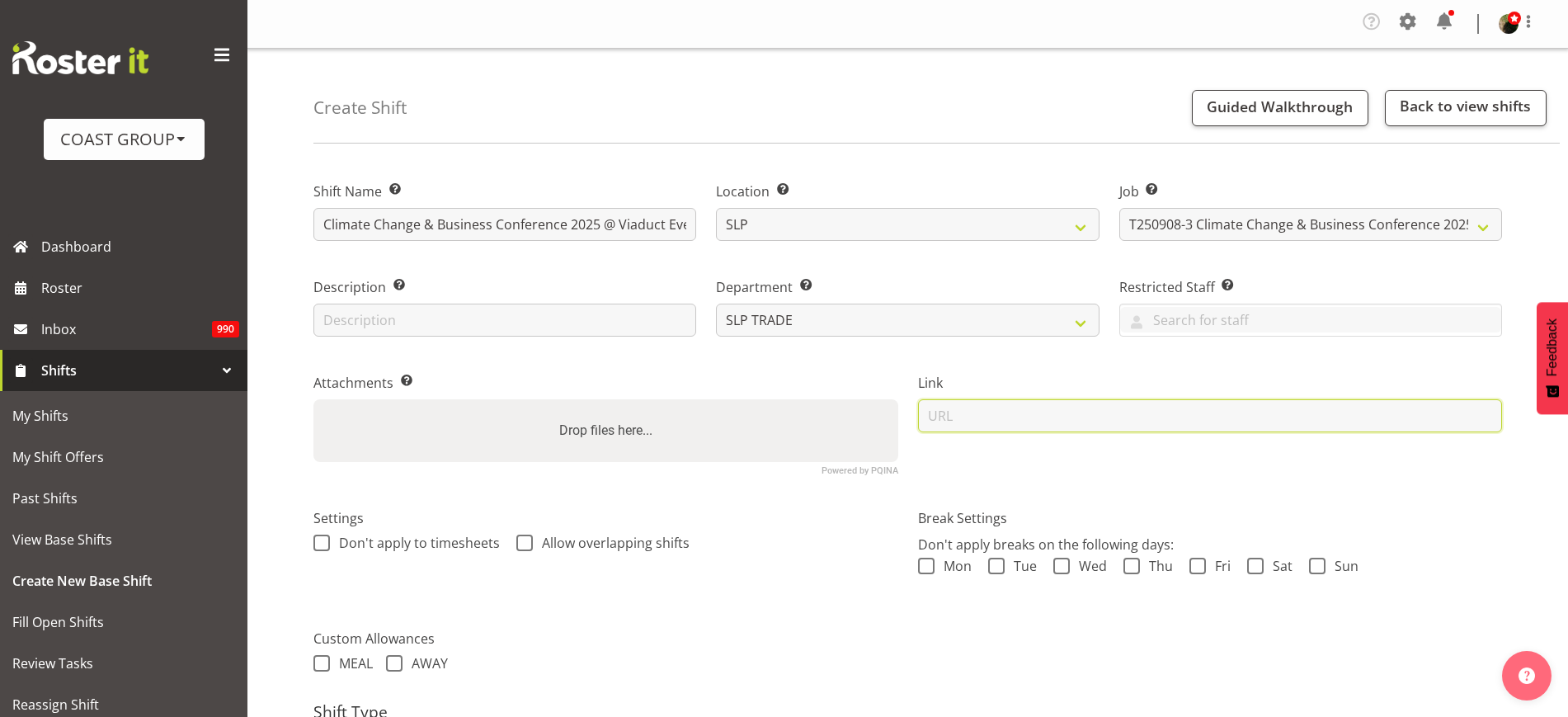
click at [1018, 420] on input "url" at bounding box center [1210, 416] width 585 height 33
paste input "[URL][DOMAIN_NAME]"
type input "[URL][DOMAIN_NAME]"
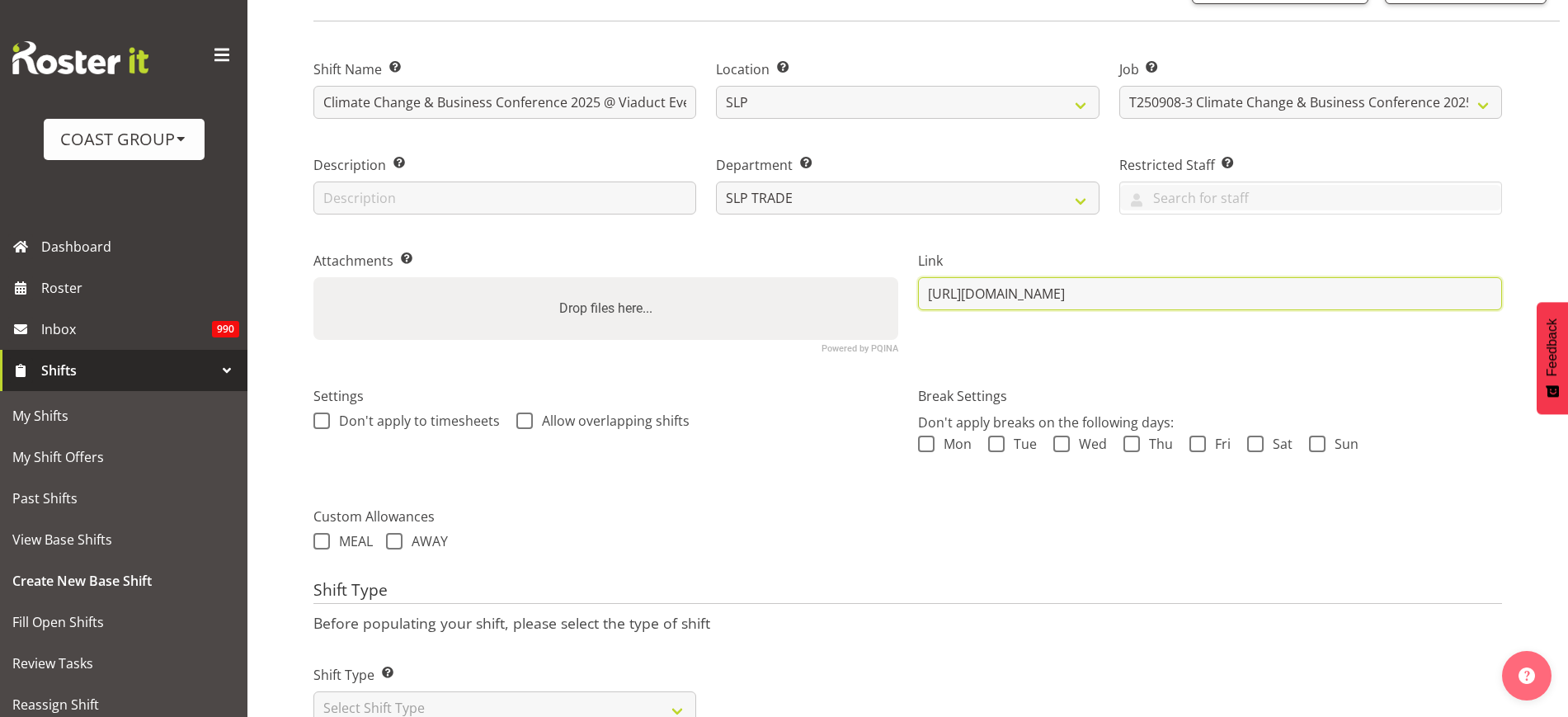
scroll to position [184, 0]
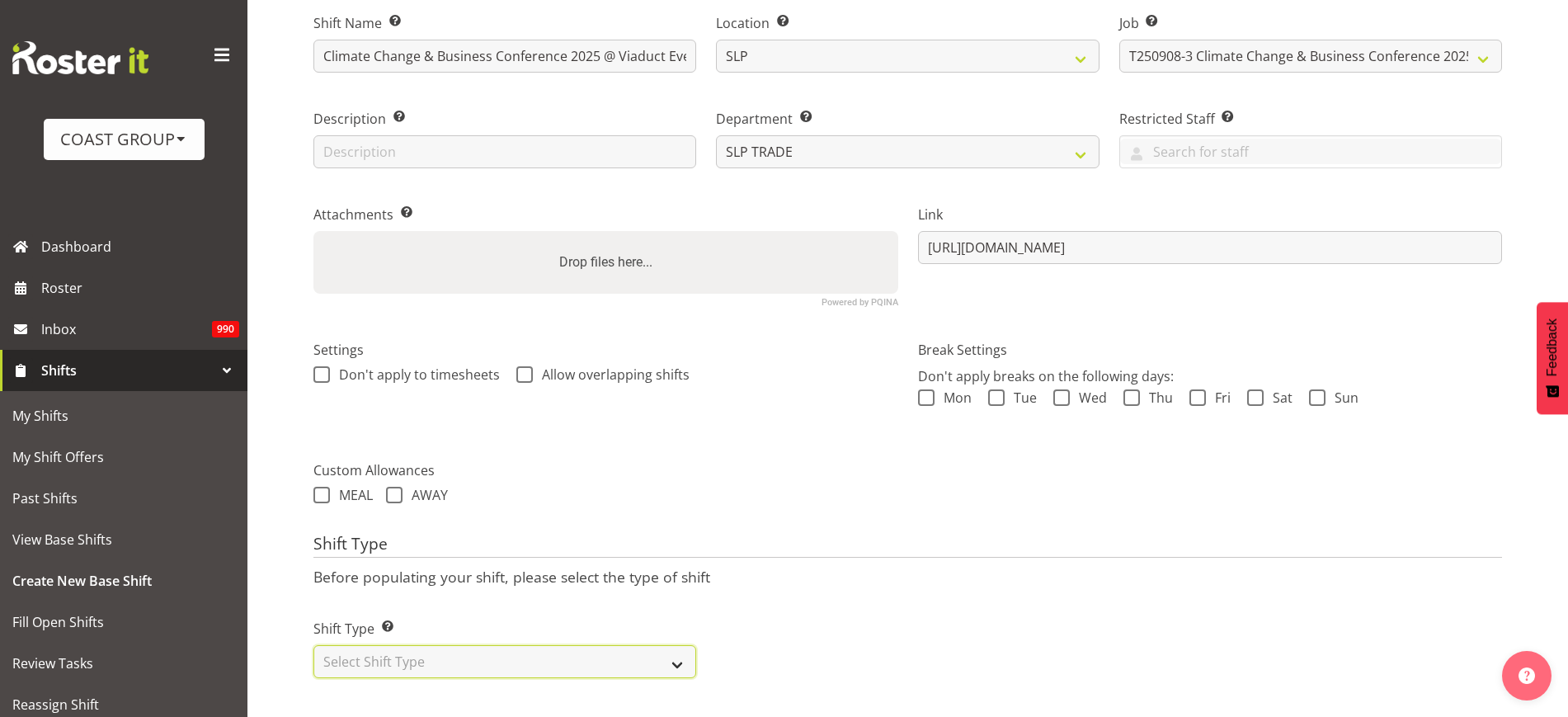
click at [494, 646] on select "Select Shift Type One Off Shift Recurring Shift Rotating Shift" at bounding box center [505, 662] width 383 height 33
select select "recurring"
click at [313, 646] on select "Select Shift Type One Off Shift Recurring Shift Rotating Shift" at bounding box center [505, 662] width 383 height 33
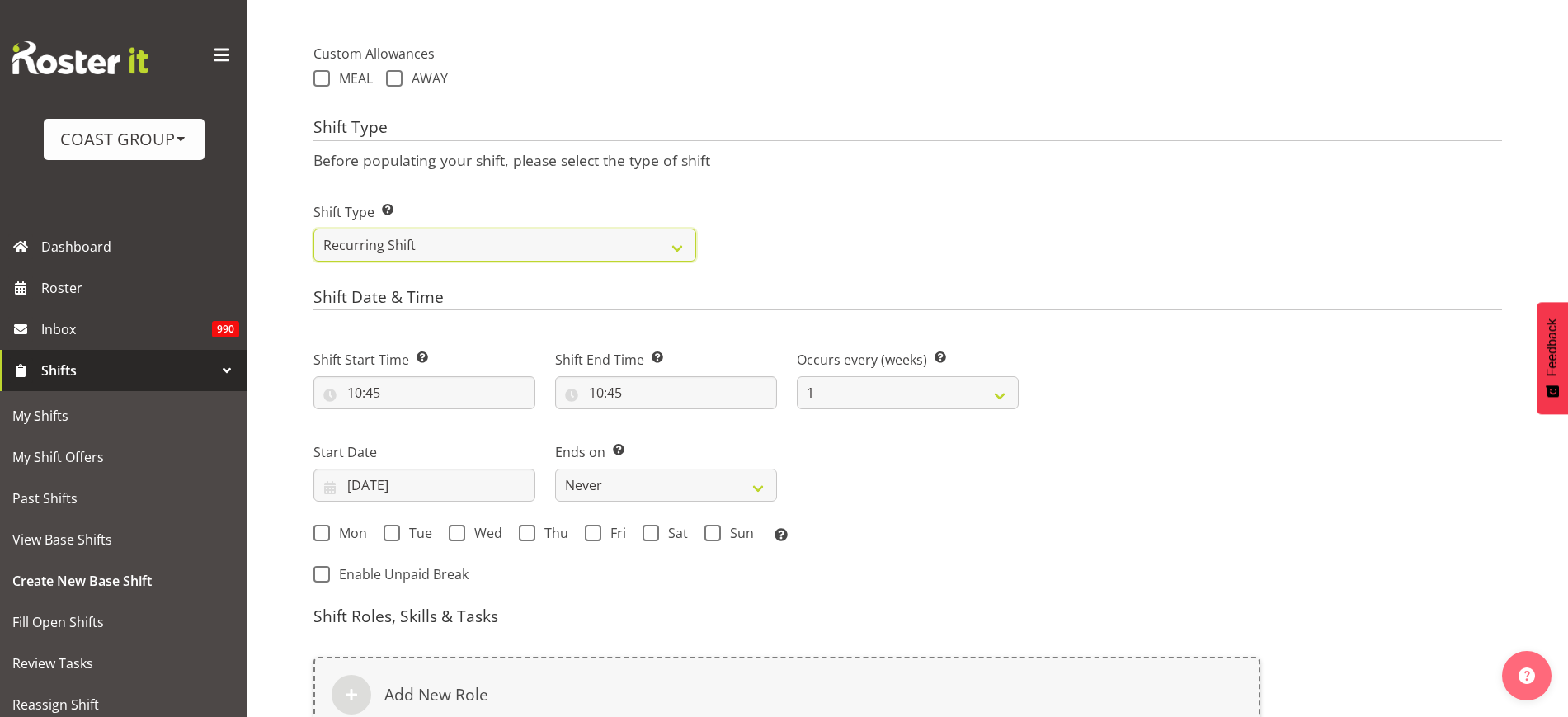
scroll to position [610, 0]
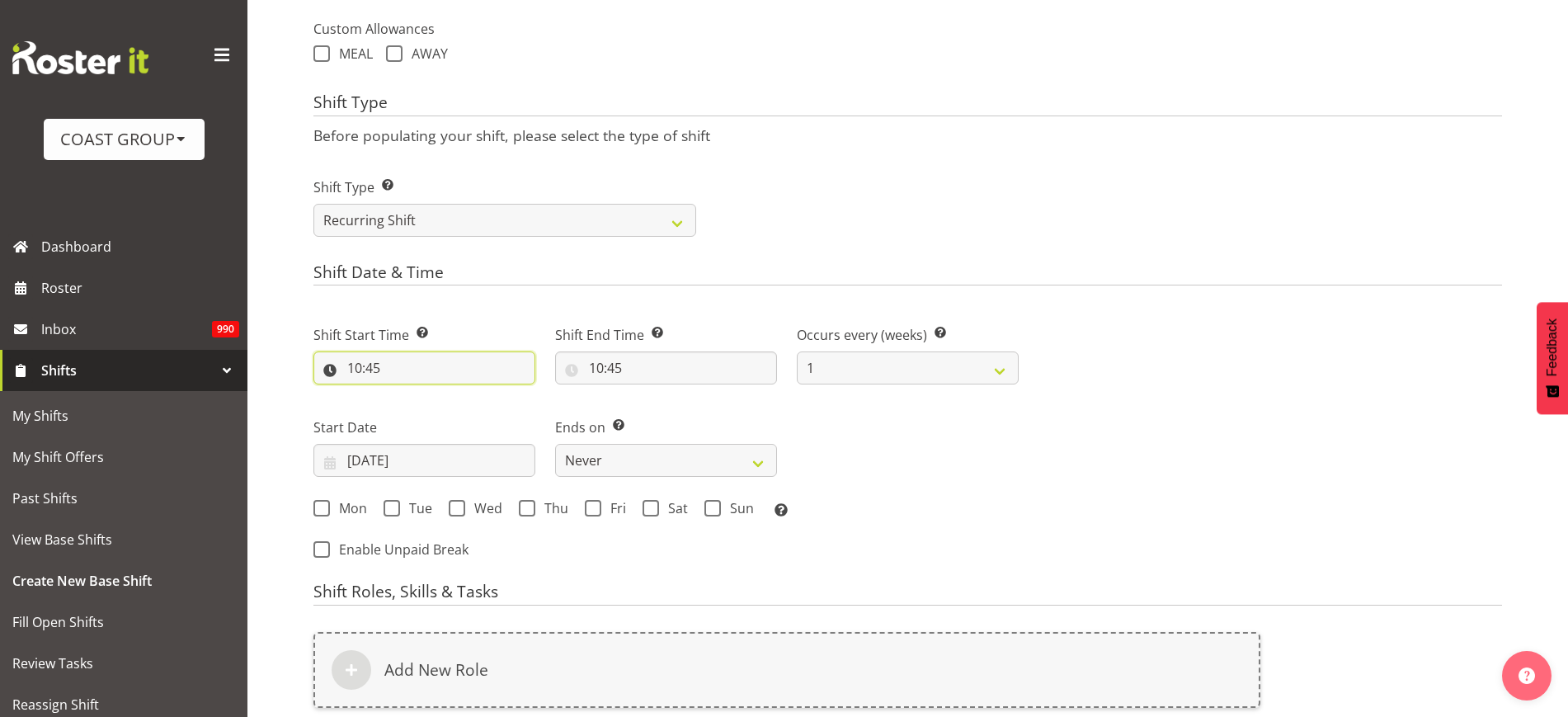
click at [382, 365] on input "10:45" at bounding box center [424, 368] width 222 height 33
click at [474, 405] on select "00 01 02 03 04 05 06 07 08 09 10 11 12 13 14 15 16 17 18 19 20 21 22 23 24 25 2…" at bounding box center [469, 411] width 37 height 33
select select "30"
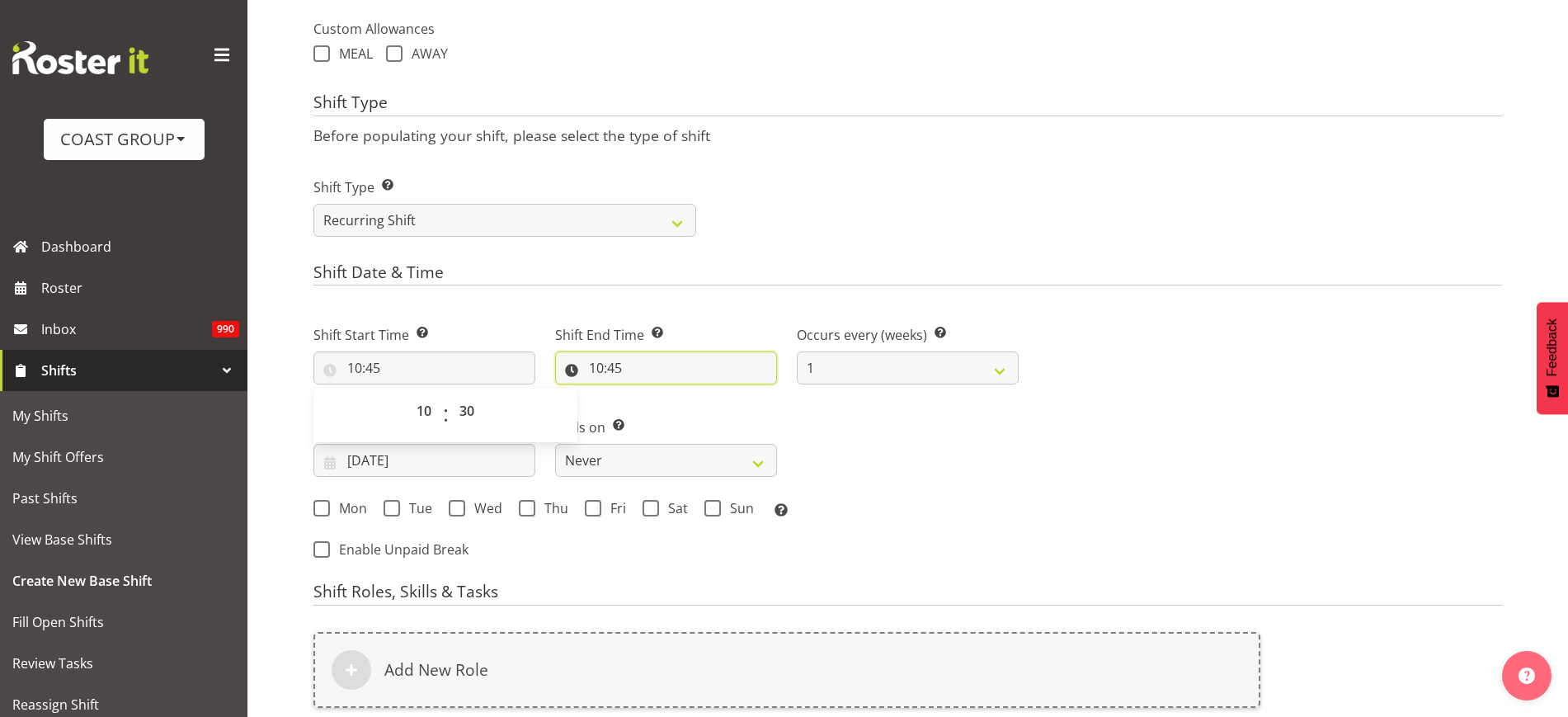
click at [645, 362] on input "10:45" at bounding box center [666, 368] width 222 height 33
type input "10:30"
click at [670, 413] on select "00 01 02 03 04 05 06 07 08 09 10 11 12 13 14 15 16 17 18 19 20 21 22 23" at bounding box center [668, 411] width 37 height 33
select select "12"
click at [649, 395] on select "00 01 02 03 04 05 06 07 08 09 10 11 12 13 14 15 16 17 18 19 20 21 22 23" at bounding box center [668, 411] width 37 height 33
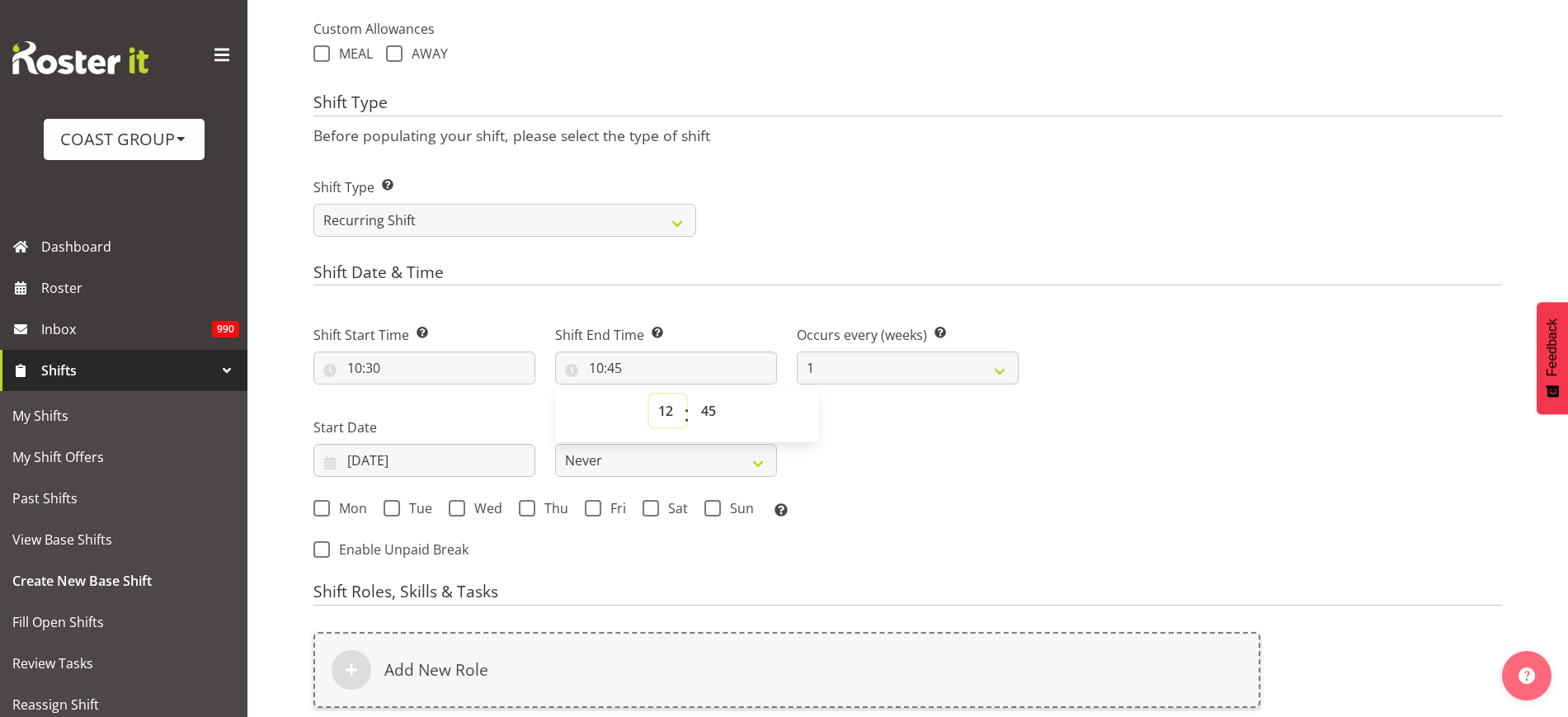
type input "12:45"
select select "30"
type input "12:30"
click at [430, 463] on input "[DATE]" at bounding box center [424, 460] width 222 height 33
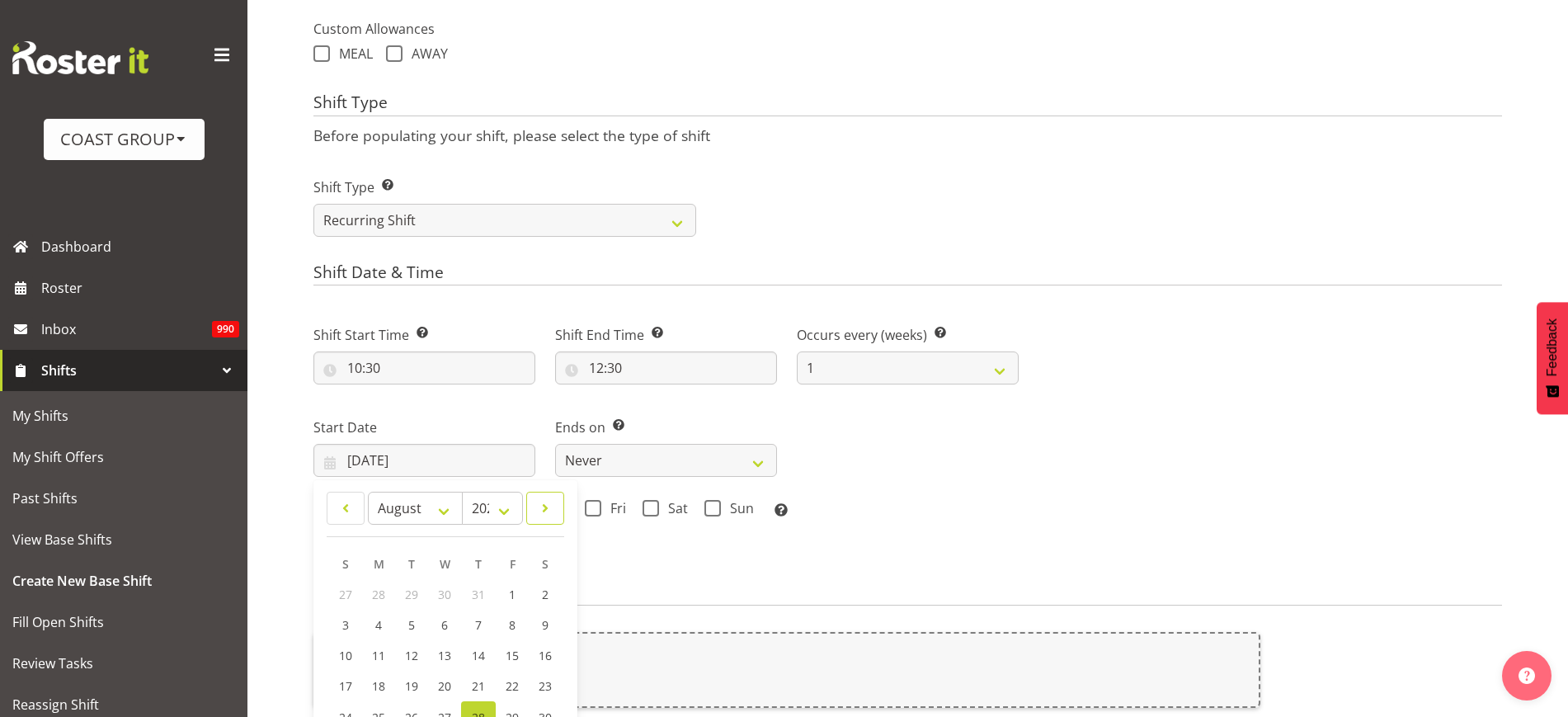
click at [540, 510] on span at bounding box center [545, 508] width 17 height 20
select select "8"
click at [540, 599] on link "6" at bounding box center [545, 594] width 33 height 30
type input "[DATE]"
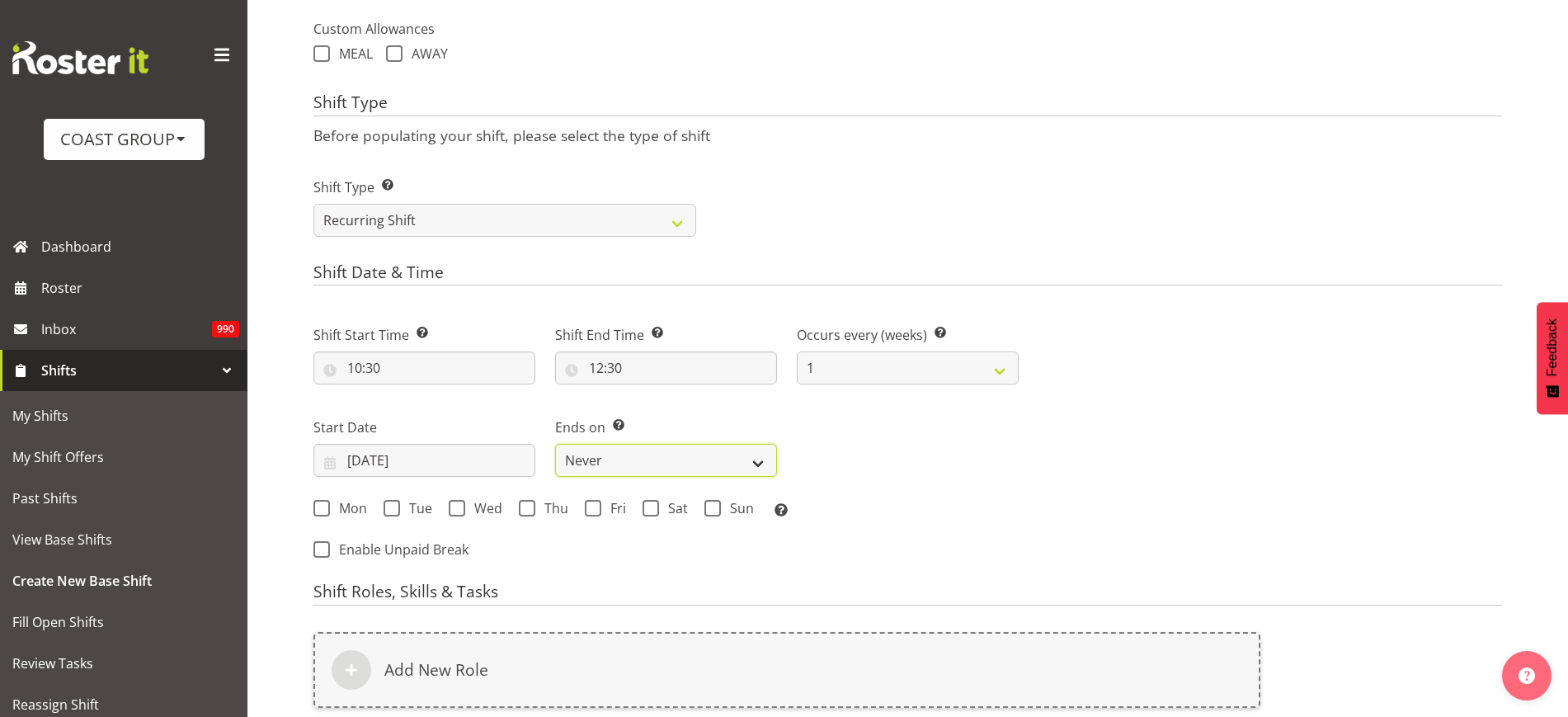
click at [621, 465] on select "Never On Date" at bounding box center [666, 460] width 222 height 33
select select "date"
click at [556, 443] on select "Never On Date" at bounding box center [666, 460] width 222 height 33
select select "7"
select select "2025"
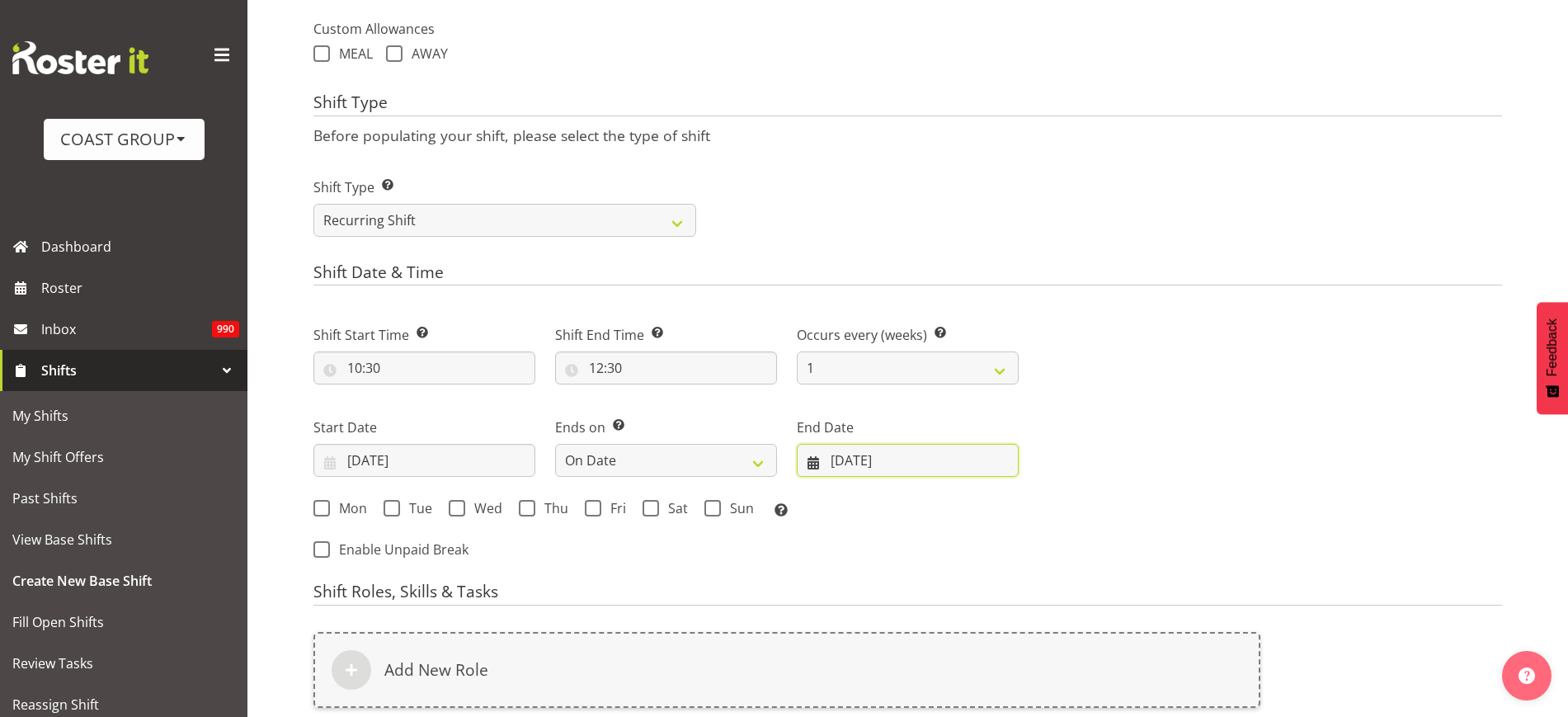
click at [888, 475] on input "[DATE]" at bounding box center [907, 460] width 222 height 33
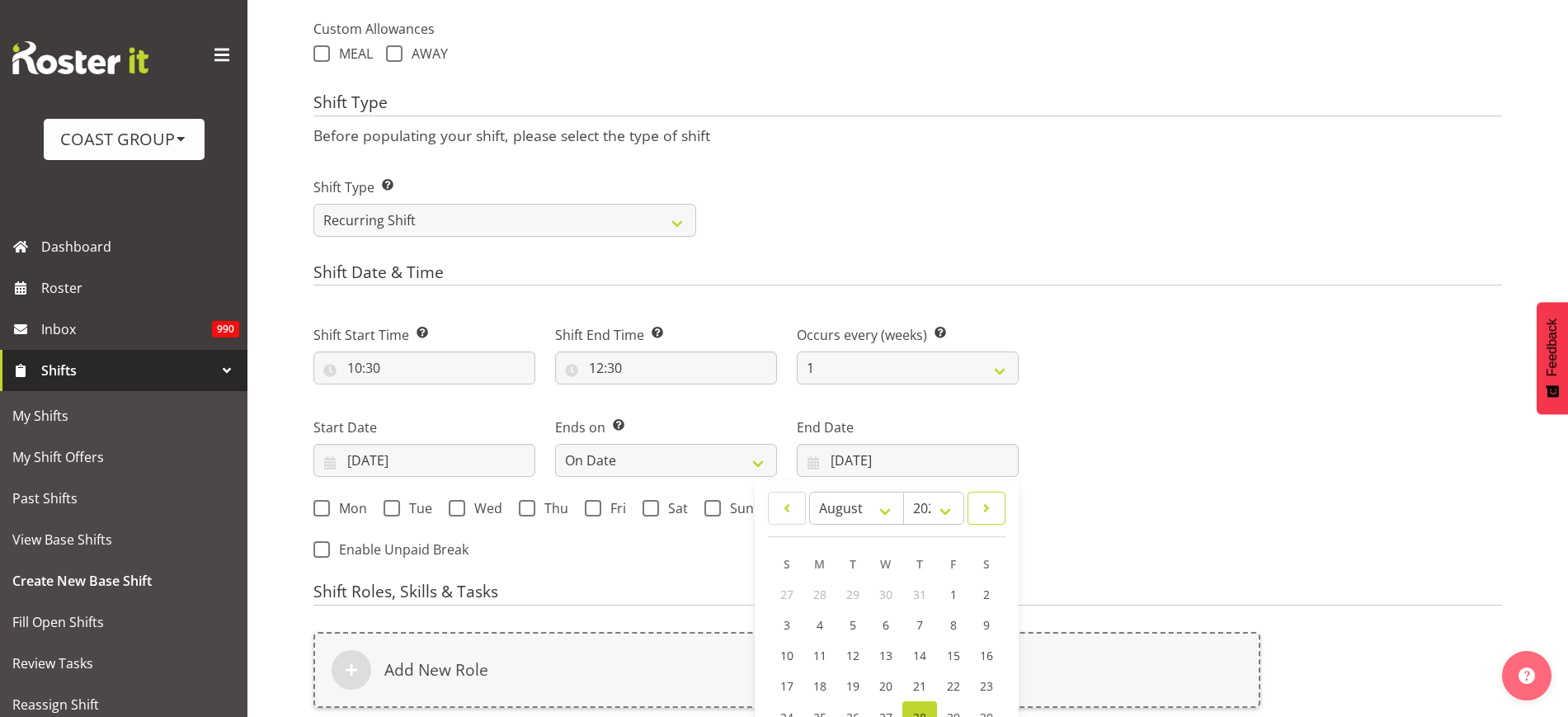
click at [997, 499] on link at bounding box center [986, 508] width 38 height 33
select select "8"
click at [822, 628] on span "8" at bounding box center [820, 625] width 7 height 16
type input "[DATE]"
click at [656, 509] on span at bounding box center [650, 508] width 17 height 17
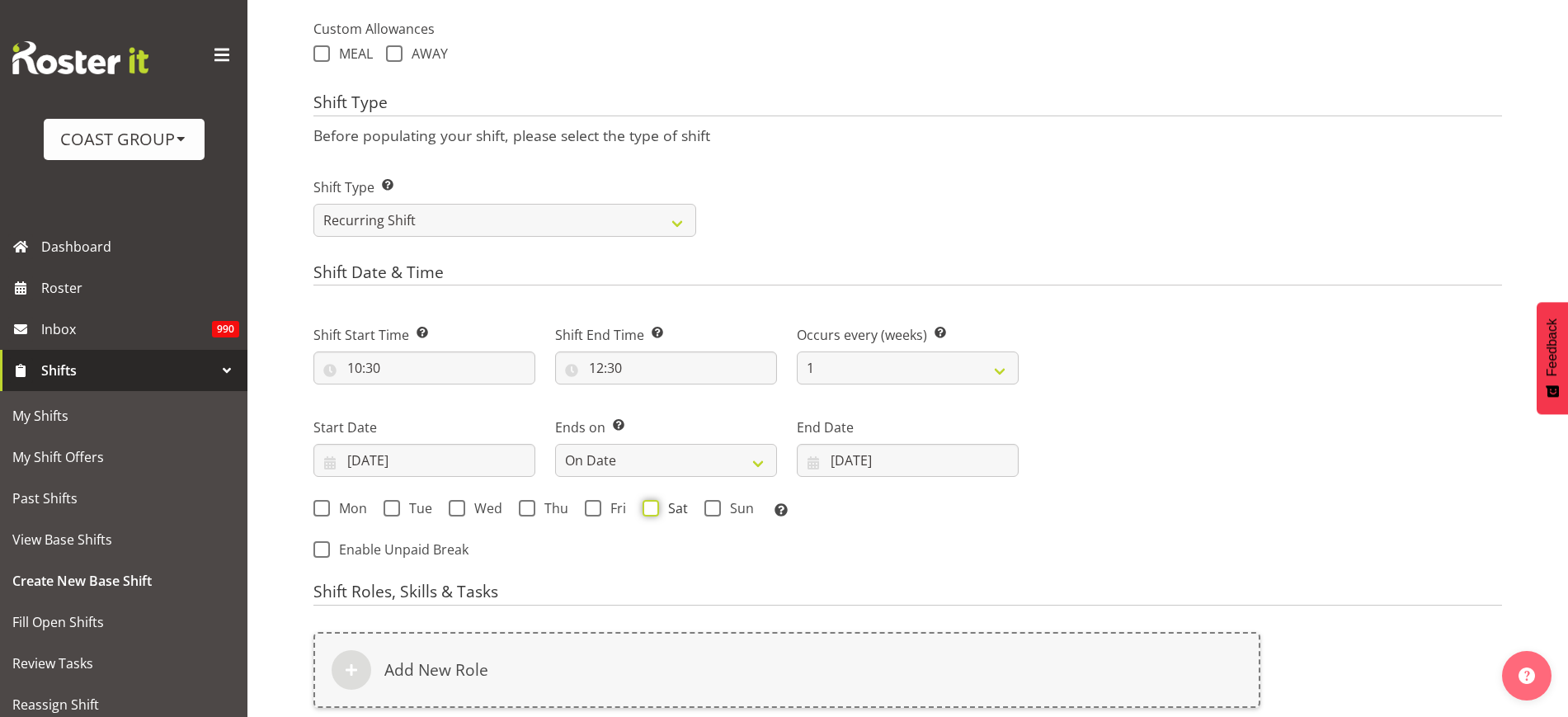
click at [653, 509] on input "Sat" at bounding box center [647, 508] width 11 height 11
checkbox input "true"
click at [718, 506] on span at bounding box center [712, 508] width 17 height 17
click at [715, 506] on input "Sun" at bounding box center [709, 508] width 11 height 11
checkbox input "true"
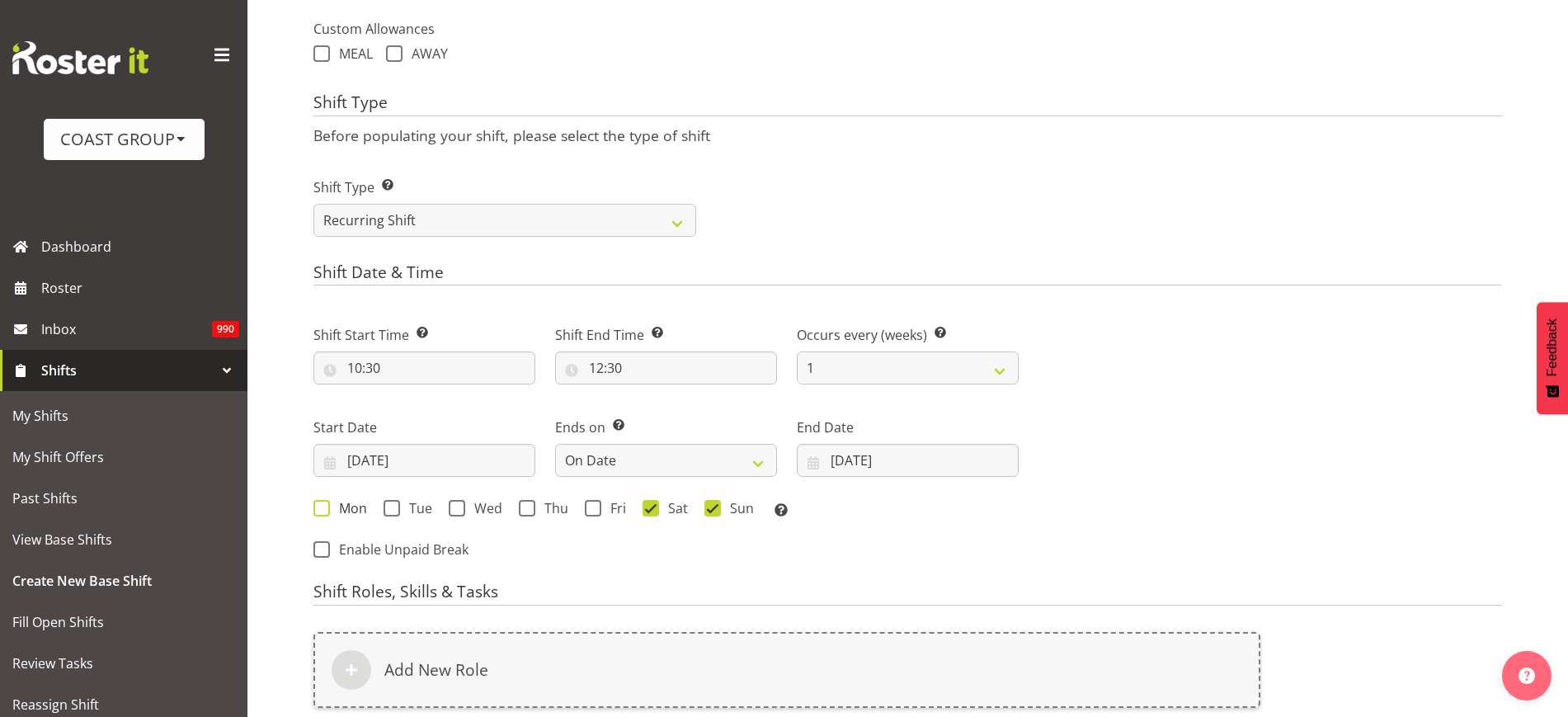
click at [322, 506] on span at bounding box center [321, 508] width 17 height 17
click at [322, 506] on input "Mon" at bounding box center [318, 508] width 11 height 11
checkbox input "true"
click at [401, 513] on span "Tue" at bounding box center [416, 508] width 32 height 17
click at [394, 513] on input "Tue" at bounding box center [389, 508] width 11 height 11
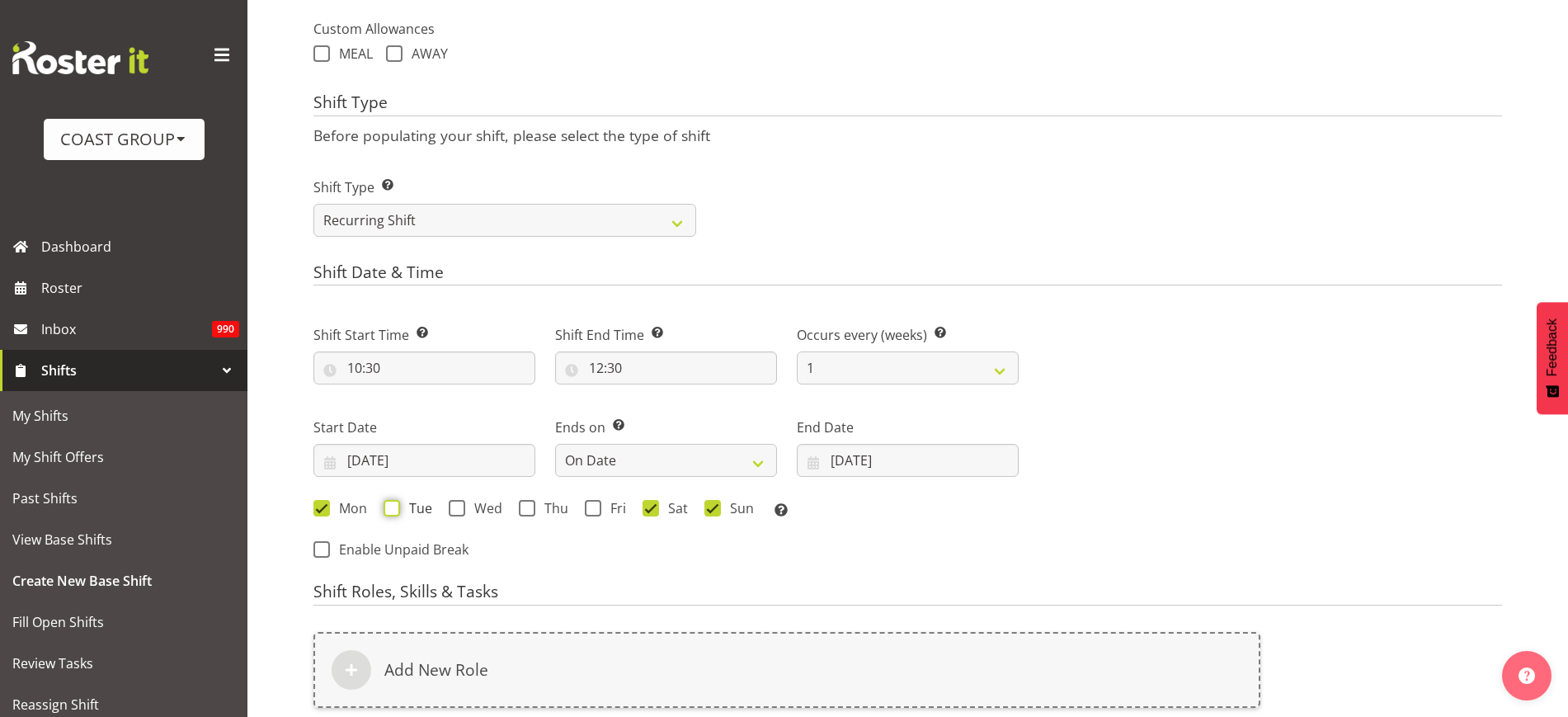
checkbox input "true"
click at [465, 512] on span "Wed" at bounding box center [483, 508] width 37 height 17
click at [460, 512] on input "Wed" at bounding box center [454, 508] width 11 height 11
checkbox input "true"
click at [529, 512] on span at bounding box center [526, 508] width 17 height 17
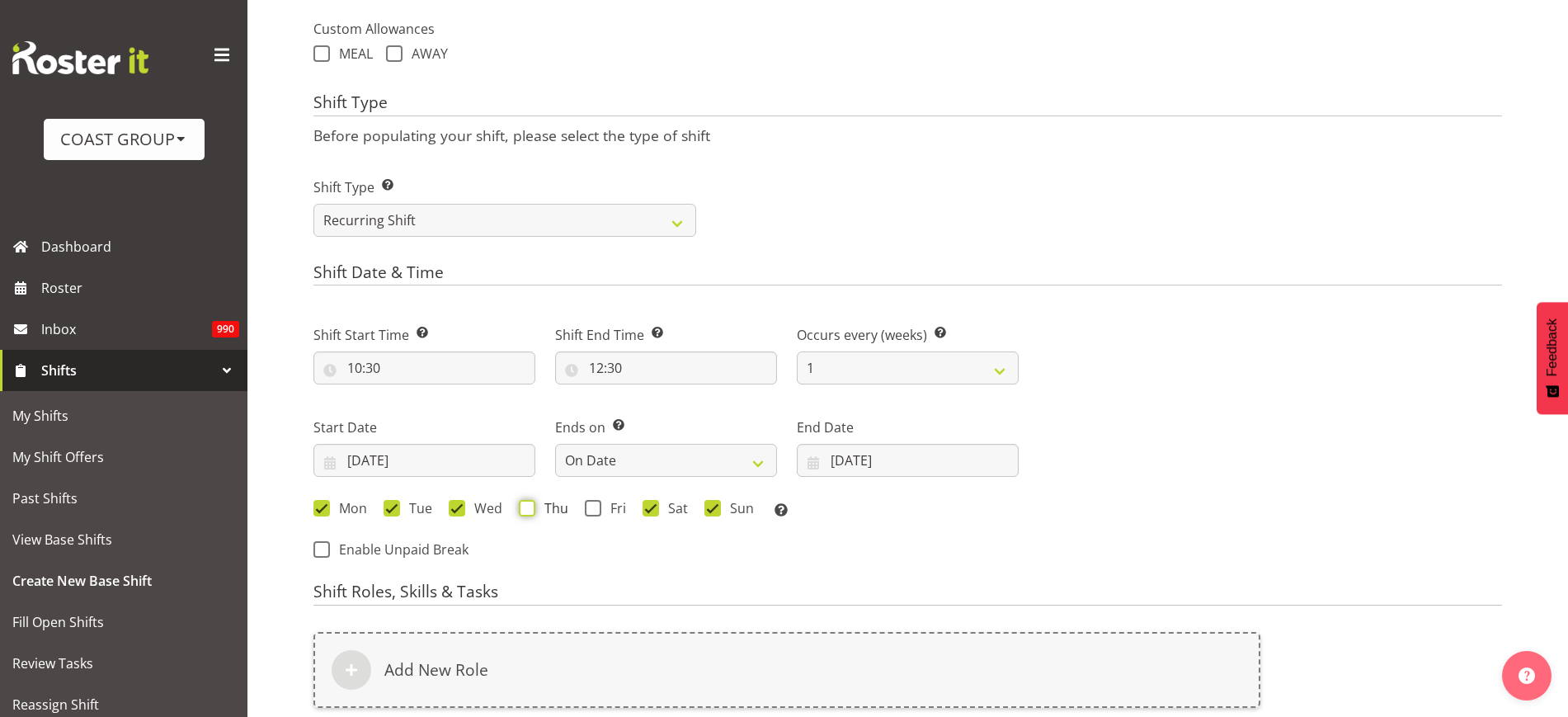
click at [529, 512] on input "Thu" at bounding box center [523, 508] width 11 height 11
checkbox input "true"
click at [598, 514] on span at bounding box center [593, 508] width 17 height 17
click at [596, 514] on input "Fri" at bounding box center [590, 508] width 11 height 11
checkbox input "true"
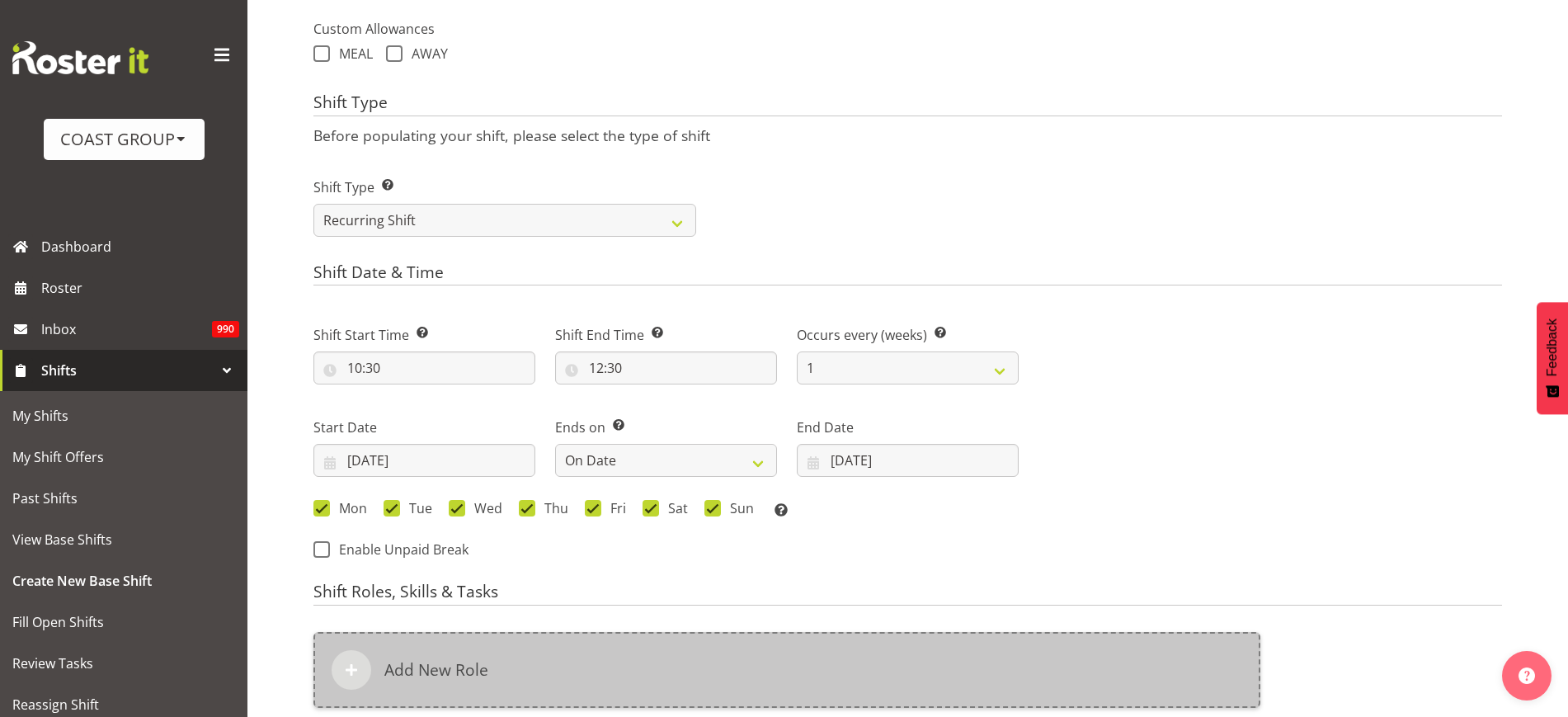
click at [478, 688] on div "Add New Role" at bounding box center [787, 670] width 947 height 76
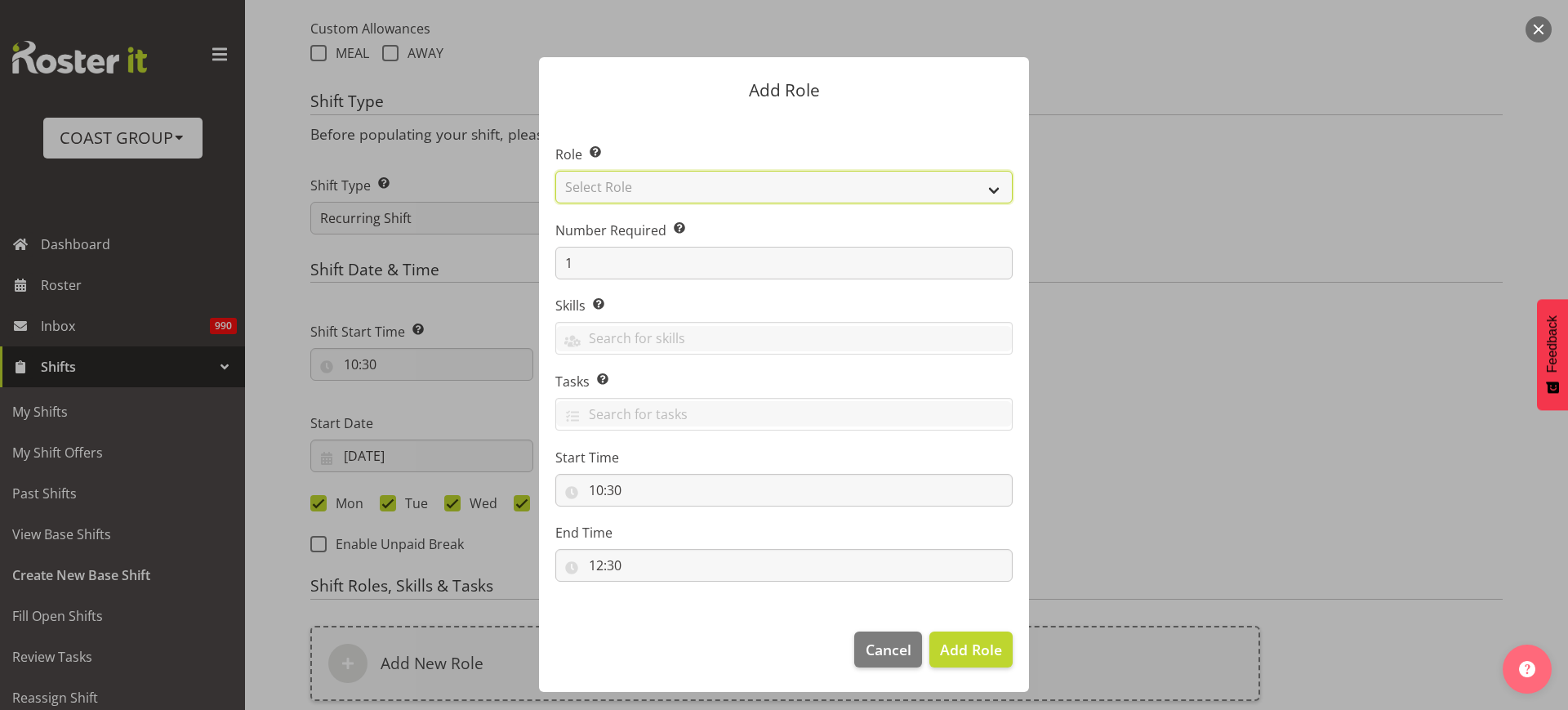
click at [650, 184] on select "Select Role ACCOUNT MANAGER ACCOUNT MANAGER DW ACCOUNTS [PERSON_NAME] VEHICLES …" at bounding box center [783, 188] width 457 height 33
select select "81"
click at [555, 171] on select "Select Role ACCOUNT MANAGER ACCOUNT MANAGER DW ACCOUNTS [PERSON_NAME] VEHICLES …" at bounding box center [783, 188] width 457 height 33
click at [957, 657] on span "Add Role" at bounding box center [971, 649] width 62 height 19
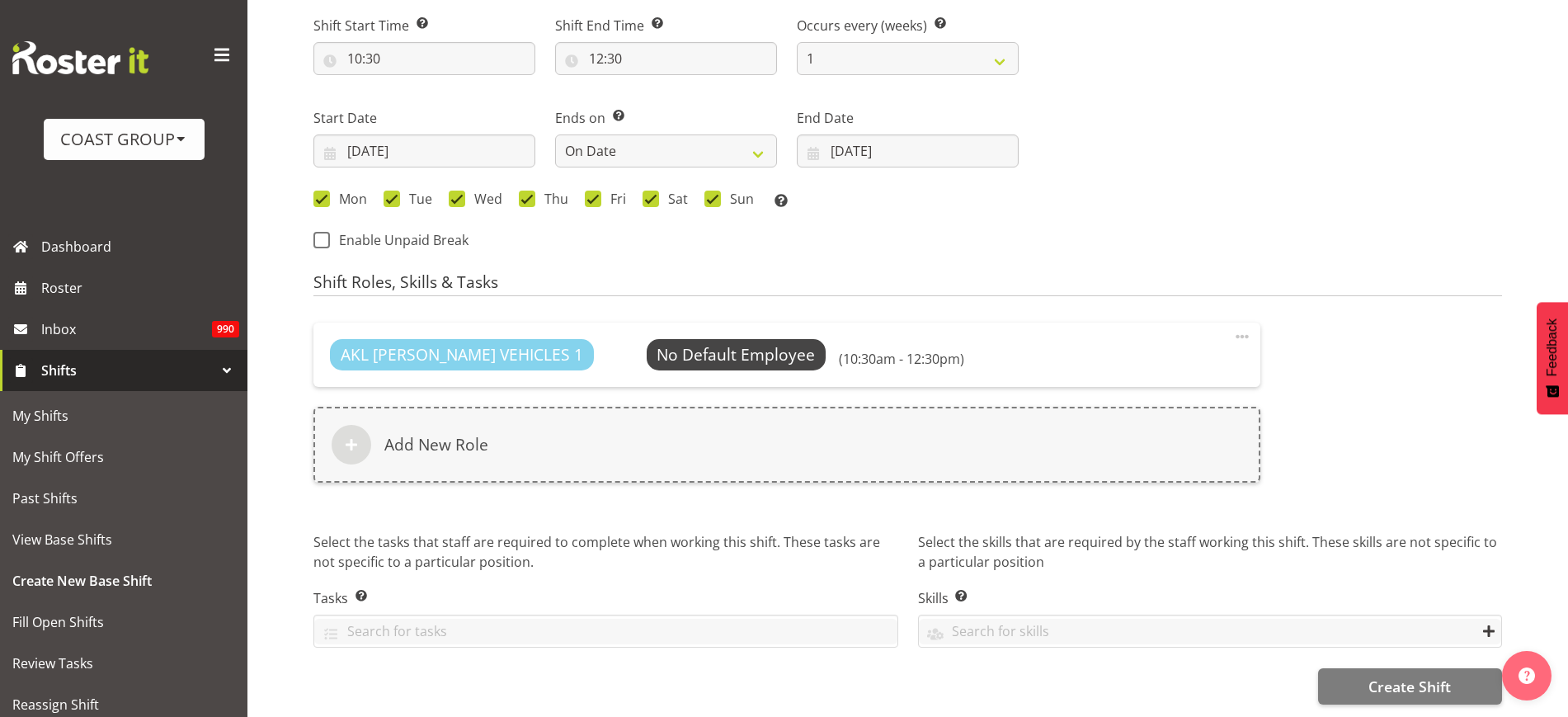
scroll to position [935, 0]
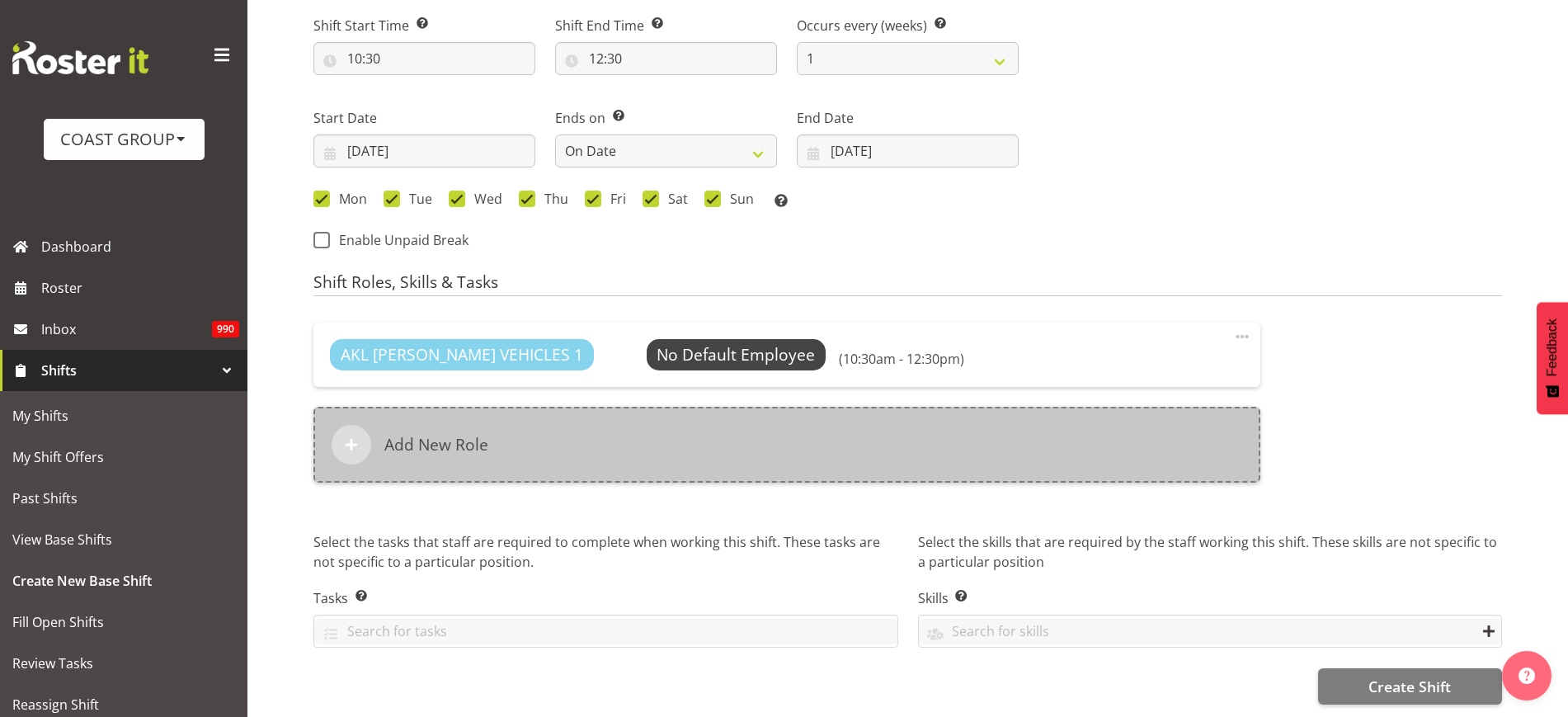
click at [1016, 407] on div "Add New Role" at bounding box center [787, 444] width 947 height 76
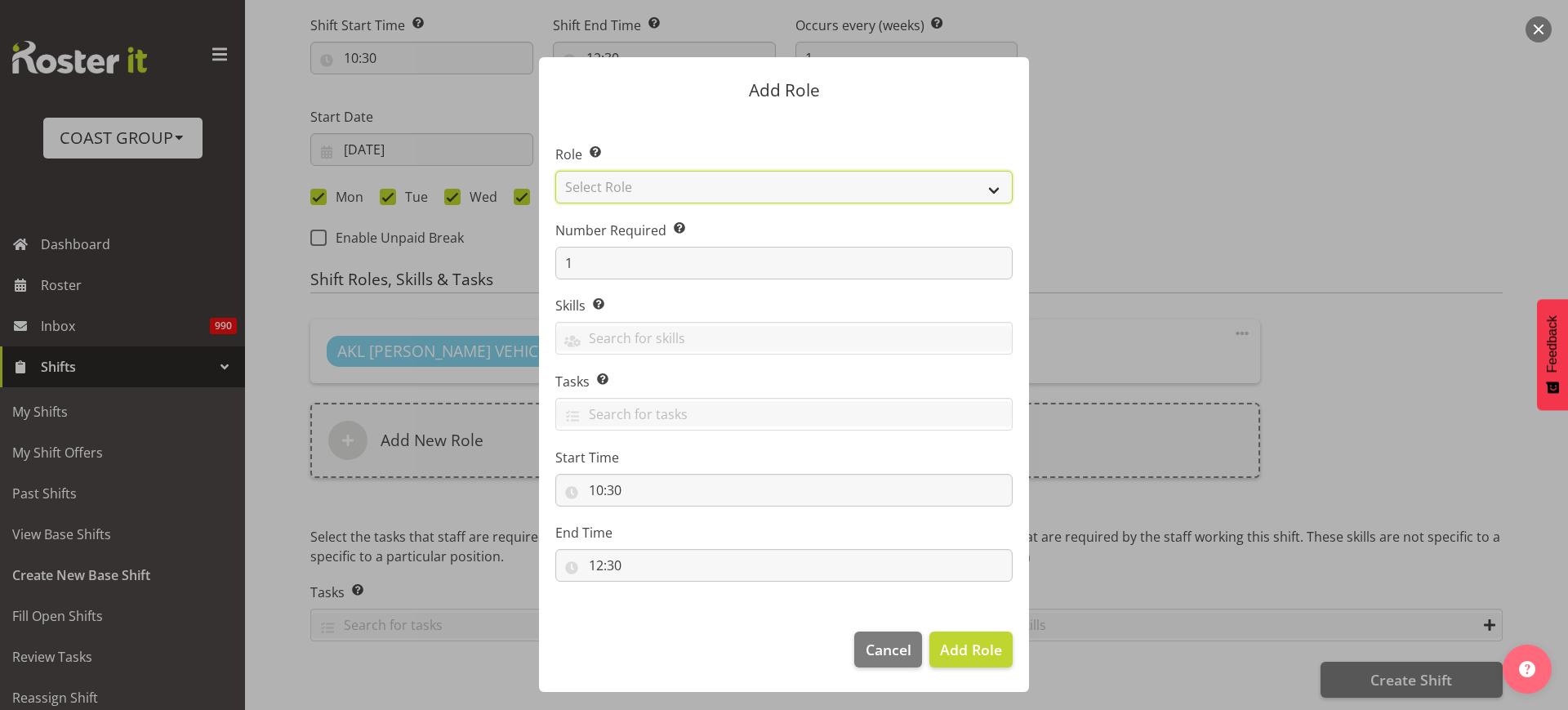
click at [788, 181] on select "Select Role ACCOUNT MANAGER ACCOUNT MANAGER DW ACCOUNTS [PERSON_NAME] VEHICLES …" at bounding box center [783, 188] width 457 height 33
click at [555, 171] on select "Select Role ACCOUNT MANAGER ACCOUNT MANAGER DW ACCOUNTS [PERSON_NAME] VEHICLES …" at bounding box center [783, 188] width 457 height 33
click at [916, 189] on select "ACCOUNT MANAGER ACCOUNT MANAGER DW ACCOUNTS [PERSON_NAME] VEHICLES AKL [PERSON_…" at bounding box center [783, 188] width 457 height 33
select select "123"
click at [555, 171] on select "ACCOUNT MANAGER ACCOUNT MANAGER DW ACCOUNTS [PERSON_NAME] VEHICLES AKL [PERSON_…" at bounding box center [783, 188] width 457 height 33
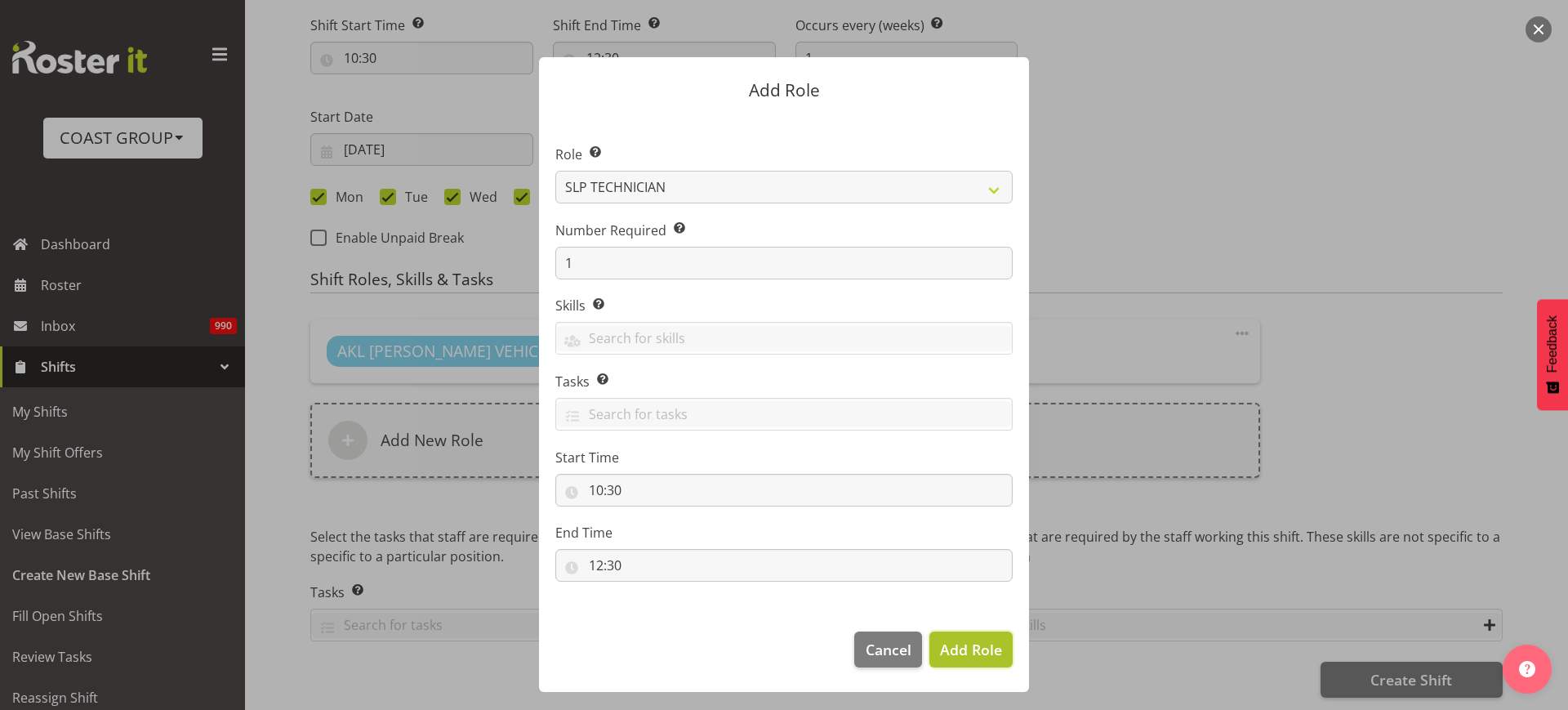
click at [979, 655] on span "Add Role" at bounding box center [971, 649] width 62 height 19
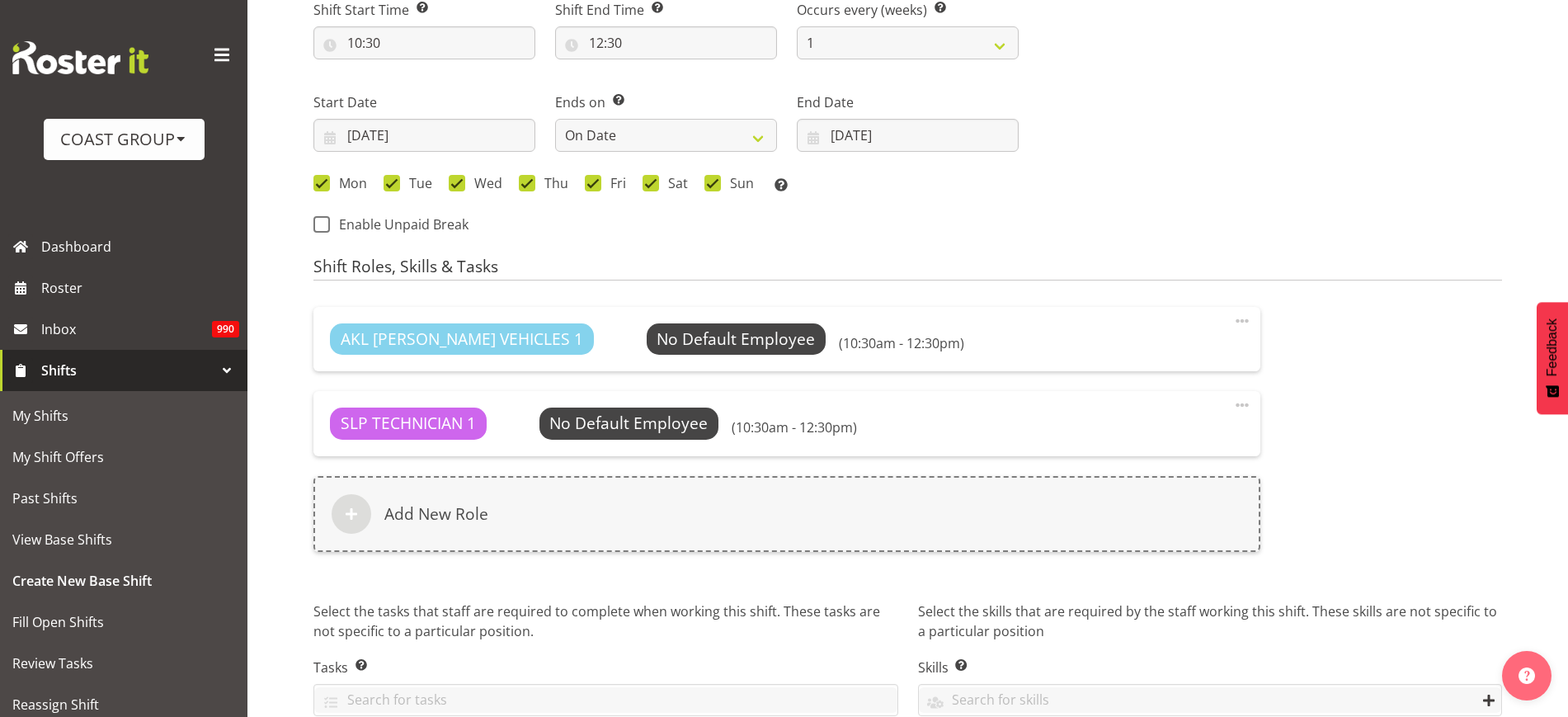
scroll to position [1019, 0]
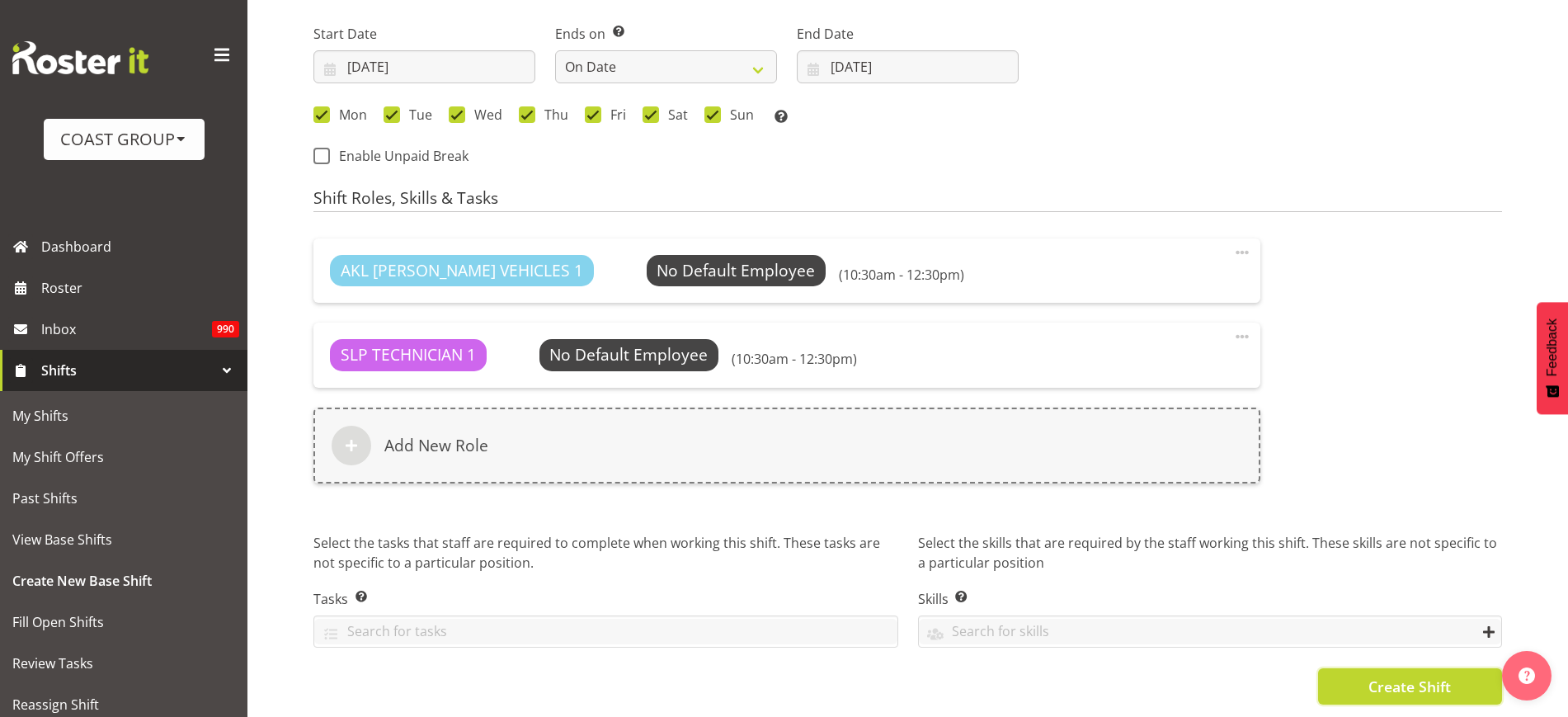
click at [1406, 676] on span "Create Shift" at bounding box center [1409, 687] width 82 height 21
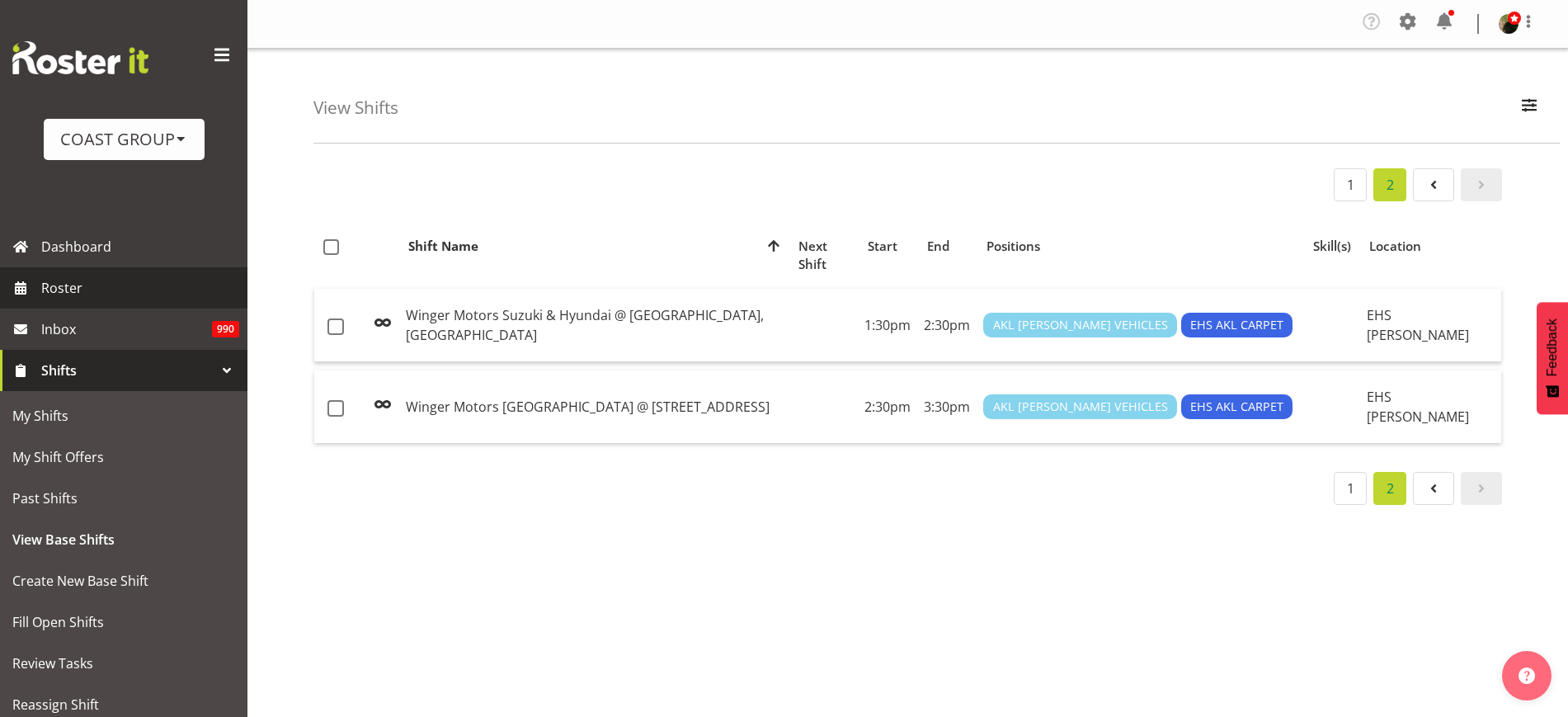
click at [69, 285] on span "Roster" at bounding box center [140, 287] width 198 height 24
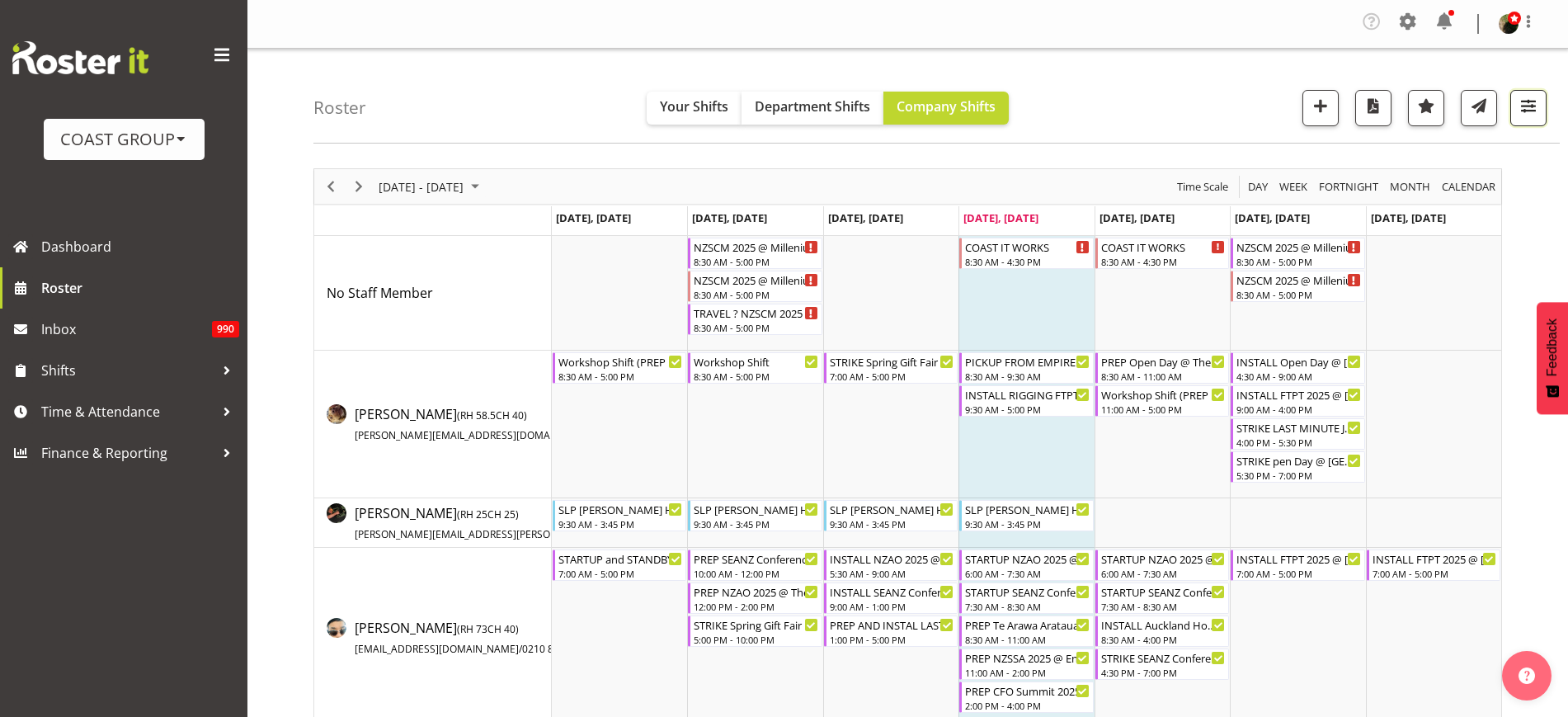
click at [1532, 106] on span "button" at bounding box center [1528, 105] width 21 height 21
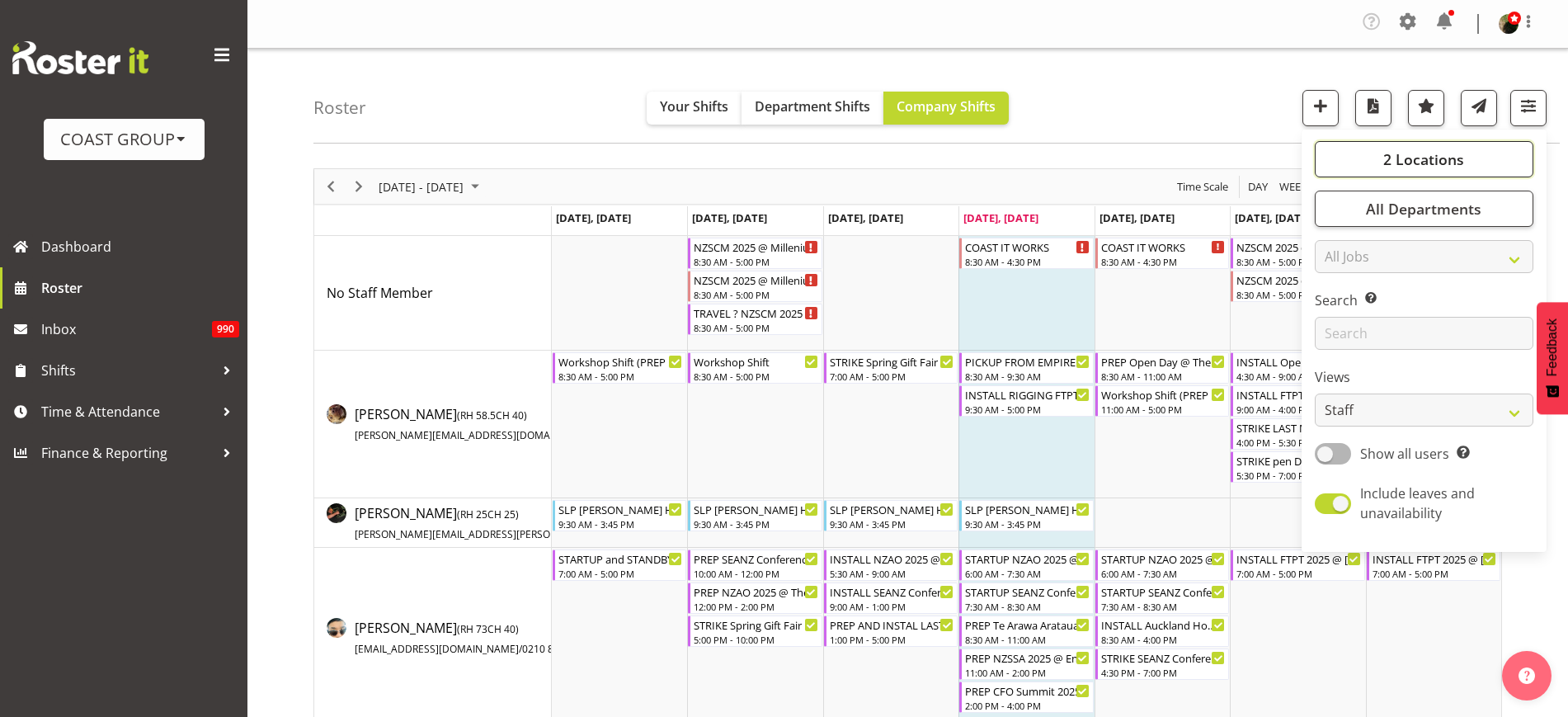
click at [1474, 162] on button "2 Locations" at bounding box center [1424, 158] width 219 height 36
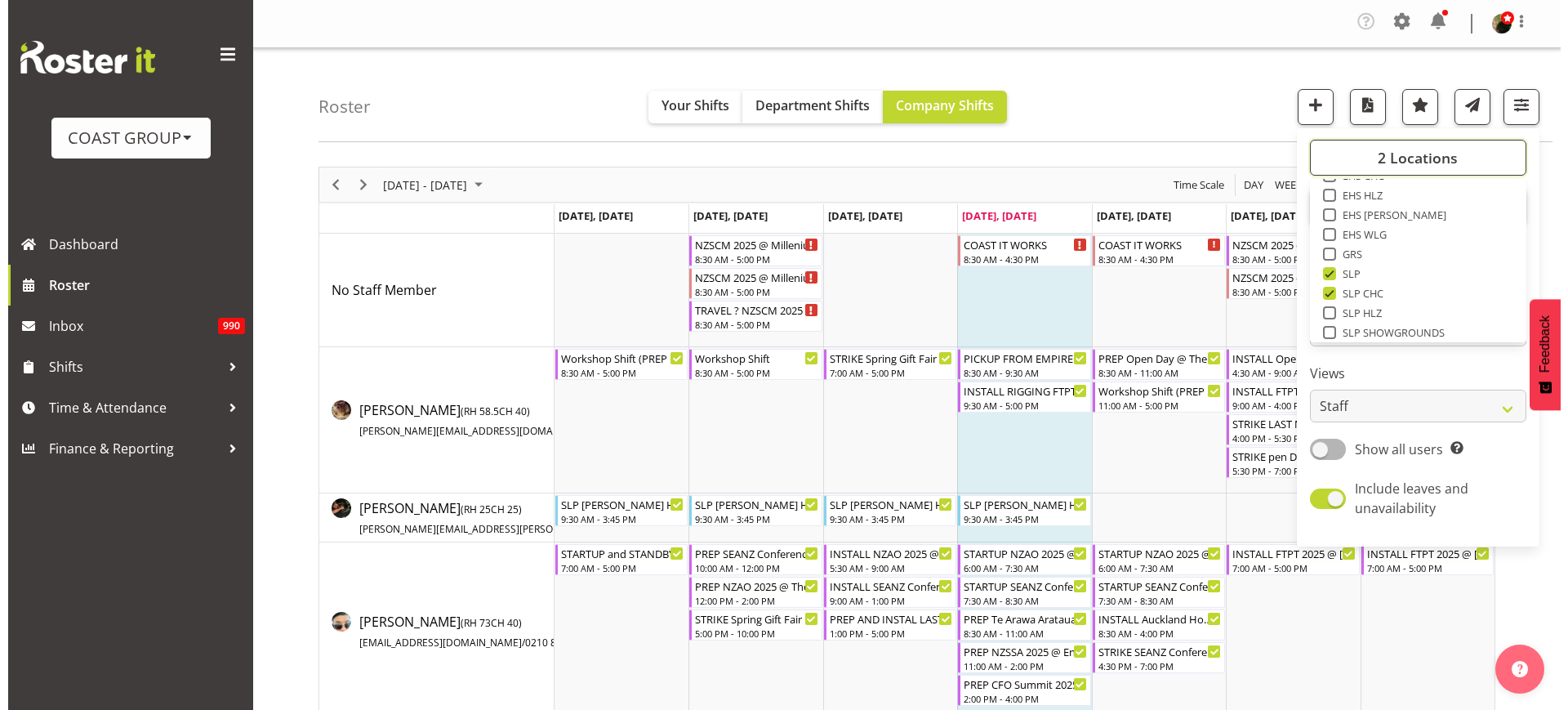
scroll to position [182, 0]
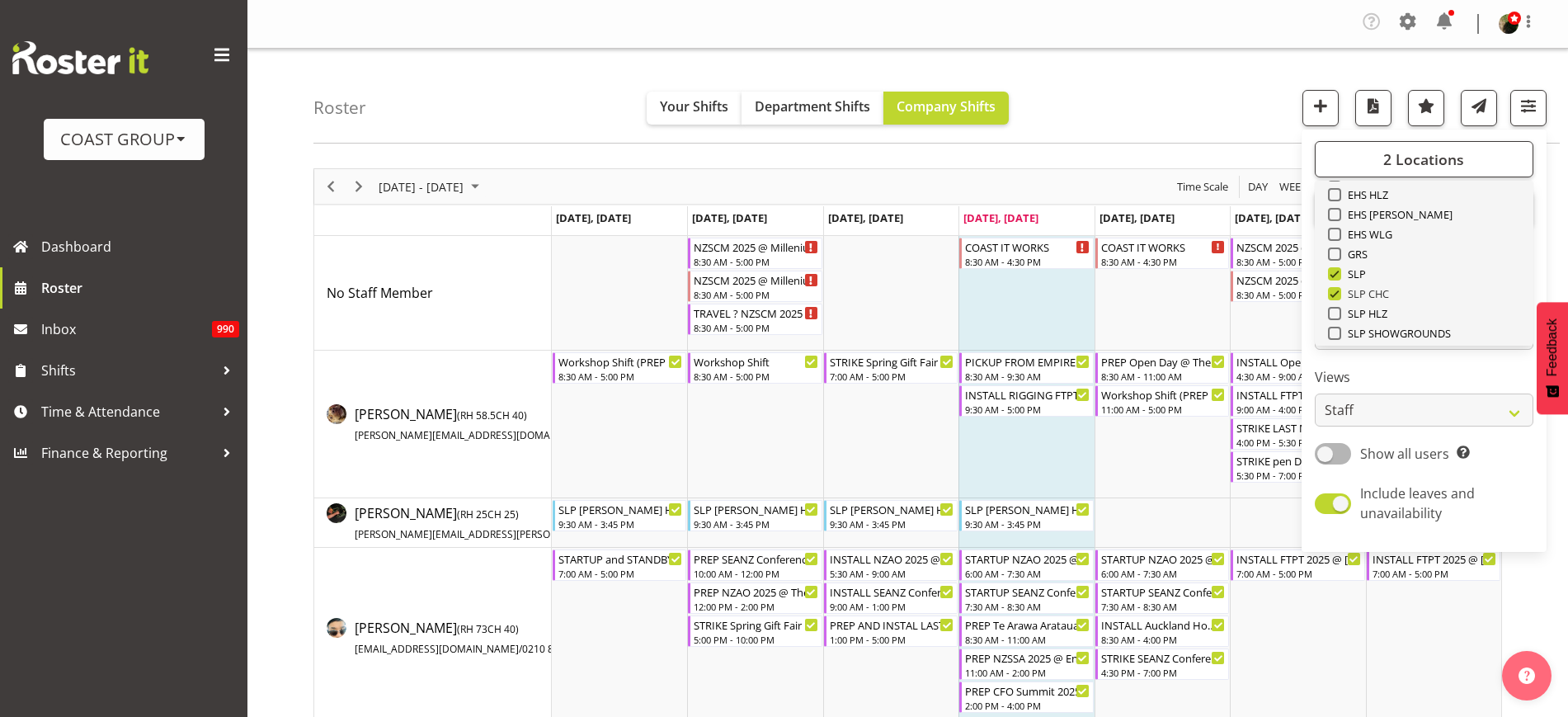
click at [1335, 289] on span at bounding box center [1335, 294] width 14 height 14
click at [1335, 289] on input "SLP CHC" at bounding box center [1333, 294] width 11 height 11
checkbox input "false"
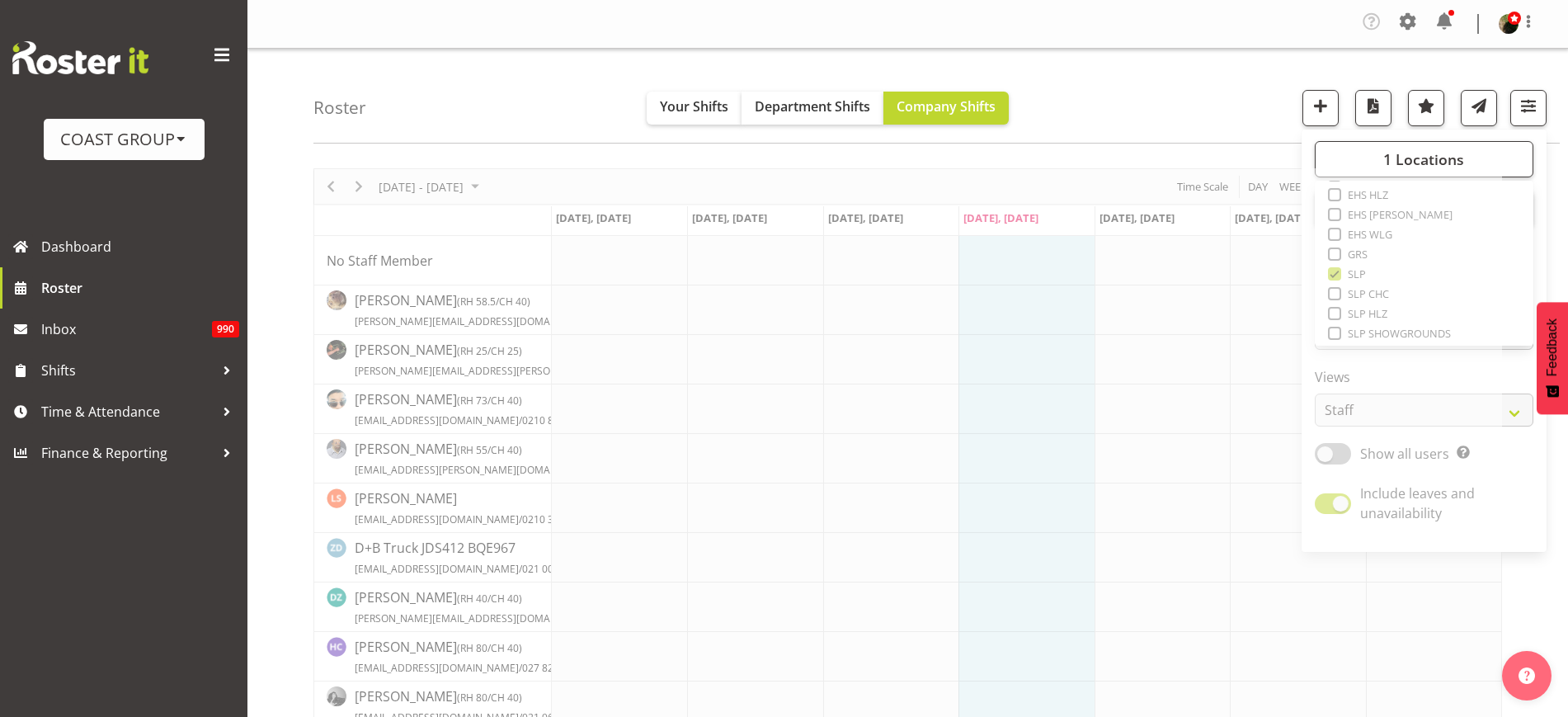
click at [1202, 72] on div "Roster Your Shifts Department Shifts Company Shifts 1 Locations Clear CARLTON E…" at bounding box center [936, 96] width 1246 height 95
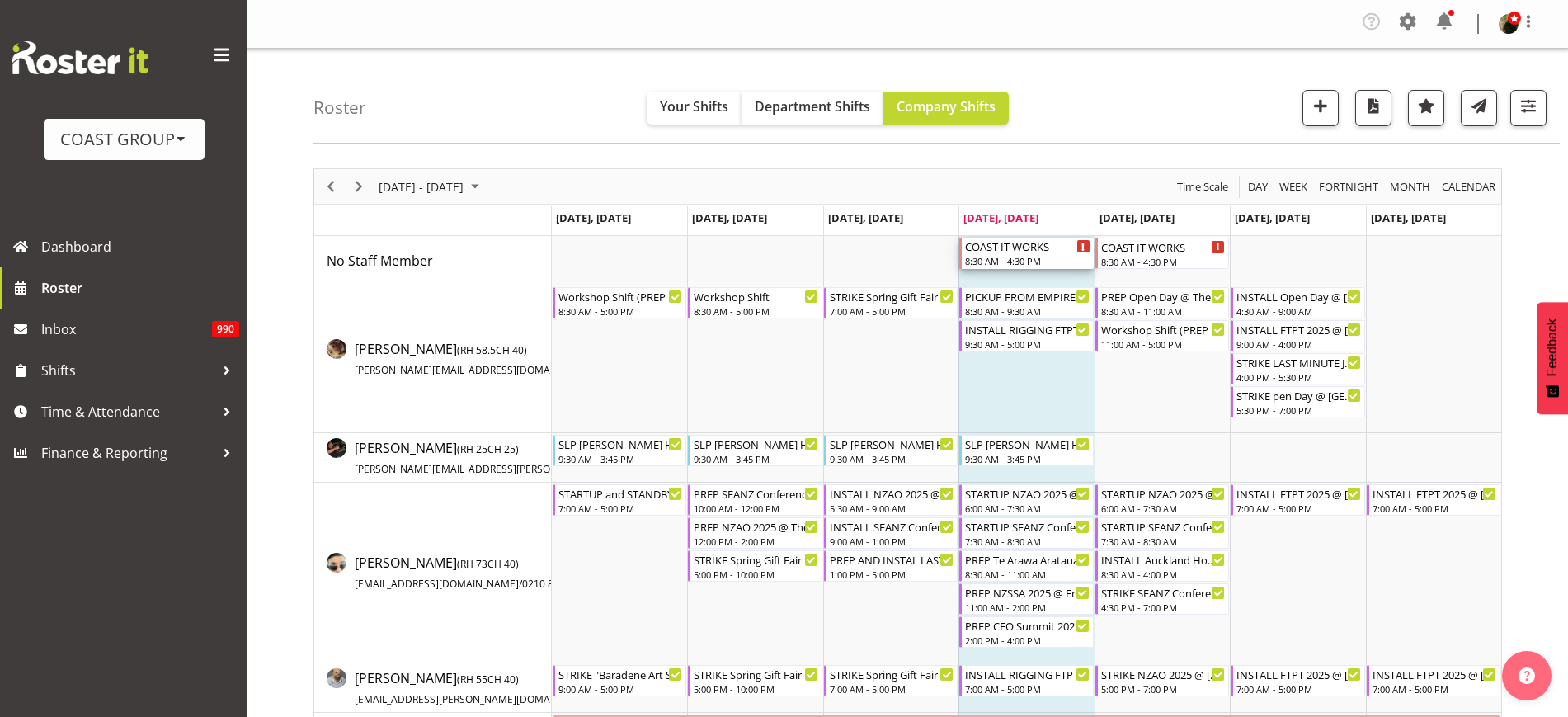
click at [1020, 242] on div "COAST IT WORKS" at bounding box center [1027, 245] width 125 height 17
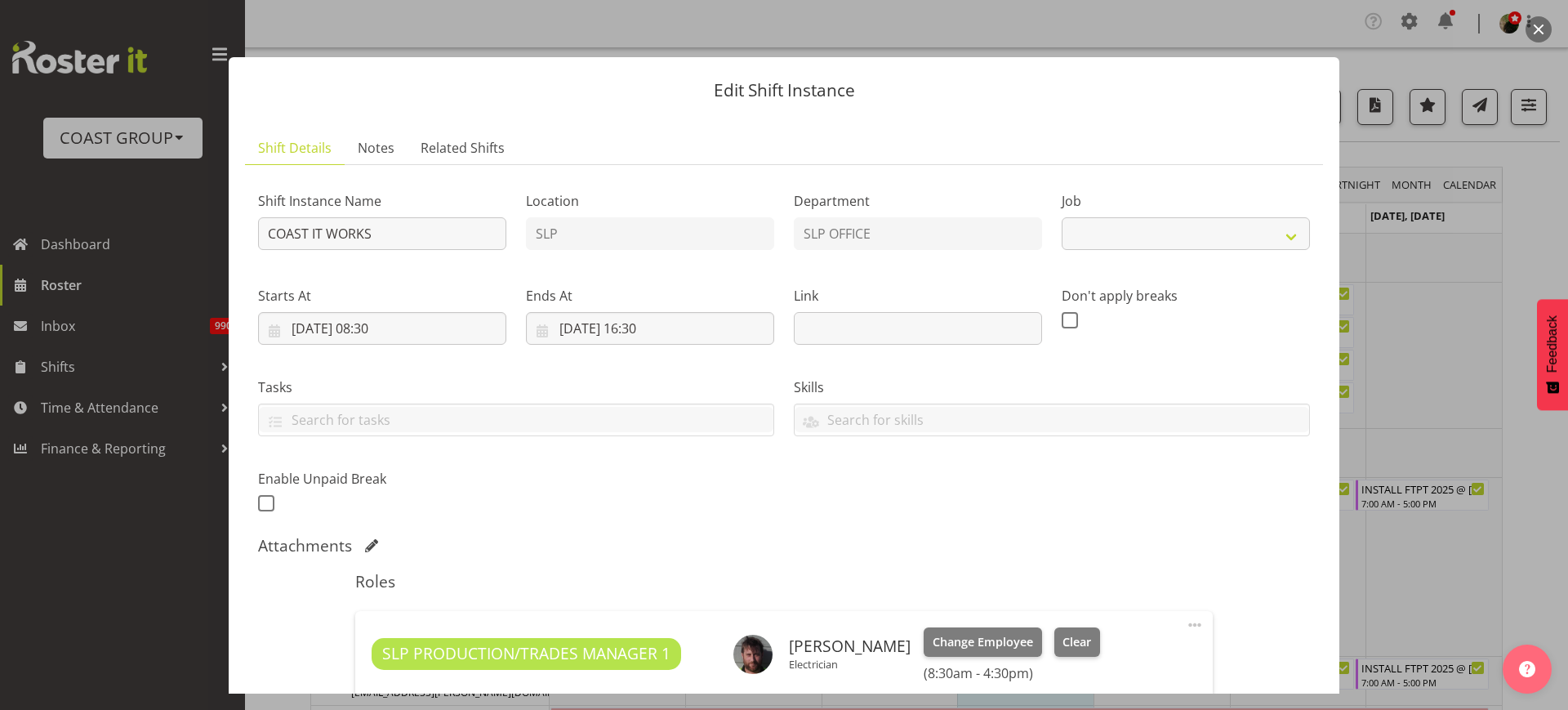
select select "47"
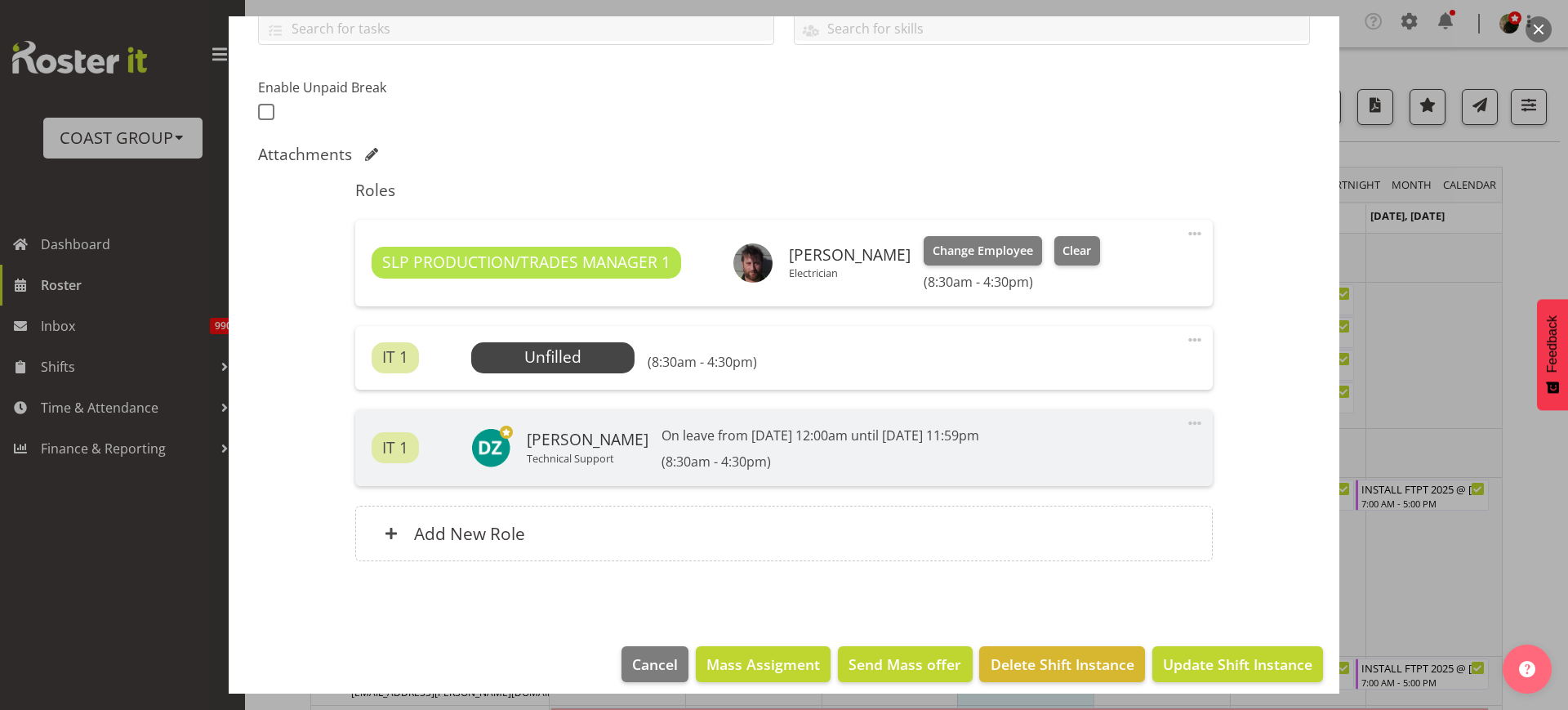
scroll to position [394, 0]
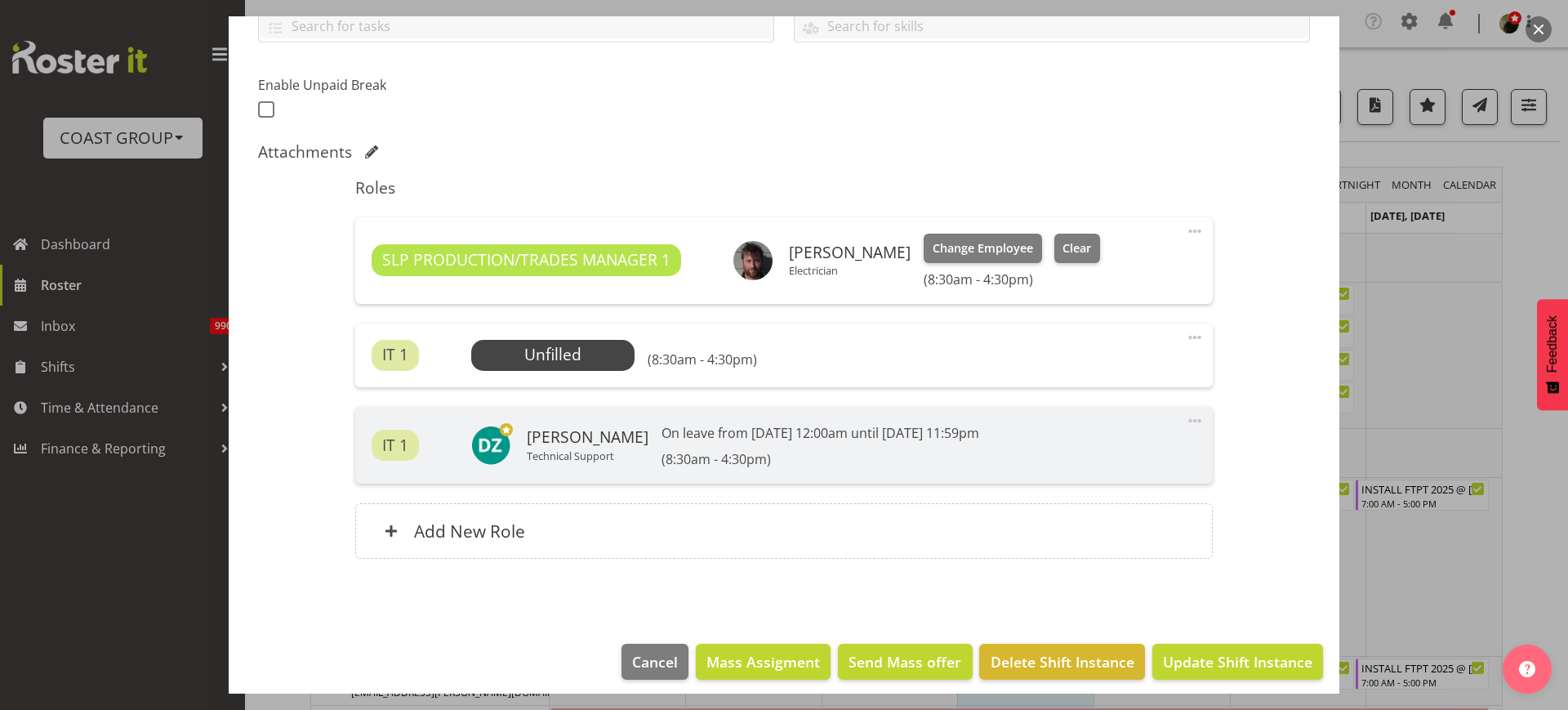
click at [1185, 335] on span at bounding box center [1195, 338] width 19 height 19
click at [1087, 441] on link "Delete" at bounding box center [1126, 435] width 157 height 29
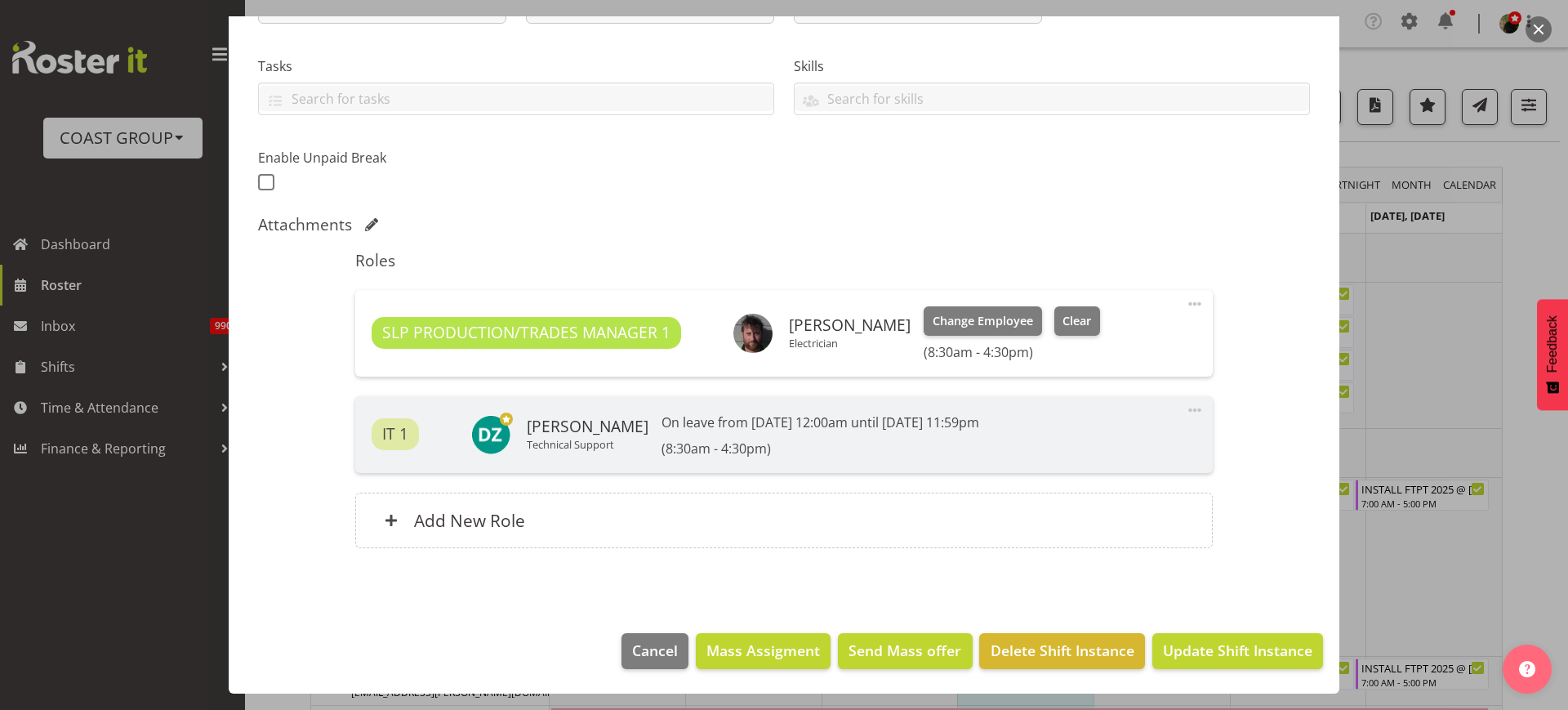
scroll to position [321, 0]
click at [1198, 657] on span "Update Shift Instance" at bounding box center [1237, 650] width 150 height 21
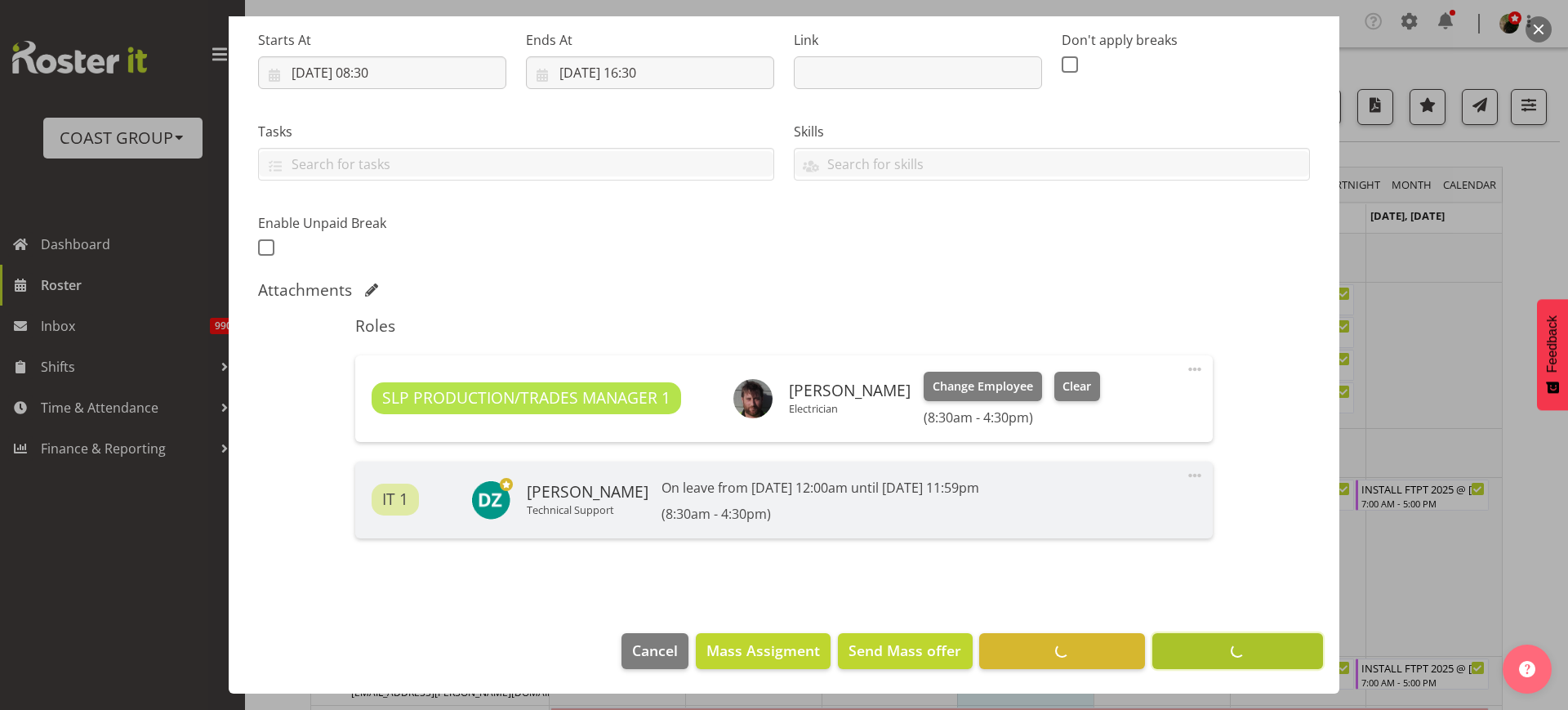
scroll to position [255, 0]
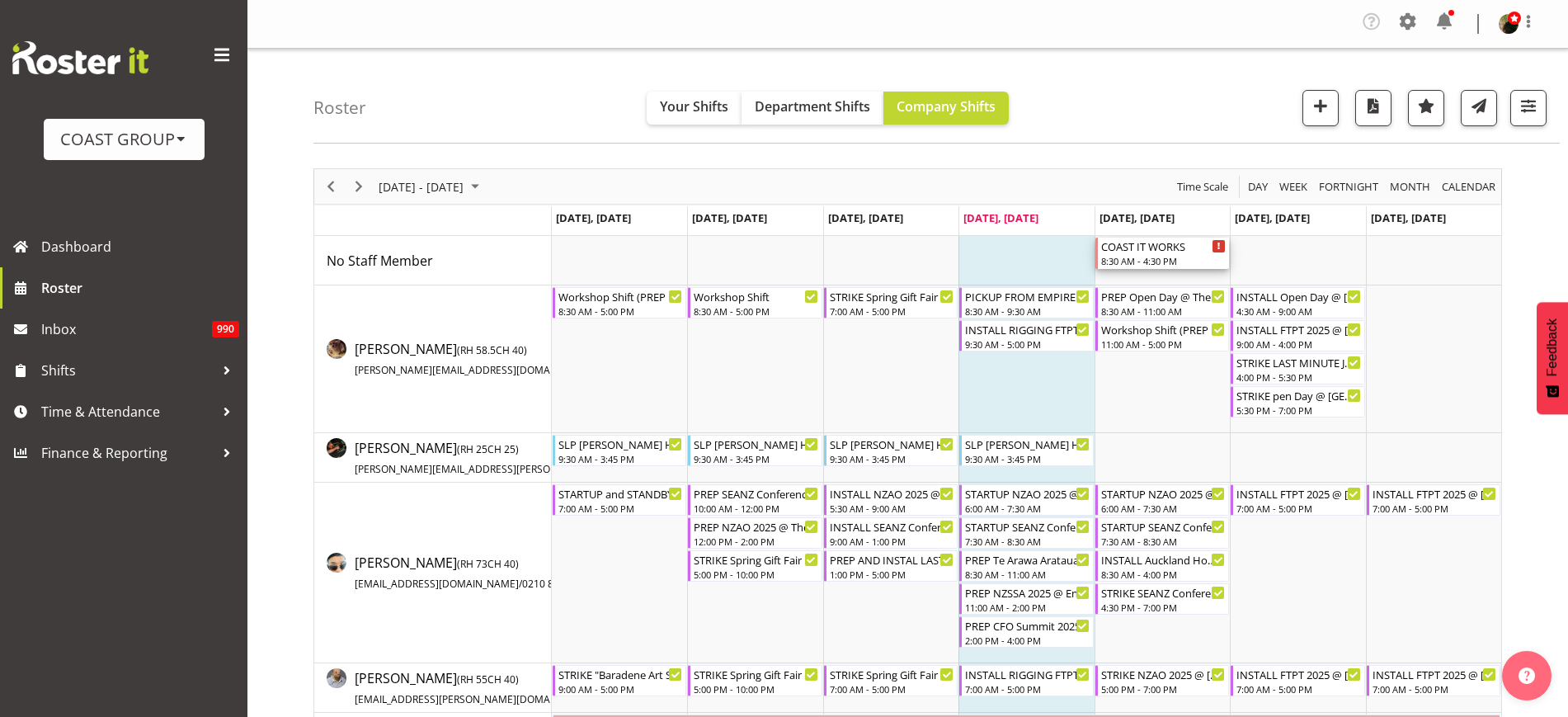
click at [1166, 252] on div "COAST IT WORKS" at bounding box center [1164, 245] width 125 height 17
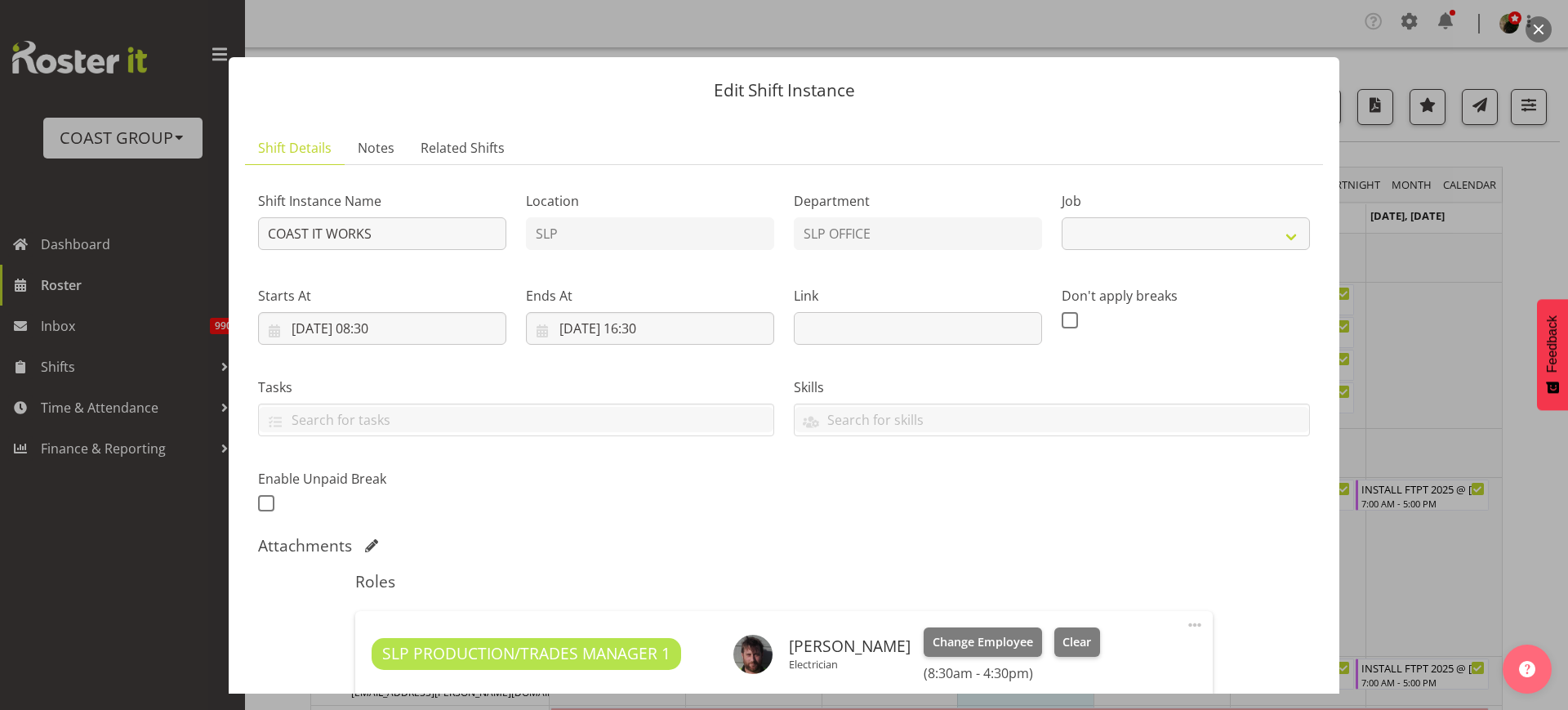
select select "47"
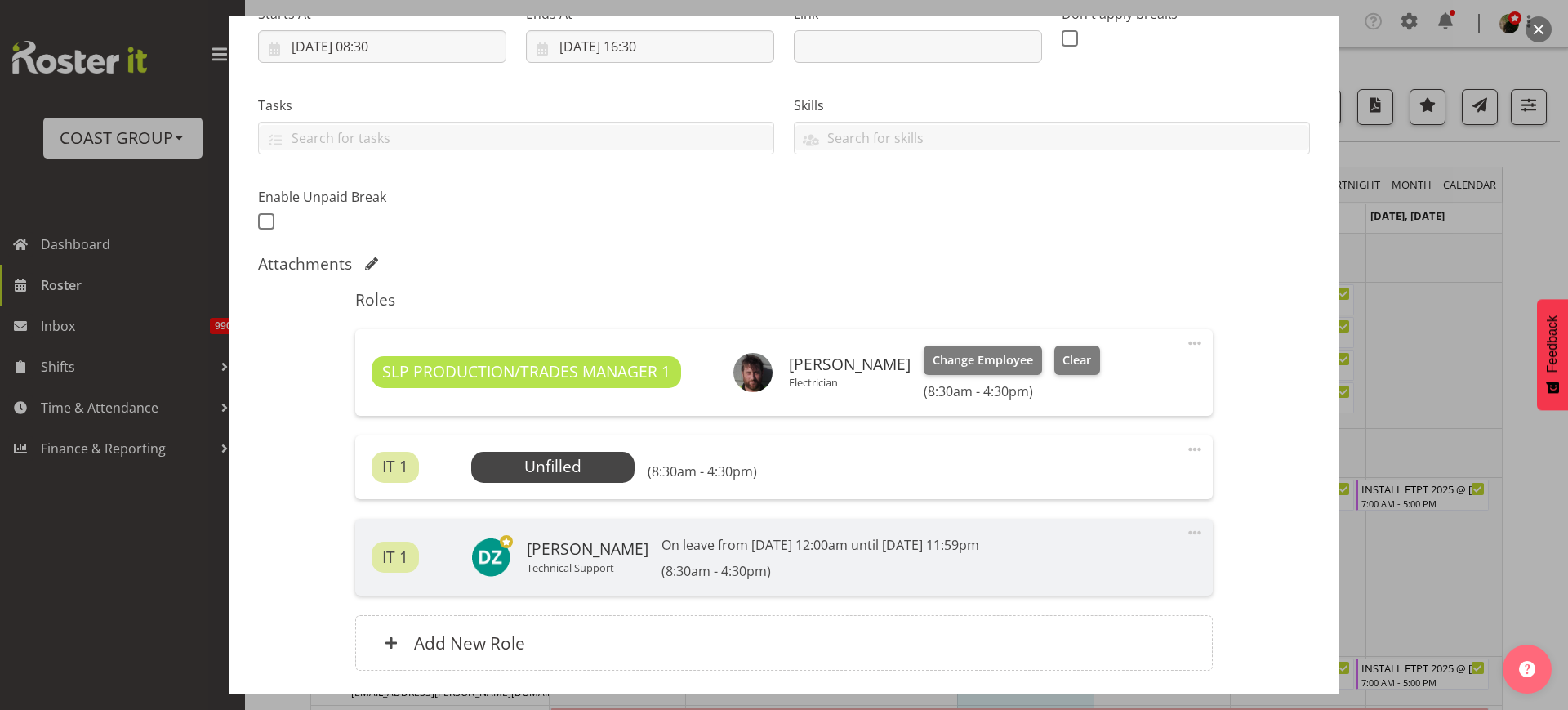
scroll to position [312, 0]
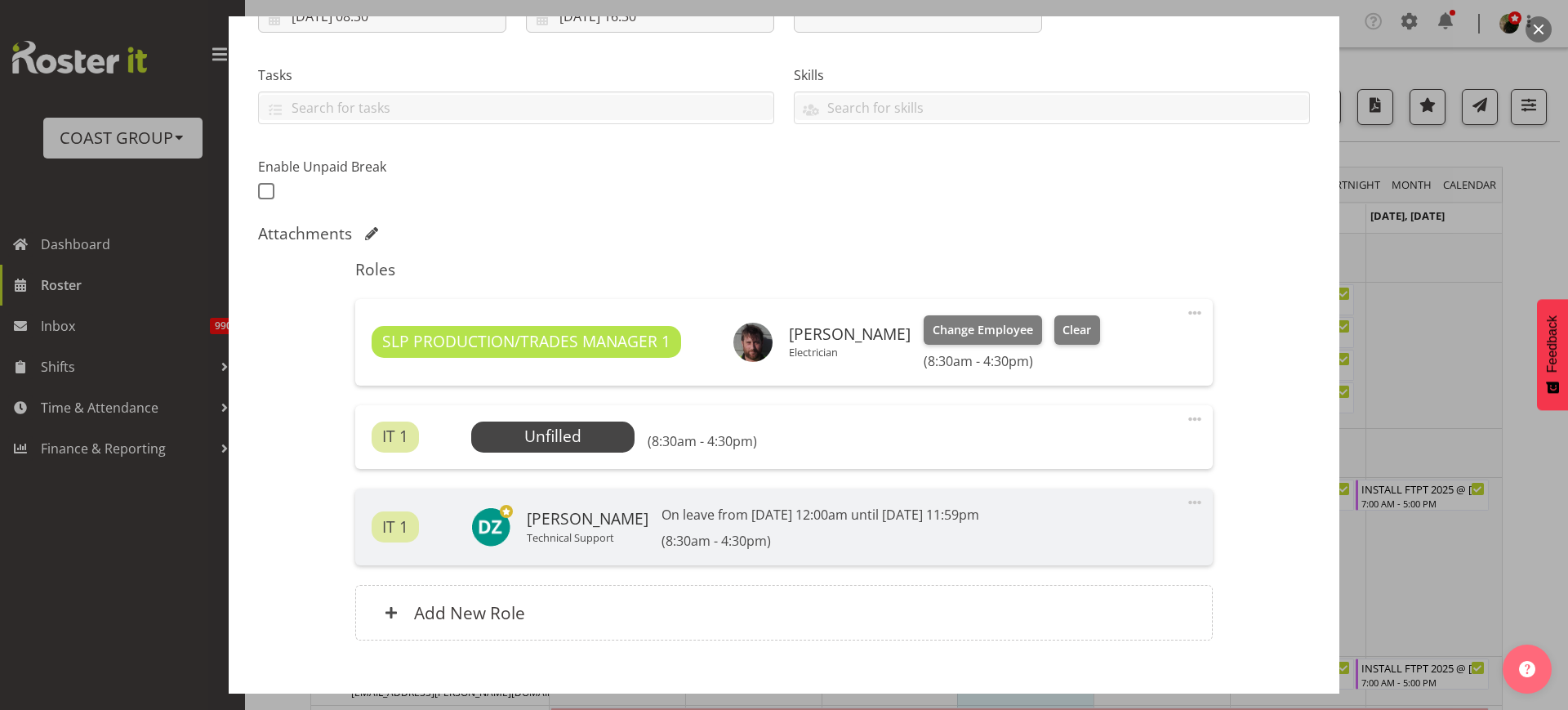
click at [1185, 417] on span at bounding box center [1195, 419] width 19 height 19
click at [1113, 510] on link "Delete" at bounding box center [1126, 518] width 157 height 29
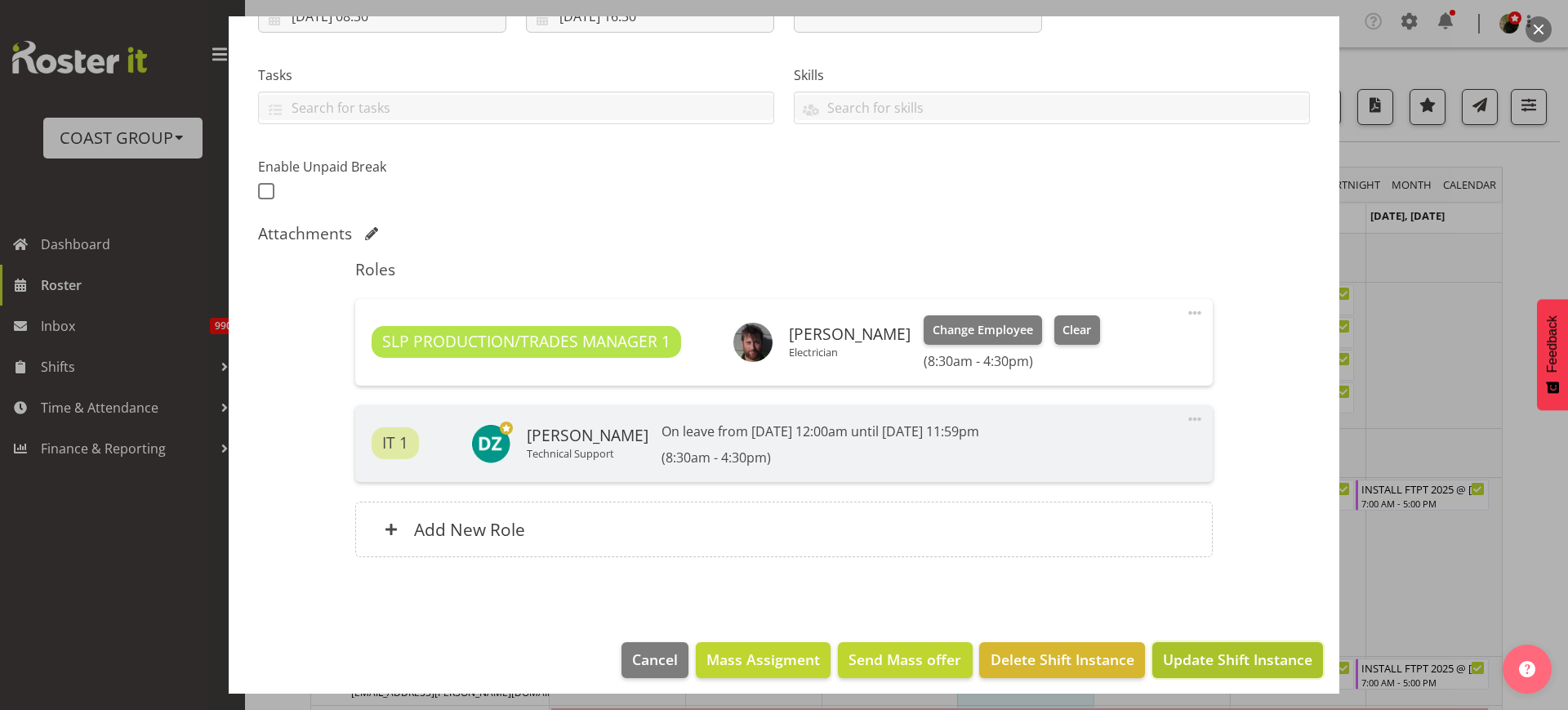
click at [1199, 662] on span "Update Shift Instance" at bounding box center [1237, 660] width 150 height 21
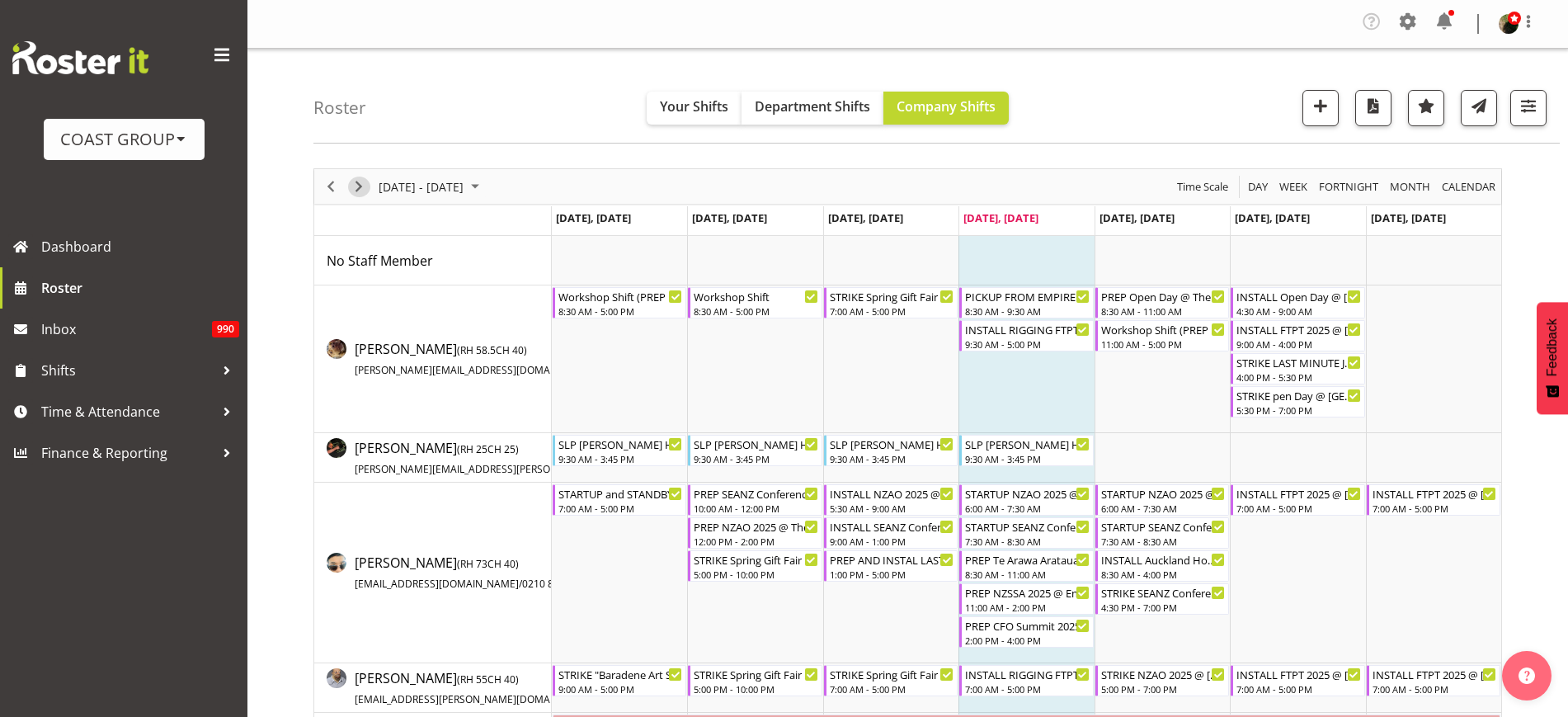
click at [353, 191] on span "Next" at bounding box center [358, 187] width 20 height 21
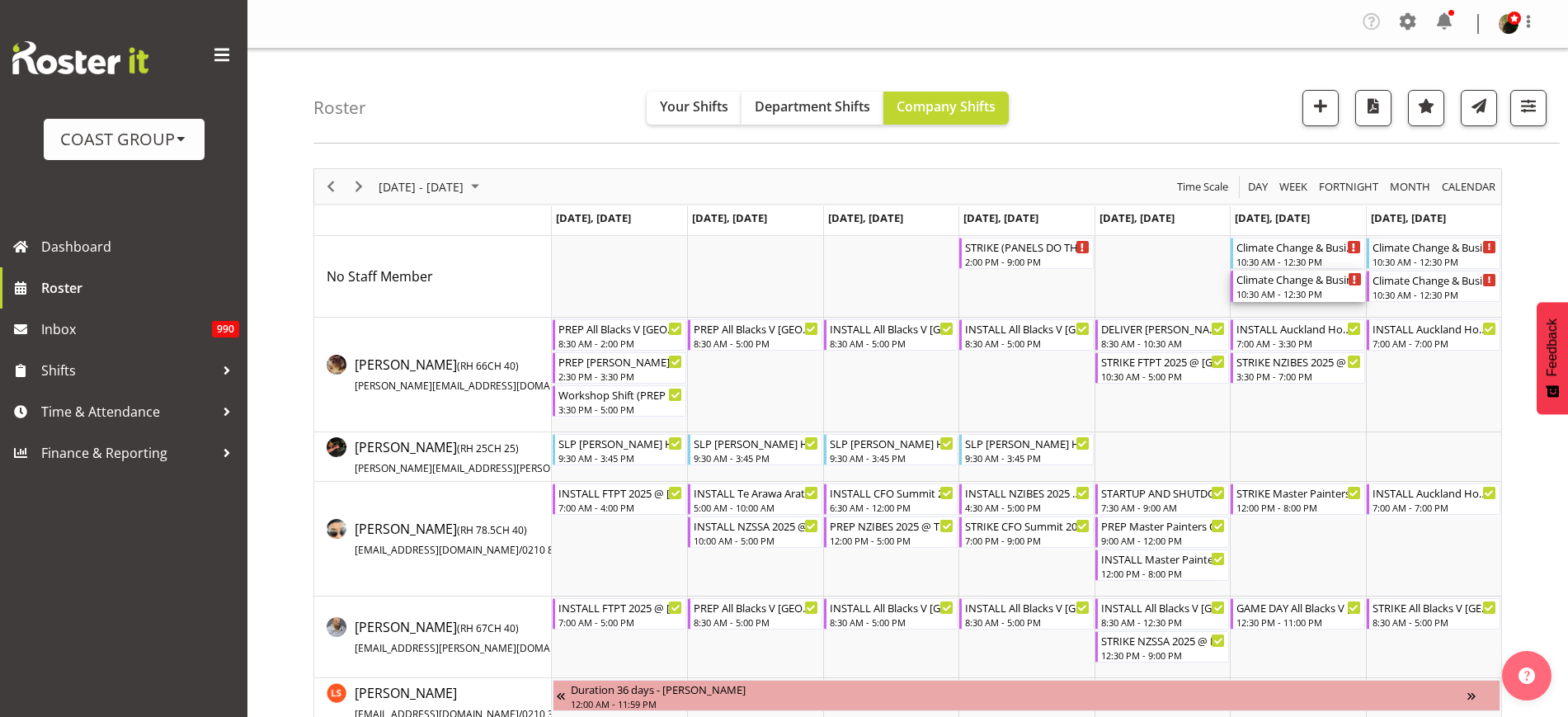
click at [1278, 291] on div "10:30 AM - 12:30 PM" at bounding box center [1299, 294] width 125 height 14
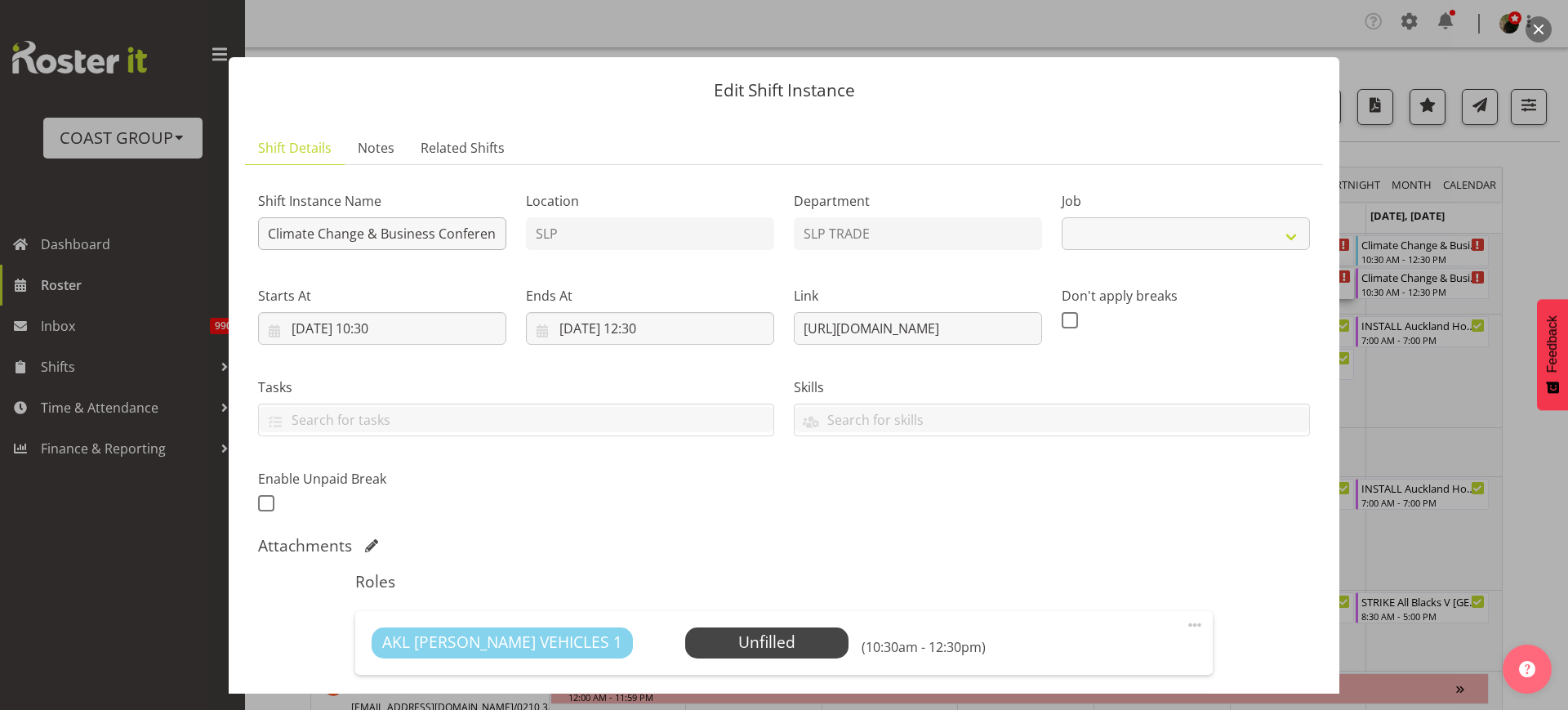
select select "10580"
click at [260, 234] on input "Climate Change & Business Conference 2025 @ Viaduct Events Center on site @ 1100" at bounding box center [382, 234] width 248 height 33
type input "PREP Climate Change & Business Conference 2025 @ The Workshop"
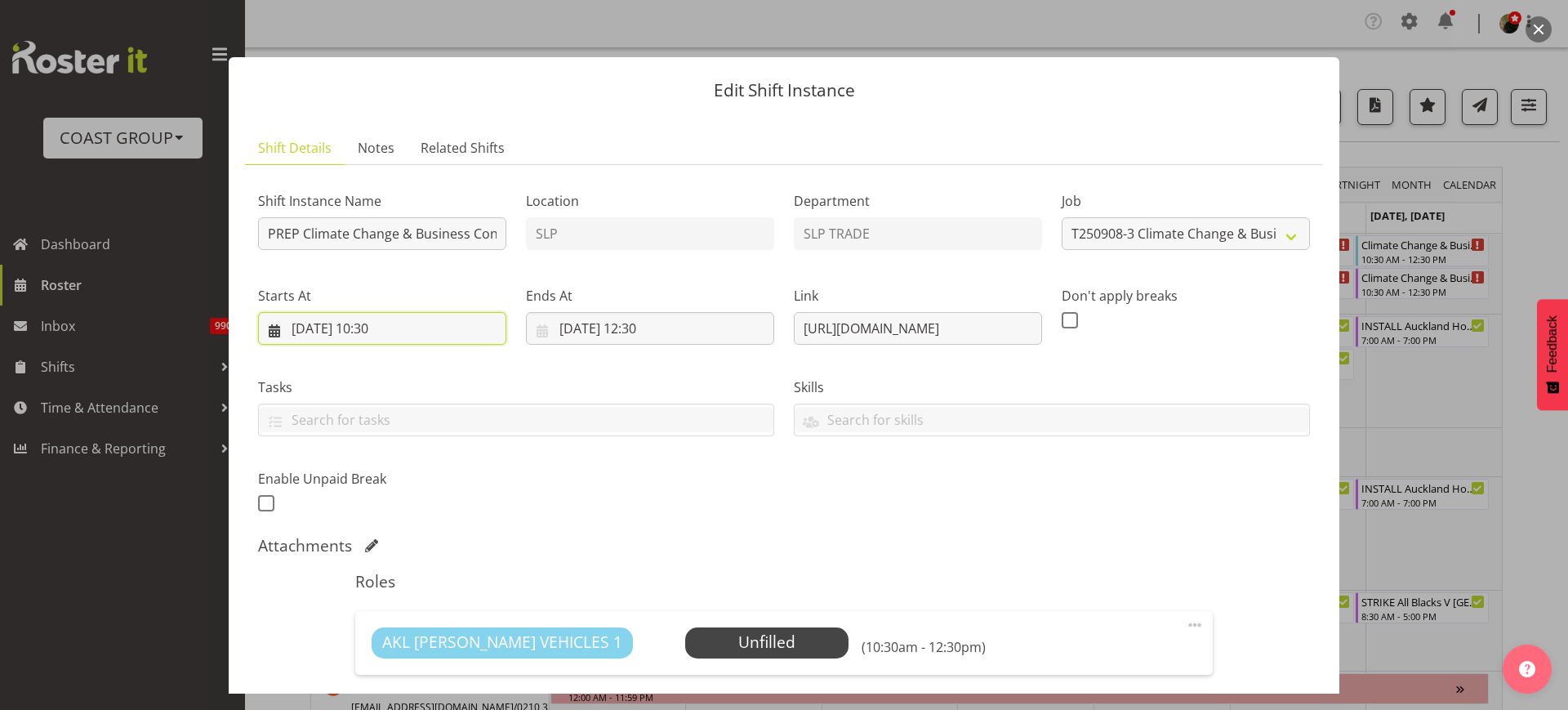
click at [350, 325] on input "[DATE] 10:30" at bounding box center [382, 329] width 248 height 33
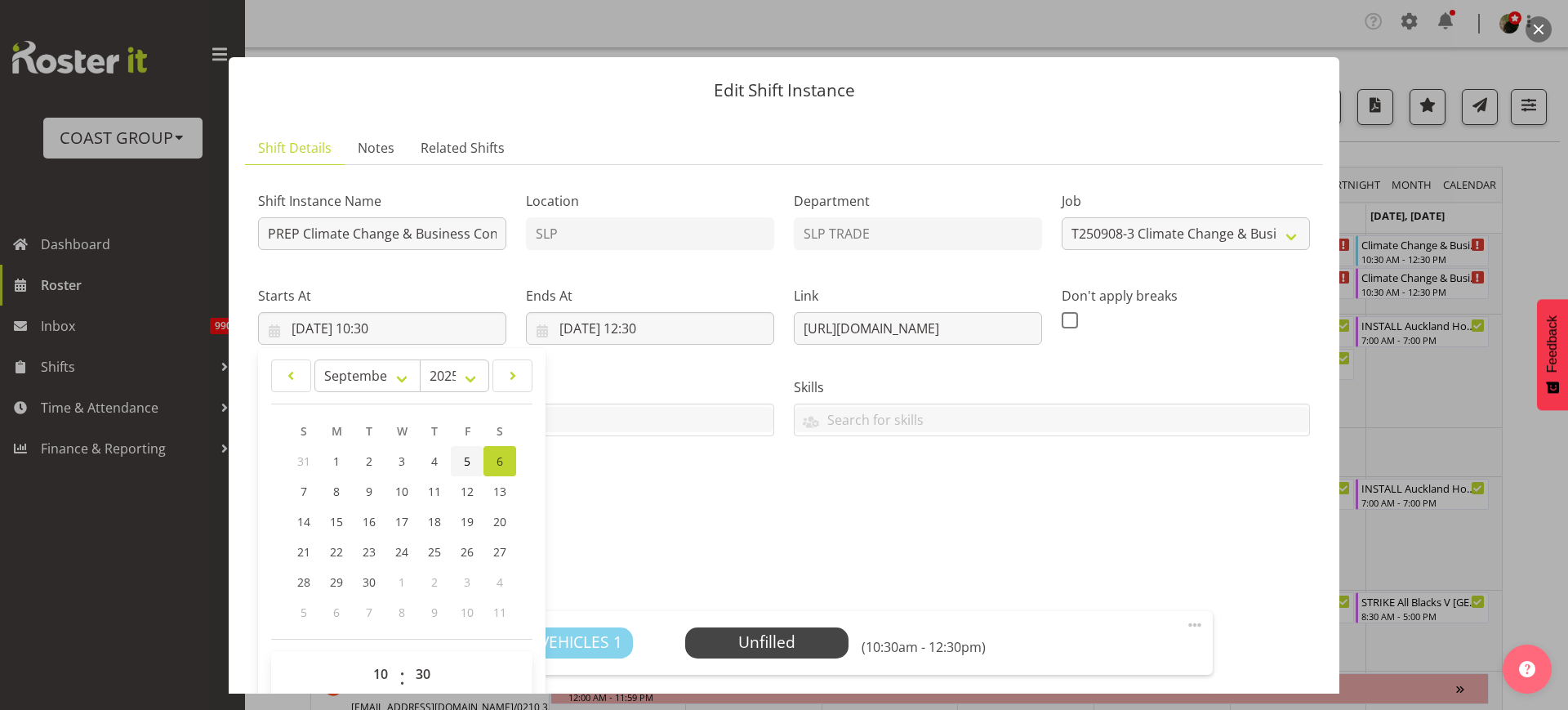
click at [470, 464] on span "5" at bounding box center [467, 461] width 7 height 15
type input "[DATE] 10:30"
click at [661, 329] on input "[DATE] 12:30" at bounding box center [650, 329] width 248 height 33
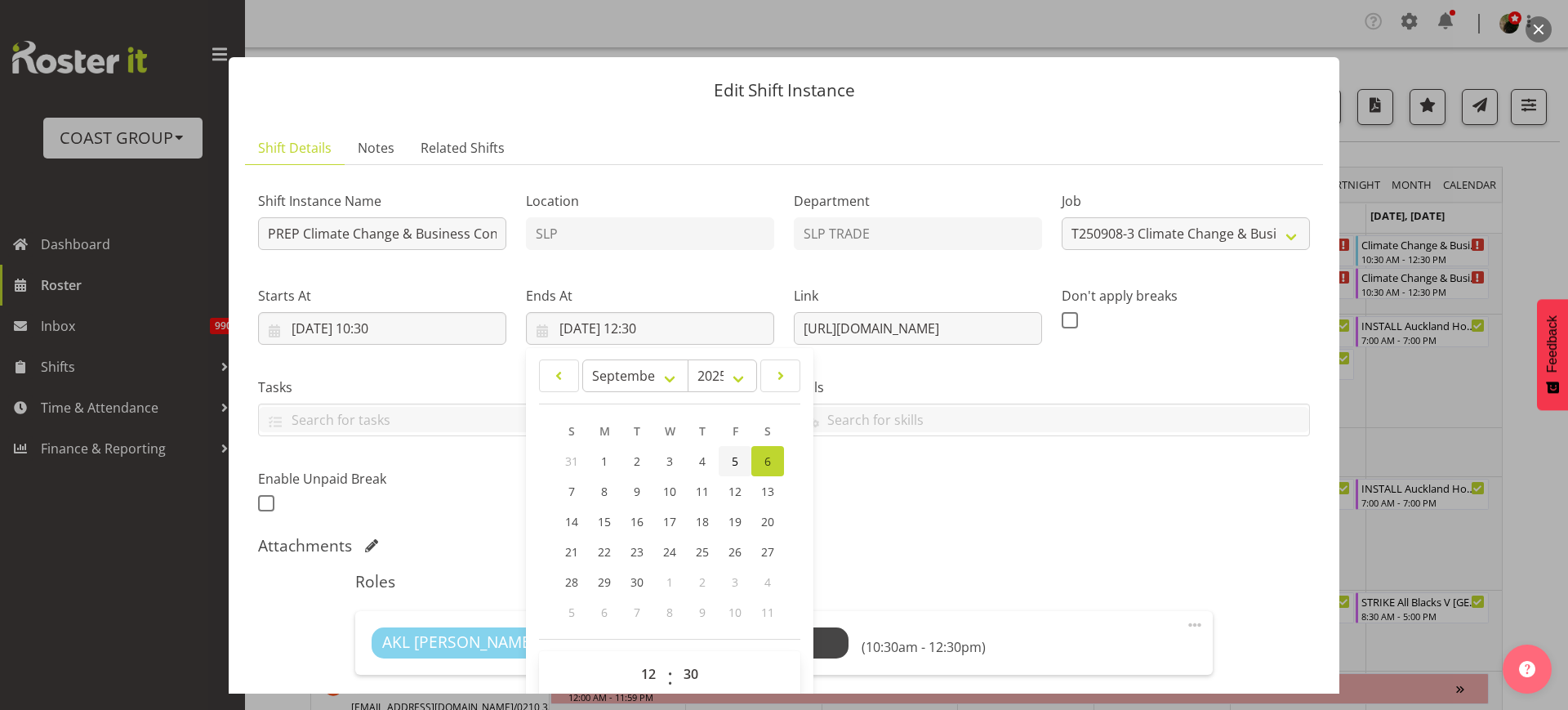
click at [733, 467] on span "5" at bounding box center [735, 461] width 7 height 15
type input "[DATE] 12:30"
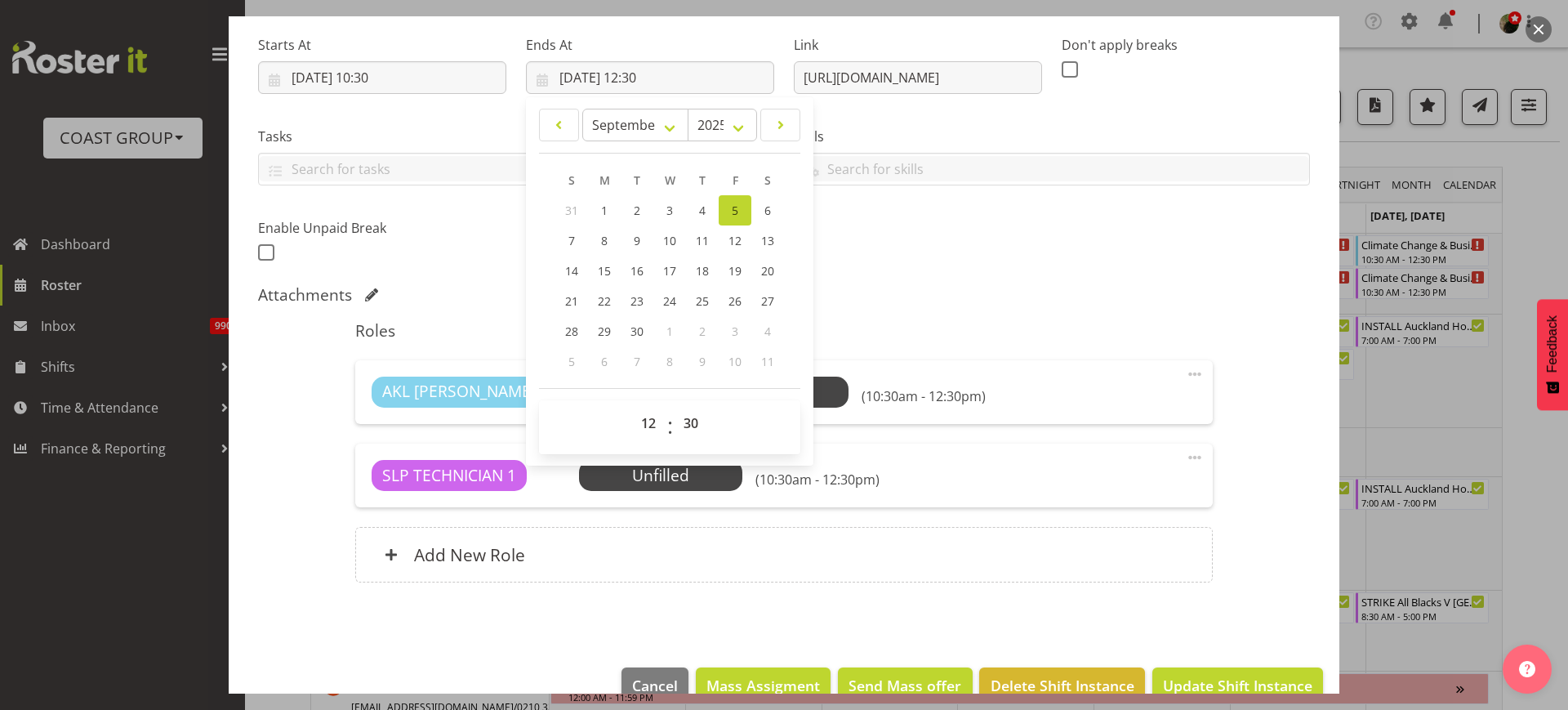
scroll to position [281, 0]
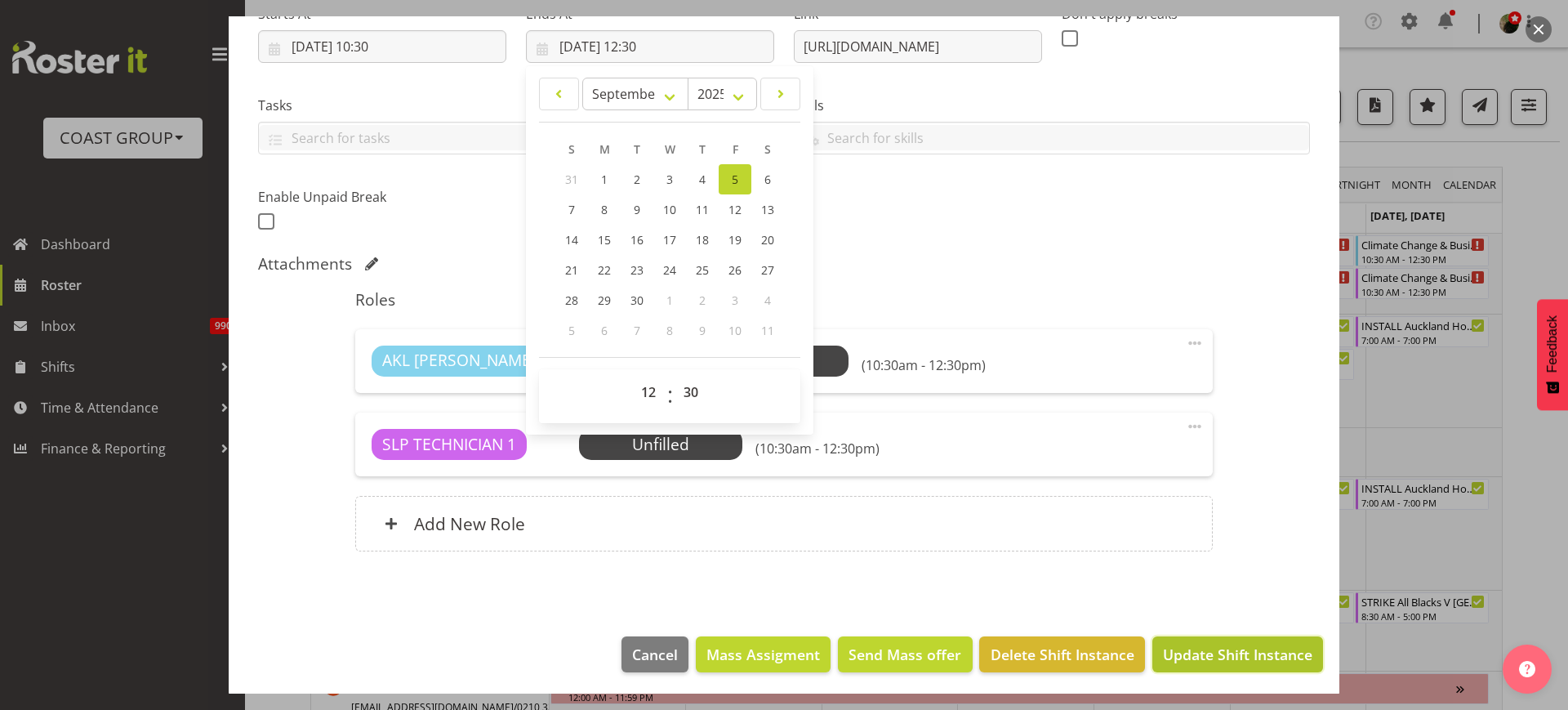
click at [1202, 655] on span "Update Shift Instance" at bounding box center [1237, 655] width 150 height 21
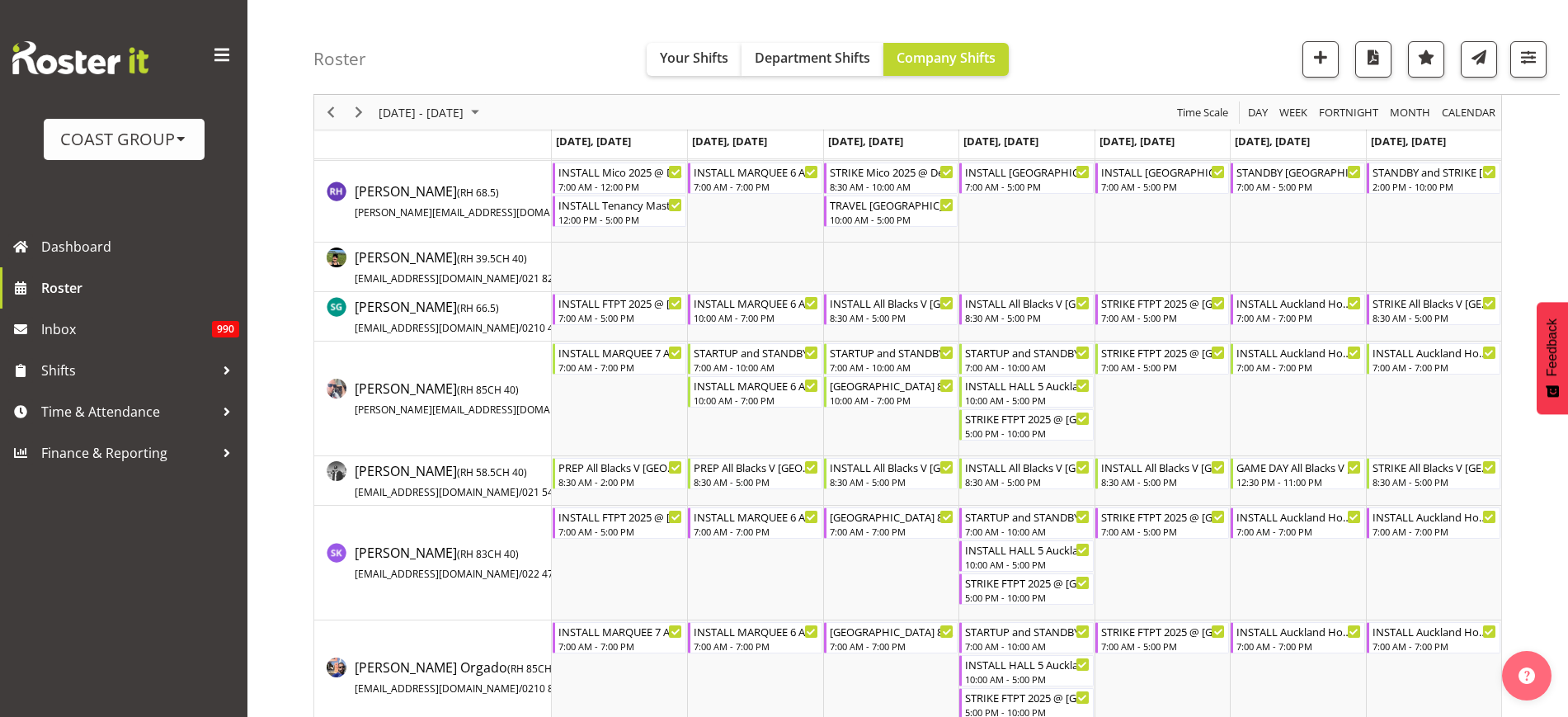
scroll to position [1815, 0]
